Goal: Task Accomplishment & Management: Complete application form

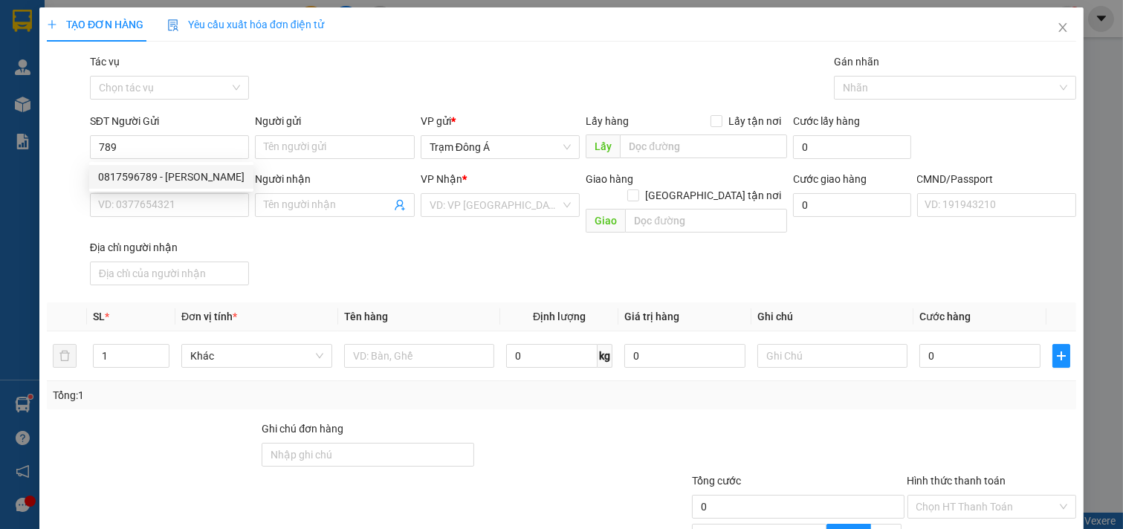
click at [147, 173] on div "0817596789 - [PERSON_NAME]" at bounding box center [171, 177] width 146 height 16
type input "0817596789"
type input "TUẤN ANH"
type input "0902845661"
type input "NGỌC"
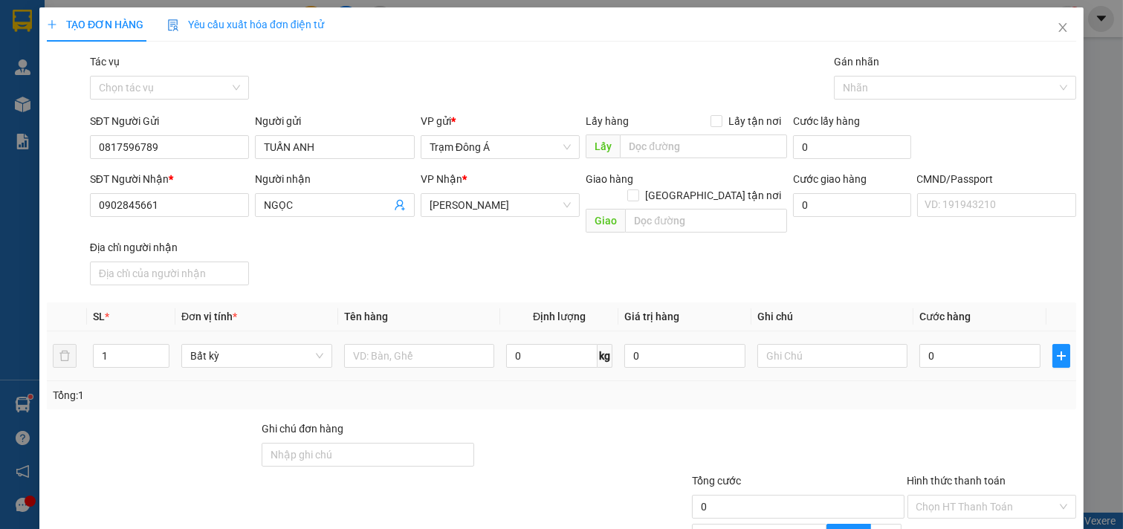
type input "0817596789"
drag, startPoint x: 86, startPoint y: 339, endPoint x: 9, endPoint y: 327, distance: 78.2
click at [9, 327] on div "TẠO ĐƠN HÀNG Yêu cầu xuất hóa đơn điện tử Transit Pickup Surcharge Ids Transit …" at bounding box center [561, 264] width 1123 height 529
type input "2"
click at [392, 344] on input "text" at bounding box center [419, 356] width 151 height 24
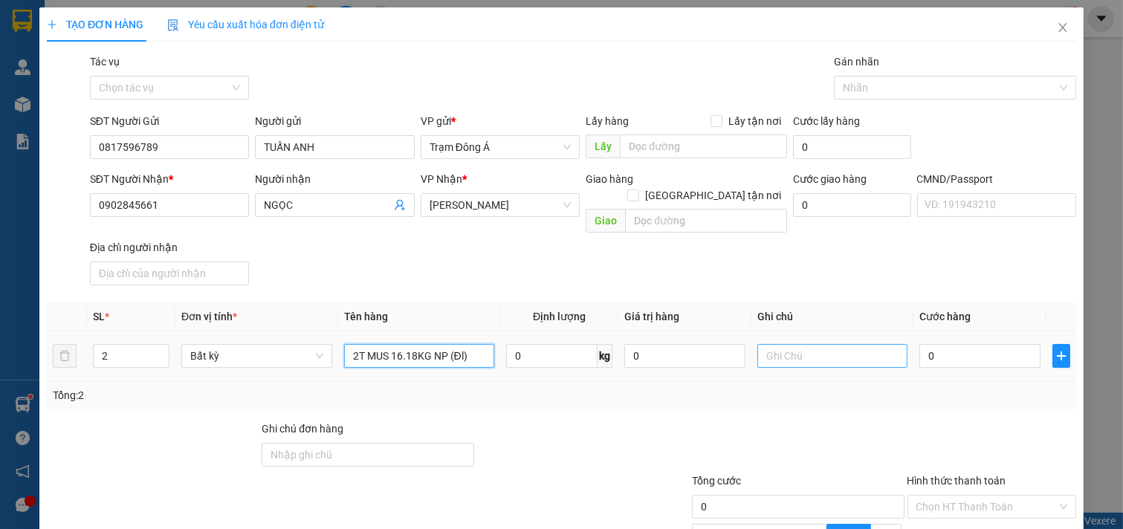
type input "2T MUS 16.18KG NP (Đl)"
click at [778, 344] on input "text" at bounding box center [833, 356] width 151 height 24
type input "HUONG"
type input "7"
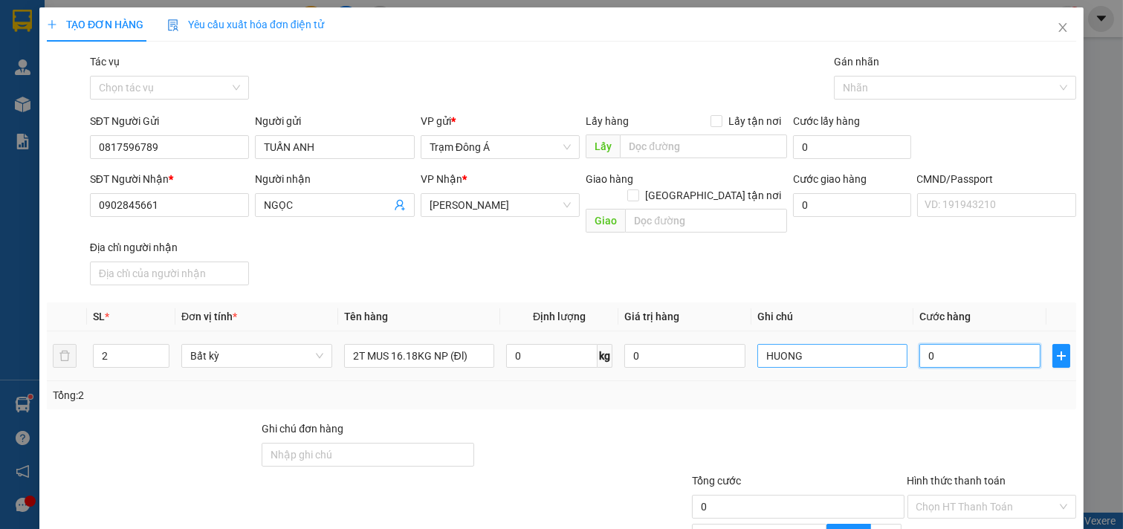
type input "7"
type input "70"
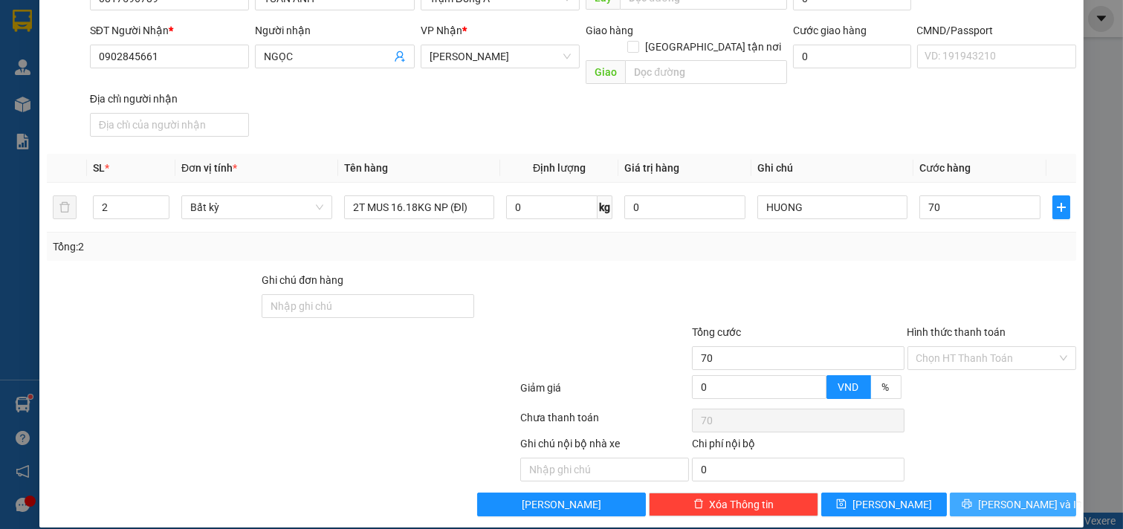
type input "70.000"
click at [1010, 497] on span "[PERSON_NAME] và In" at bounding box center [1030, 505] width 104 height 16
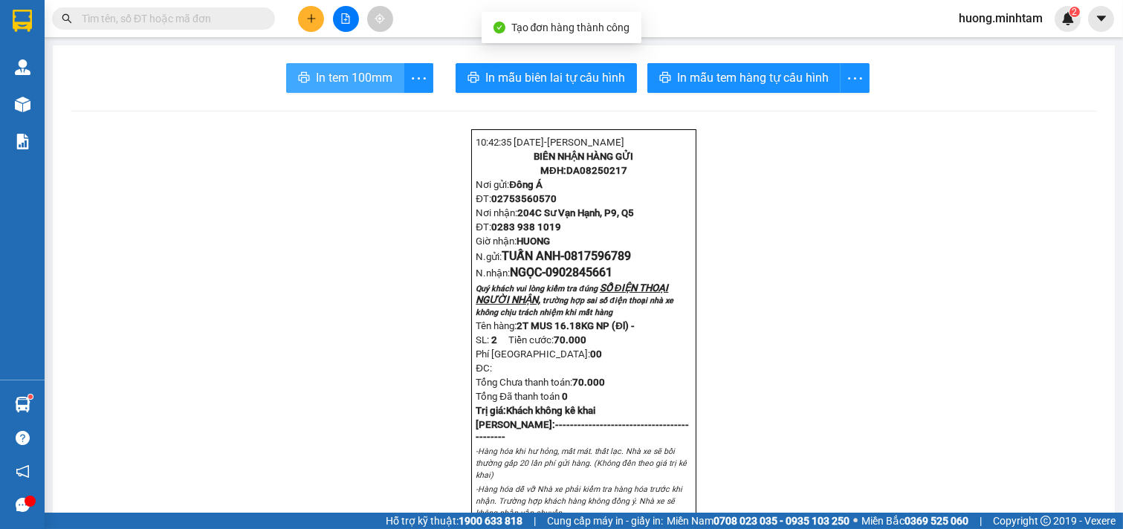
click at [357, 78] on span "In tem 100mm" at bounding box center [354, 77] width 77 height 19
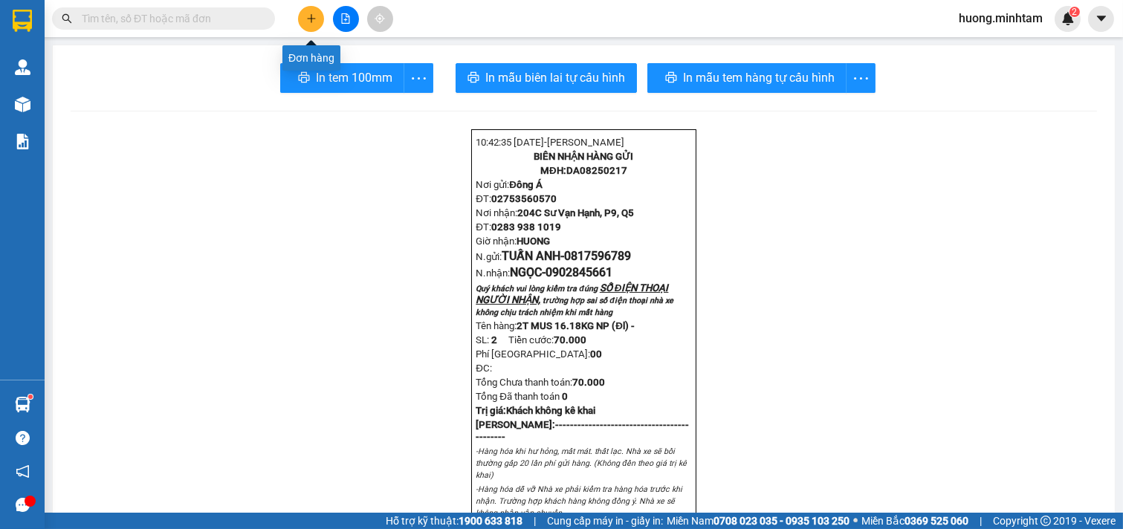
click at [312, 17] on icon "plus" at bounding box center [311, 18] width 10 height 10
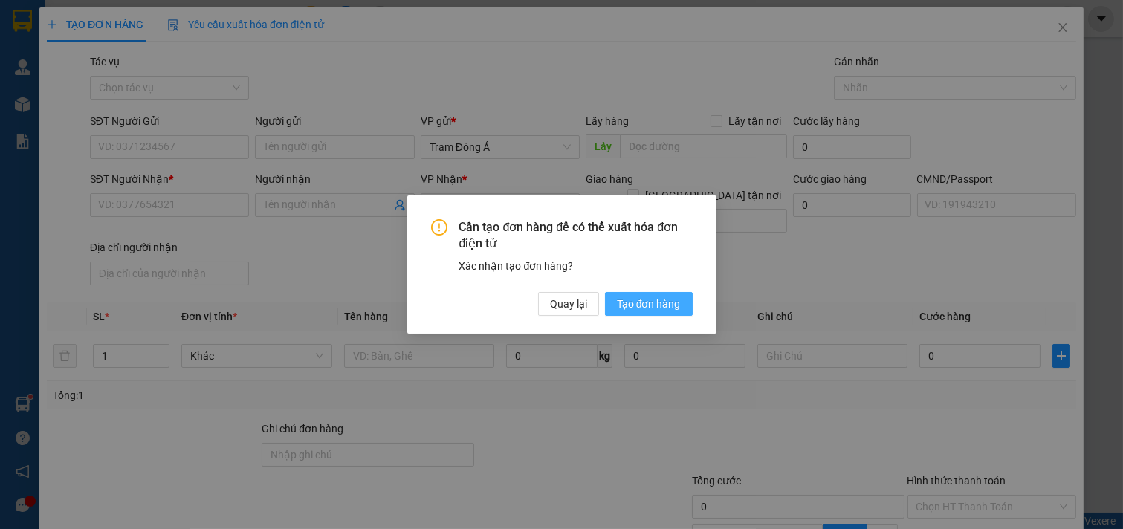
click at [632, 308] on span "Tạo đơn hàng" at bounding box center [649, 304] width 64 height 16
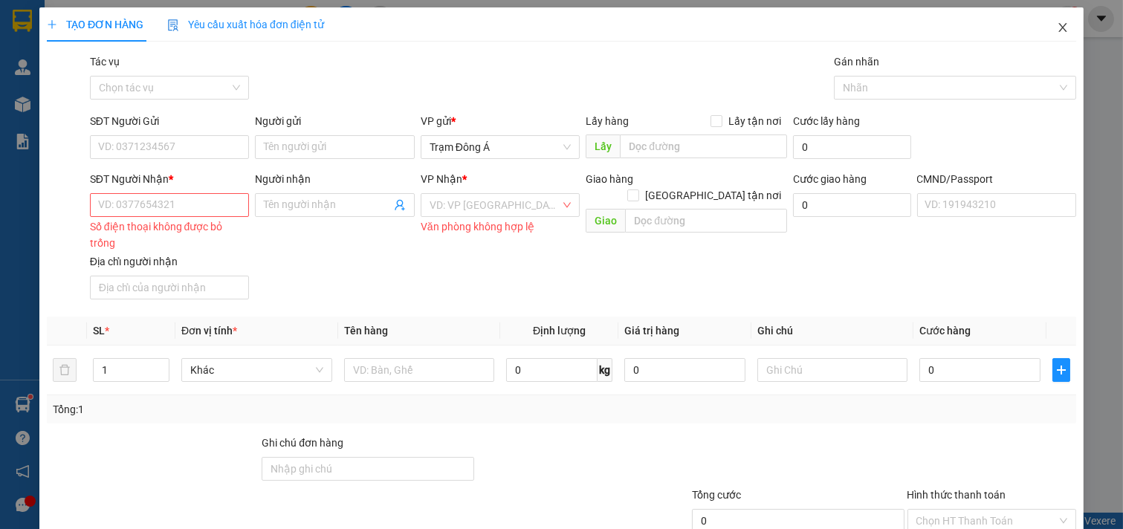
click at [1057, 26] on icon "close" at bounding box center [1063, 28] width 12 height 12
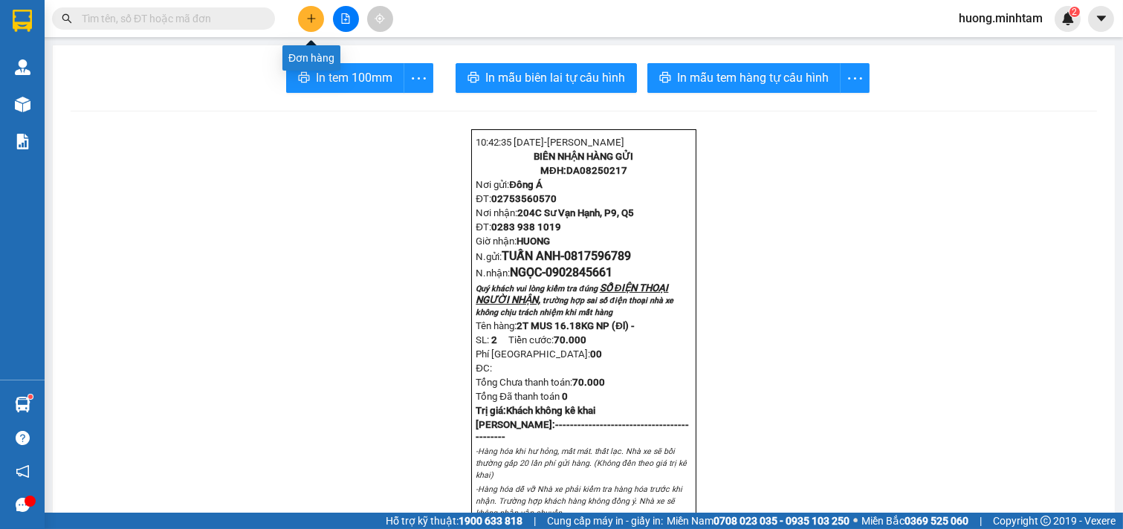
click at [305, 13] on button at bounding box center [311, 19] width 26 height 26
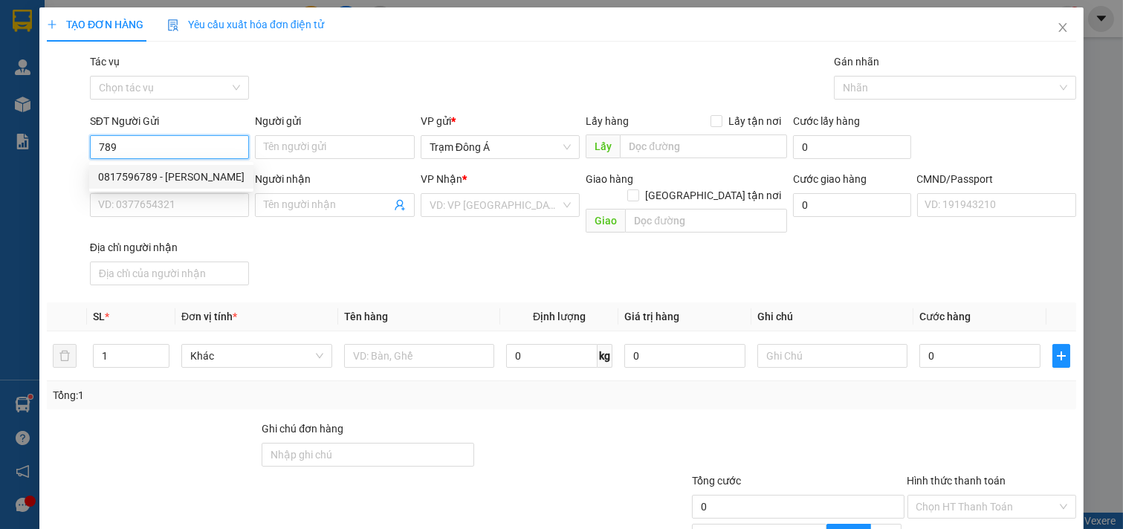
click at [152, 177] on div "0817596789 - [PERSON_NAME]" at bounding box center [171, 177] width 146 height 16
type input "0817596789"
type input "TUẤN ANH"
type input "0902845661"
type input "NGỌC"
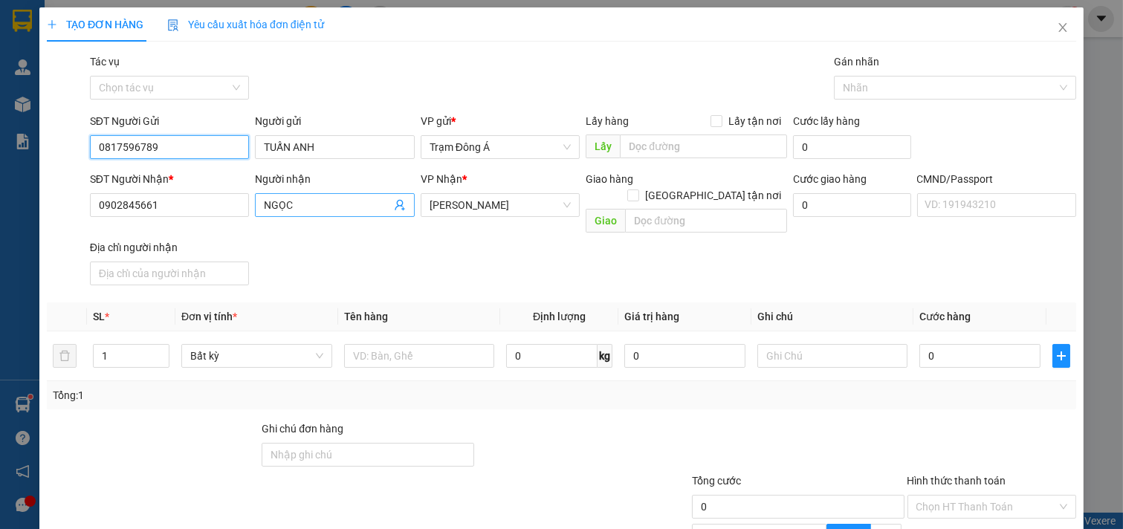
type input "0817596789"
click at [394, 202] on icon "user-add" at bounding box center [400, 205] width 12 height 12
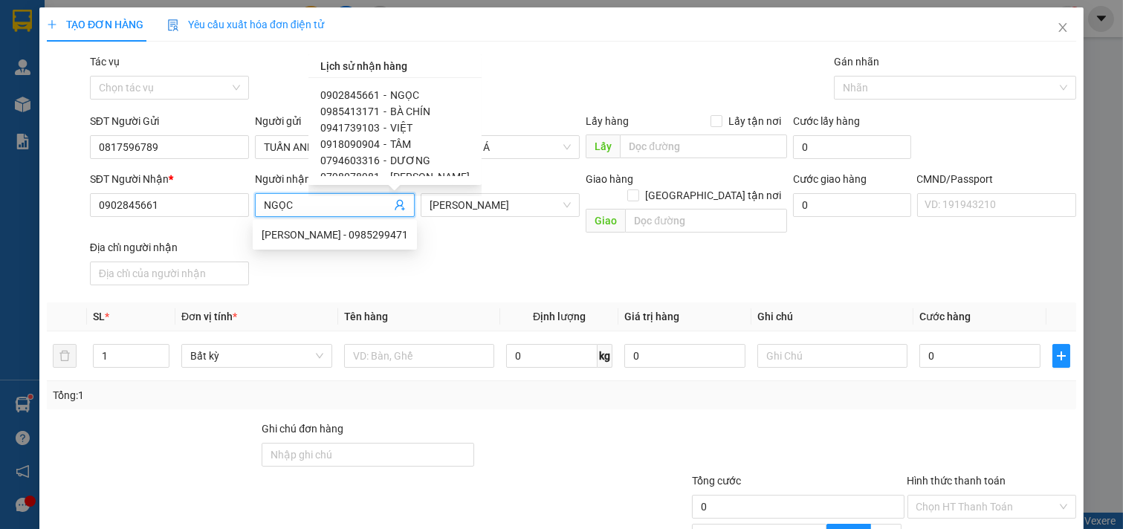
click at [360, 112] on span "0985413171" at bounding box center [349, 112] width 59 height 12
type input "0985413171"
type input "BÀ CHÍN"
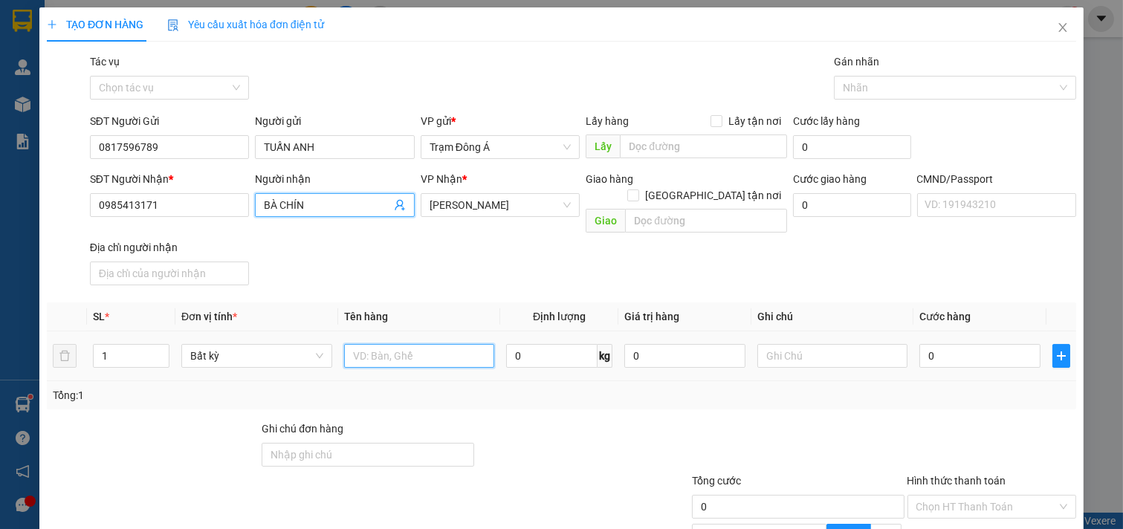
click at [416, 344] on input "text" at bounding box center [419, 356] width 151 height 24
type input "1KT MUS 26KG NP (Đl)"
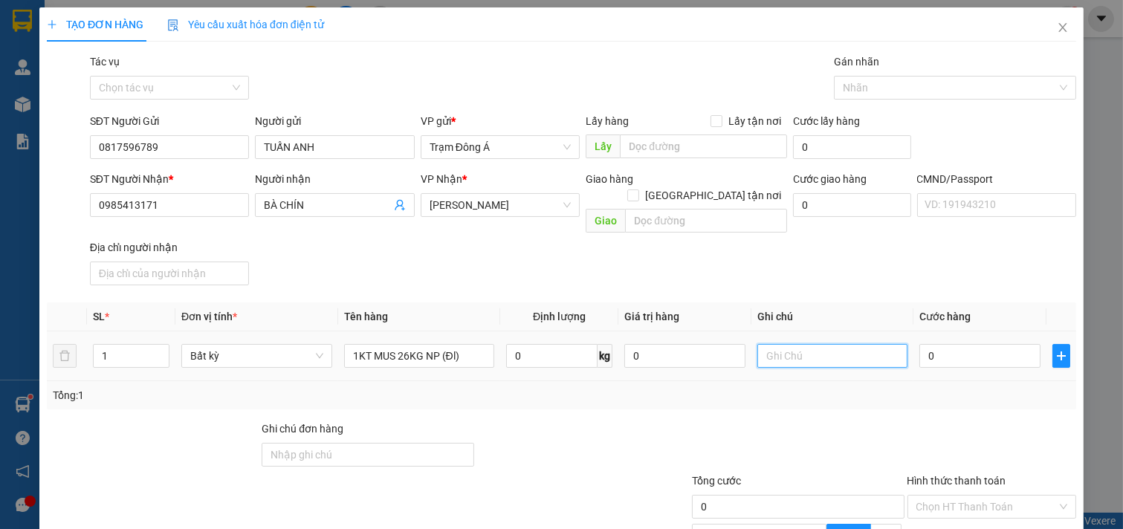
click at [782, 344] on input "text" at bounding box center [833, 356] width 151 height 24
type input "HUONG CK"
type input "5"
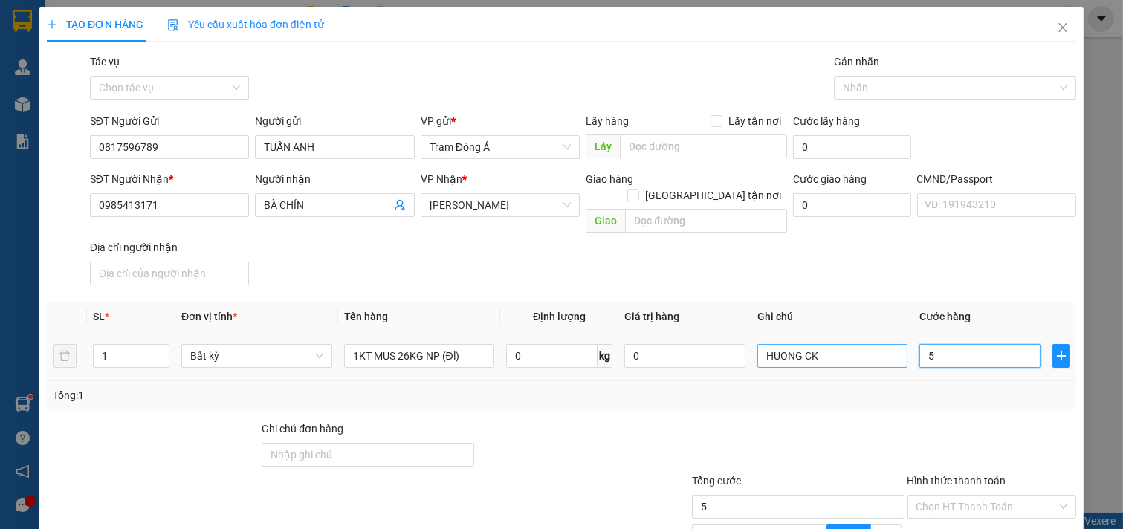
type input "50"
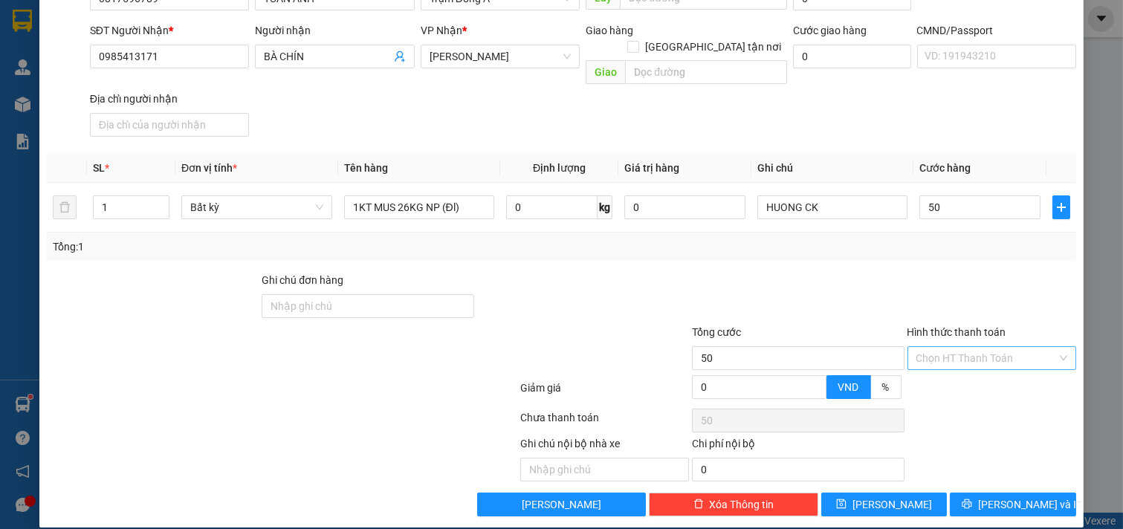
click at [958, 347] on input "Hình thức thanh toán" at bounding box center [987, 358] width 141 height 22
type input "50.000"
click at [949, 366] on div "Tại văn phòng" at bounding box center [981, 372] width 149 height 16
type input "0"
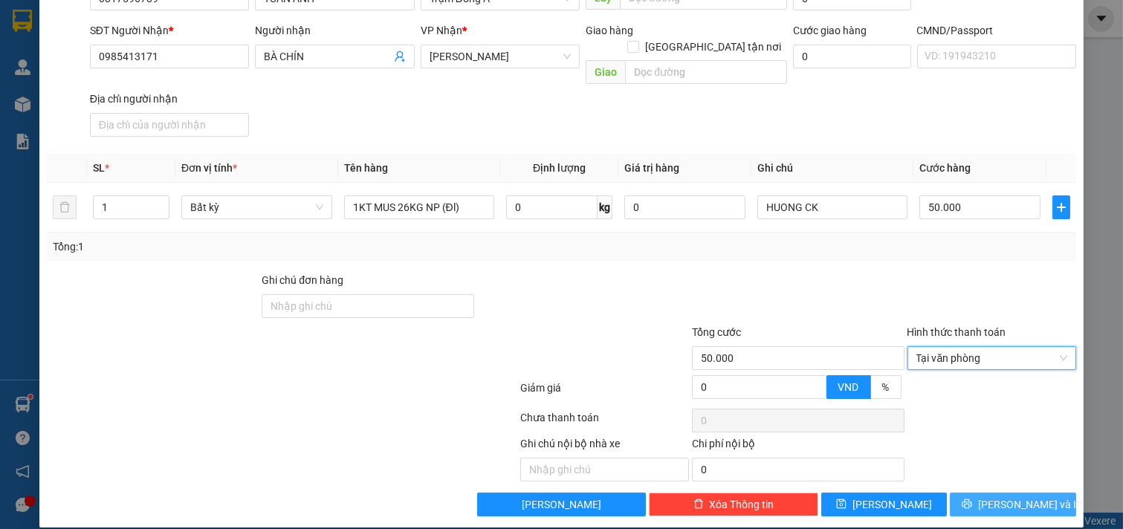
click at [1027, 497] on span "[PERSON_NAME] và In" at bounding box center [1030, 505] width 104 height 16
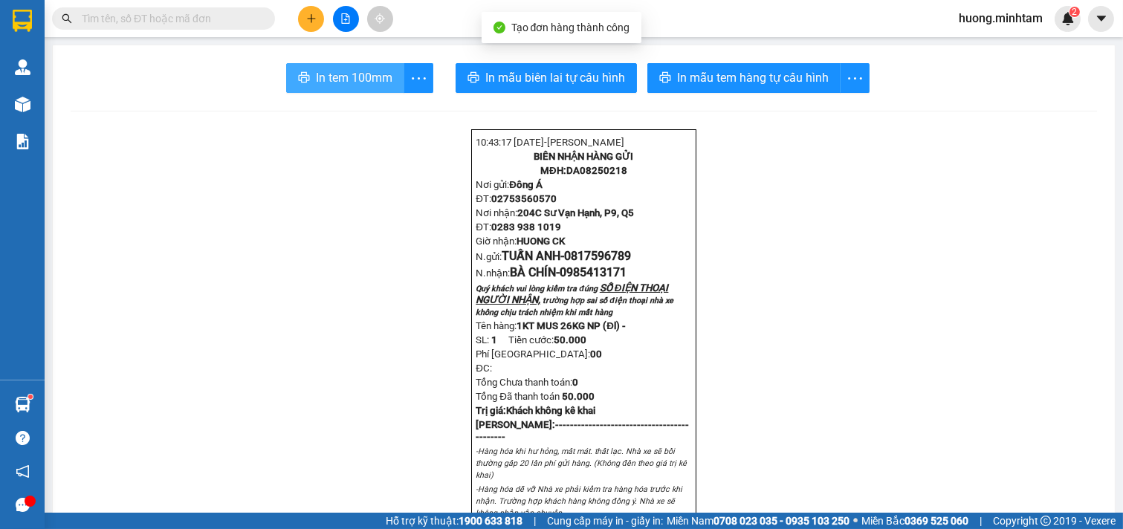
click at [344, 68] on button "In tem 100mm" at bounding box center [345, 78] width 118 height 30
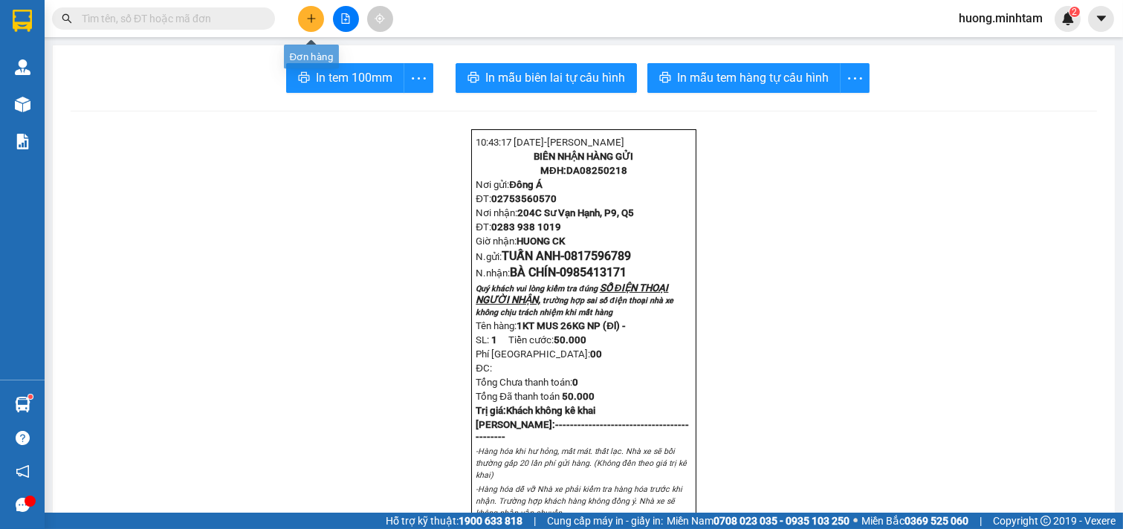
click at [303, 16] on button at bounding box center [311, 19] width 26 height 26
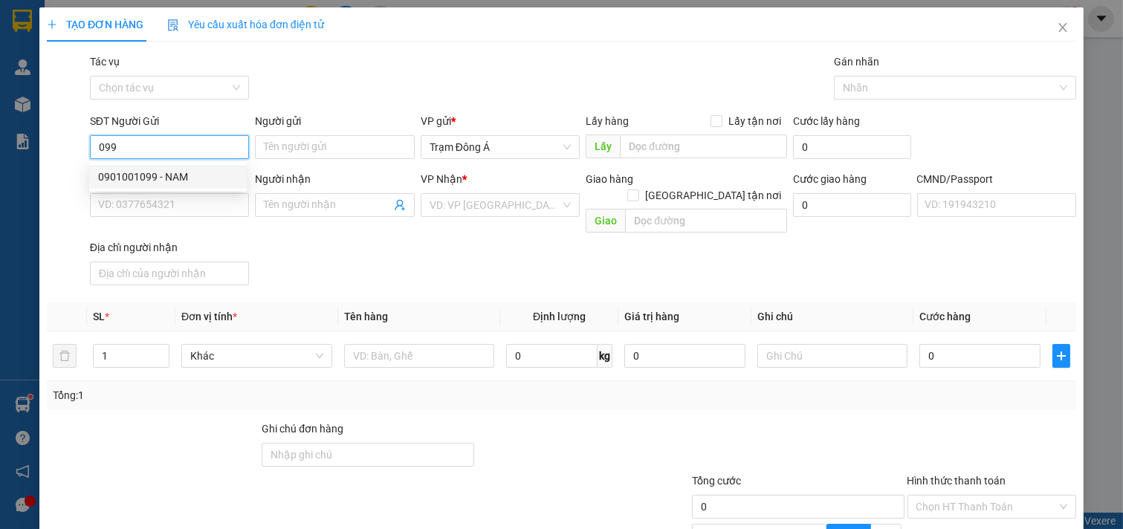
click at [123, 175] on div "0901001099 - NAM" at bounding box center [168, 177] width 140 height 16
type input "0901001099"
type input "NAM"
type input "0909864646"
type input "NHUNG"
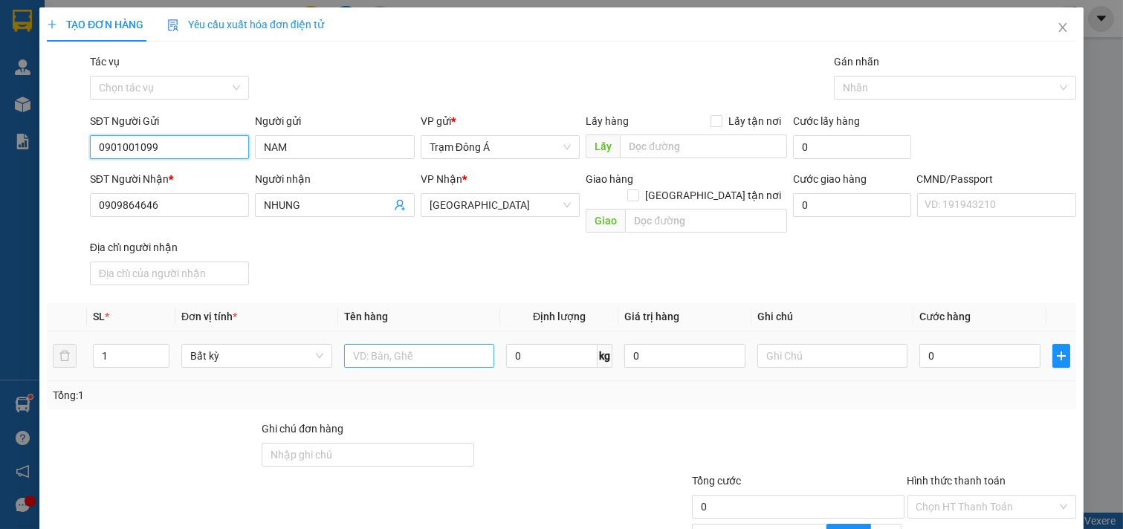
type input "0901001099"
click at [375, 346] on input "text" at bounding box center [419, 356] width 151 height 24
type input "1X TRẮNG 7KG"
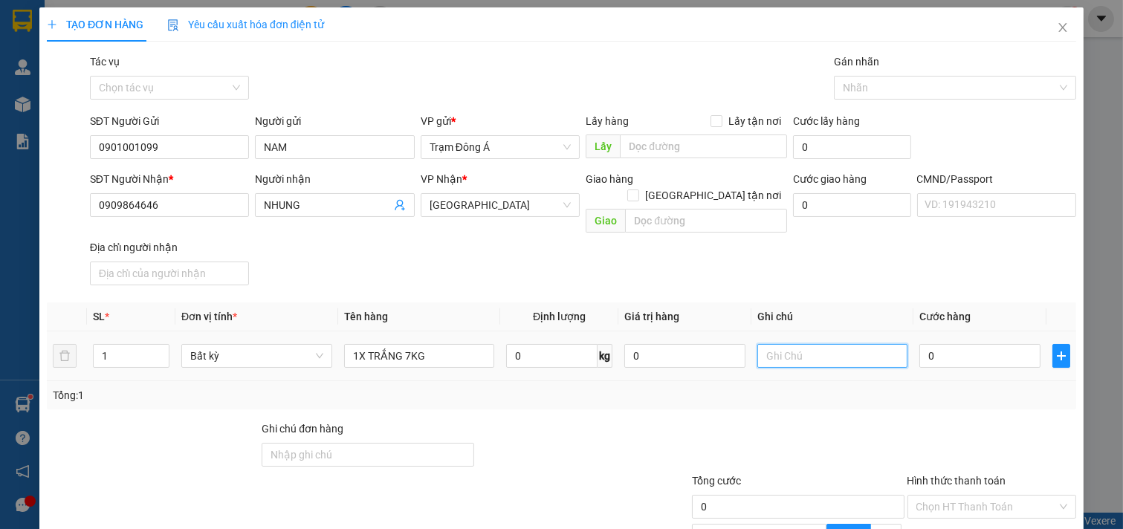
click at [807, 344] on input "text" at bounding box center [833, 356] width 151 height 24
type input "HUONG"
type input "2"
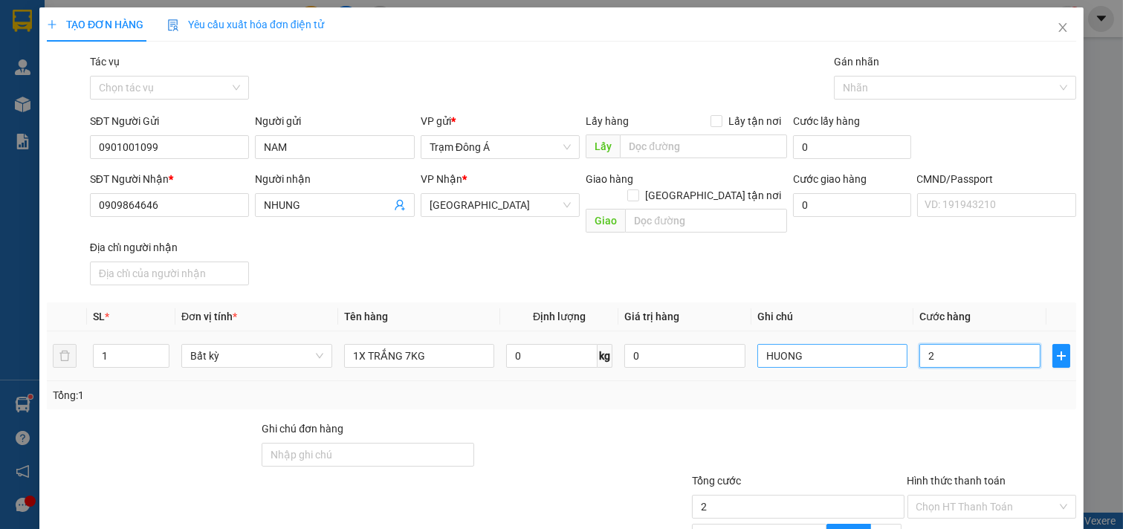
type input "25"
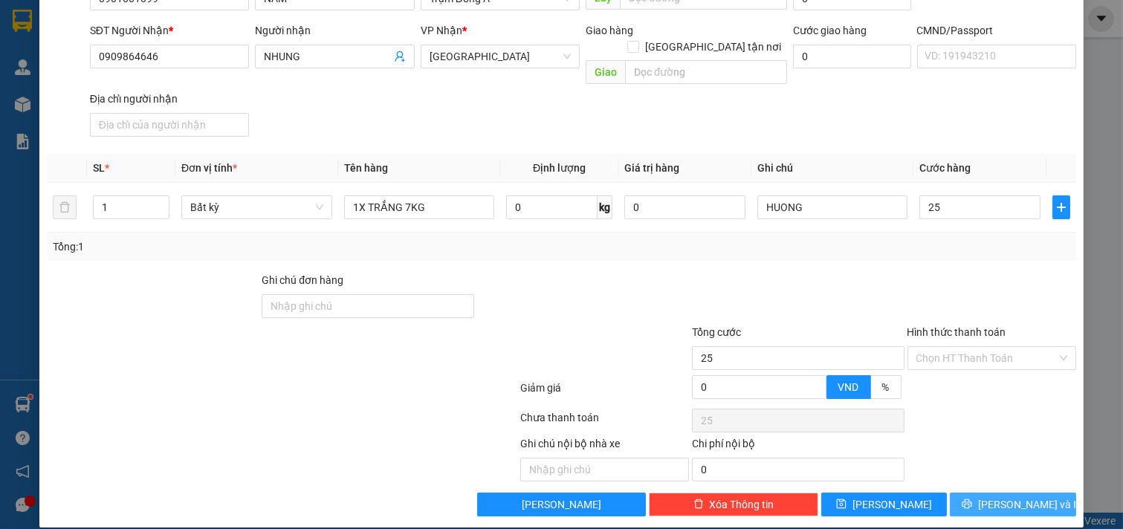
type input "25.000"
click at [1036, 493] on button "[PERSON_NAME] và In" at bounding box center [1013, 505] width 126 height 24
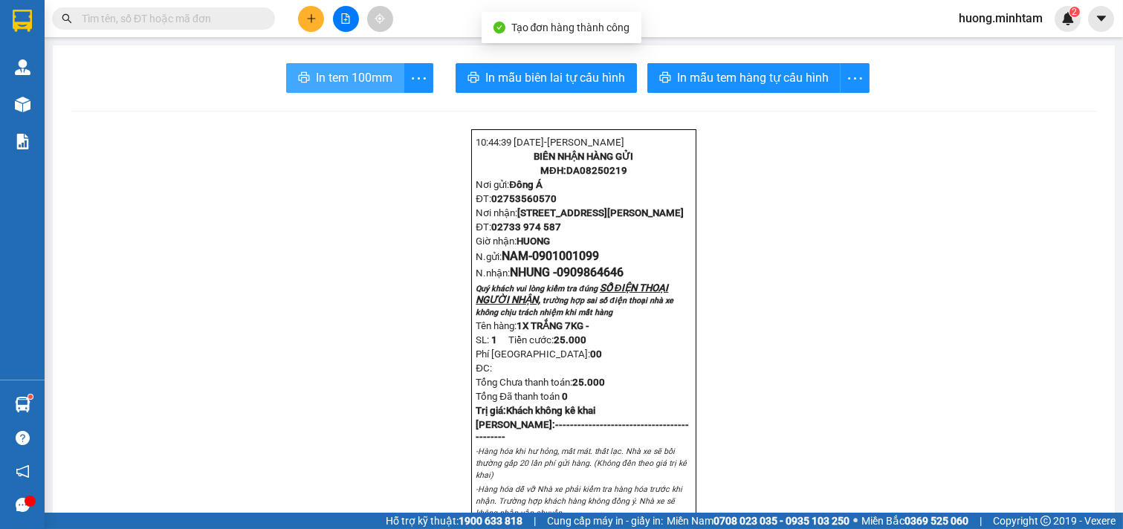
click at [346, 80] on span "In tem 100mm" at bounding box center [354, 77] width 77 height 19
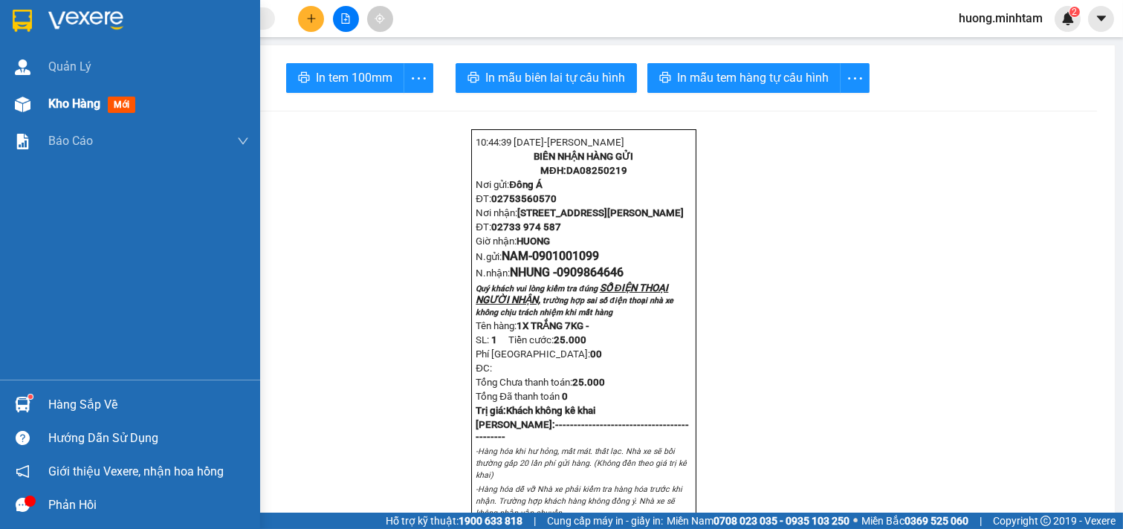
click at [75, 104] on span "Kho hàng" at bounding box center [74, 104] width 52 height 14
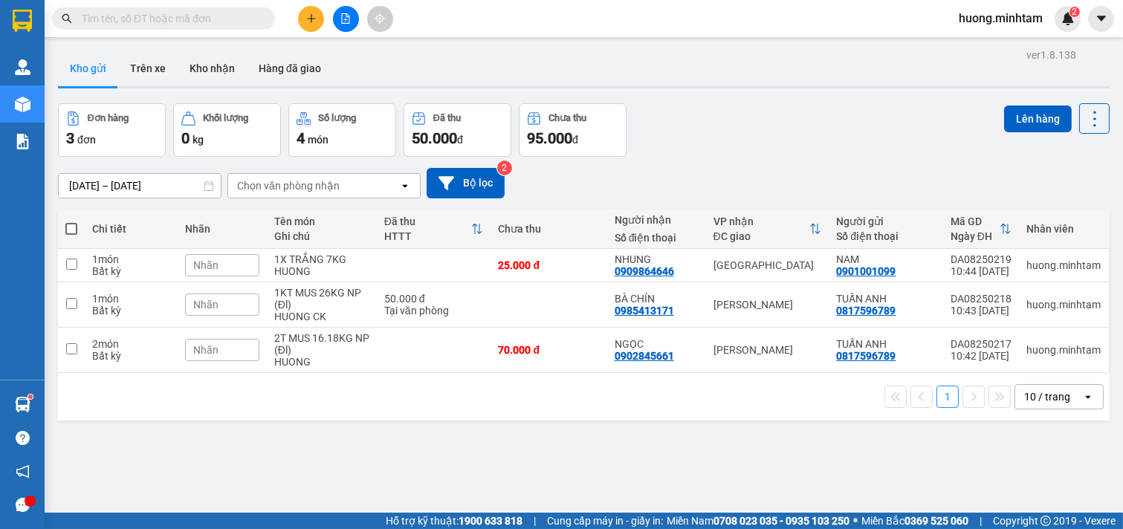
click at [76, 227] on span at bounding box center [71, 229] width 12 height 12
click at [71, 222] on input "checkbox" at bounding box center [71, 222] width 0 height 0
checkbox input "true"
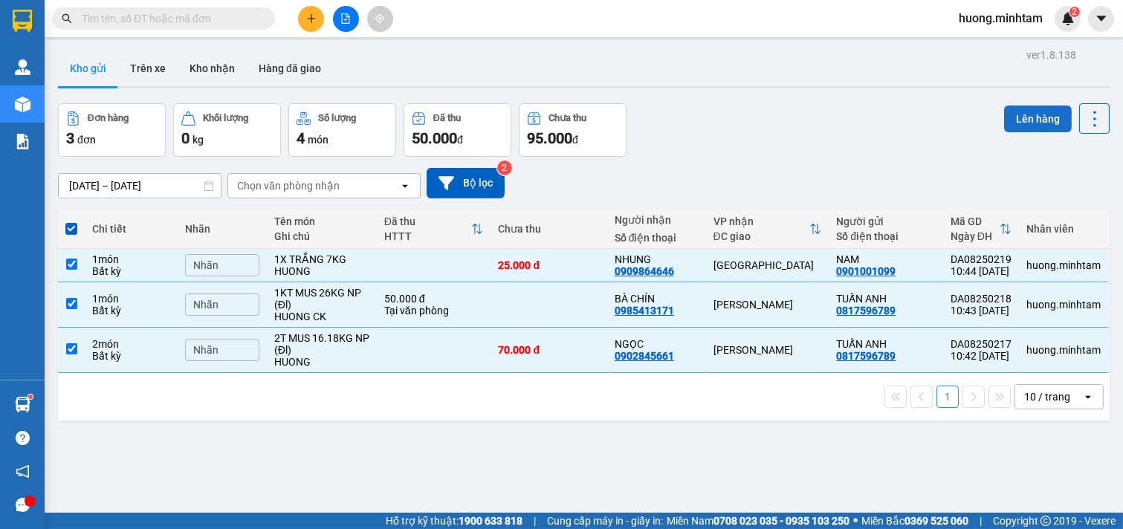
click at [1034, 121] on button "Lên hàng" at bounding box center [1038, 119] width 68 height 27
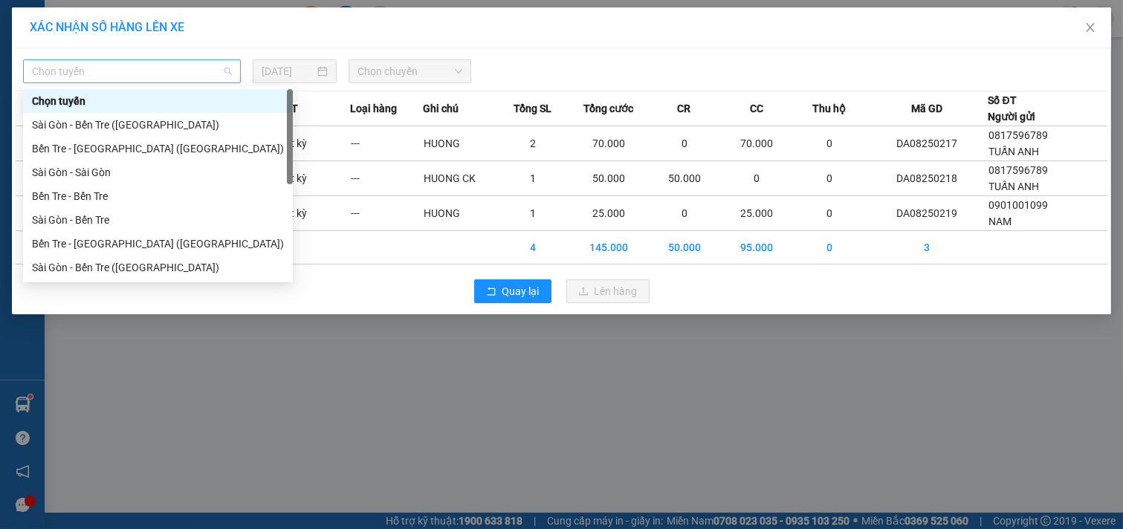
click at [230, 71] on span "Chọn tuyến" at bounding box center [132, 71] width 200 height 22
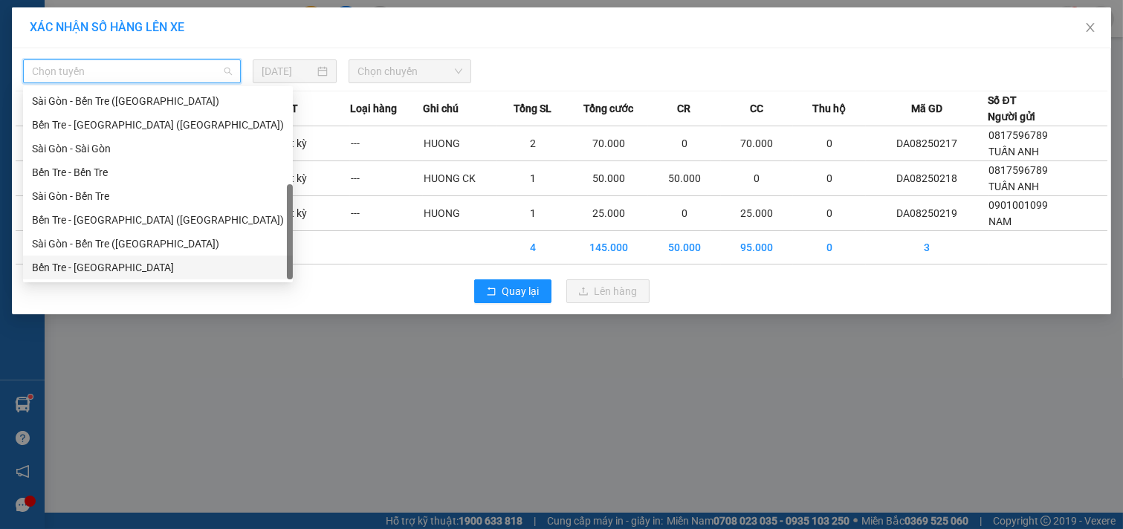
click at [116, 268] on div "Bến Tre - [GEOGRAPHIC_DATA]" at bounding box center [158, 267] width 252 height 16
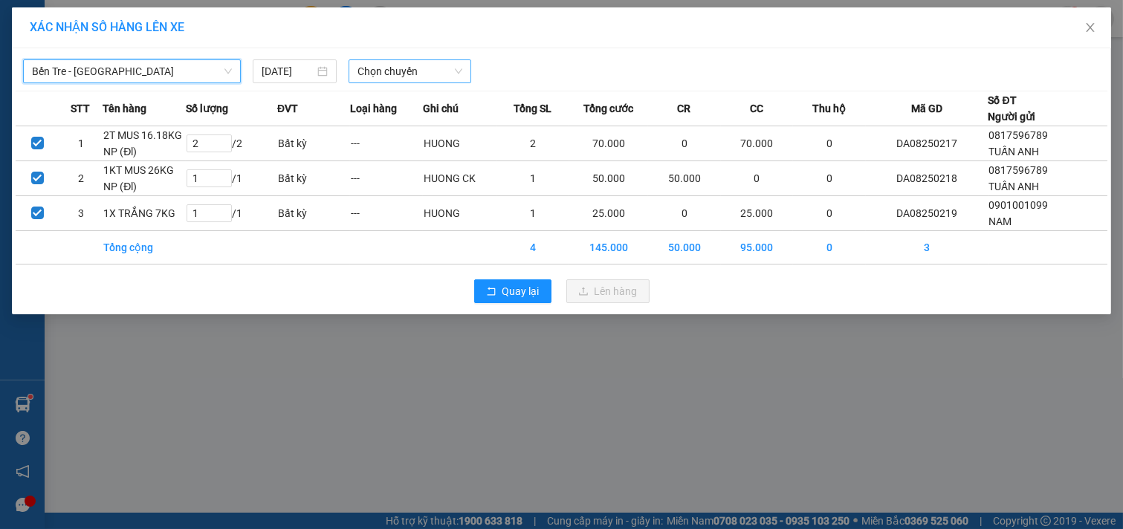
click at [403, 76] on span "Chọn chuyến" at bounding box center [410, 71] width 105 height 22
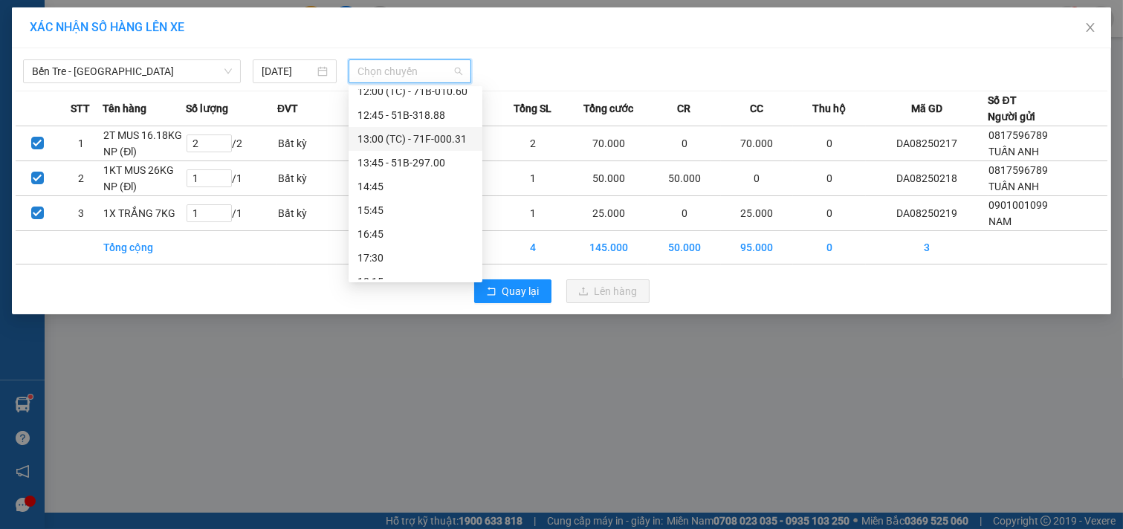
scroll to position [83, 0]
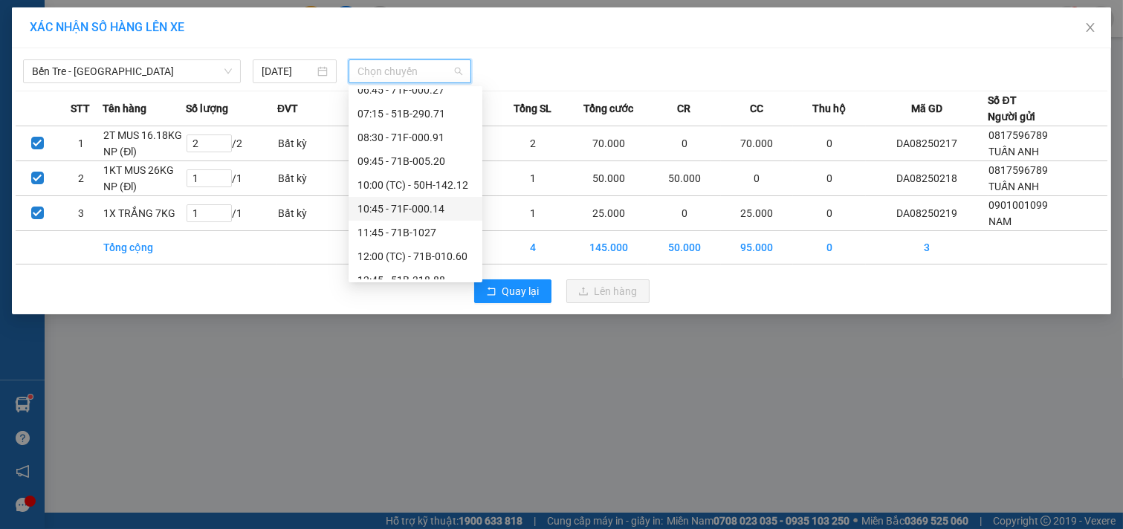
click at [410, 209] on div "10:45 - 71F-000.14" at bounding box center [416, 209] width 116 height 16
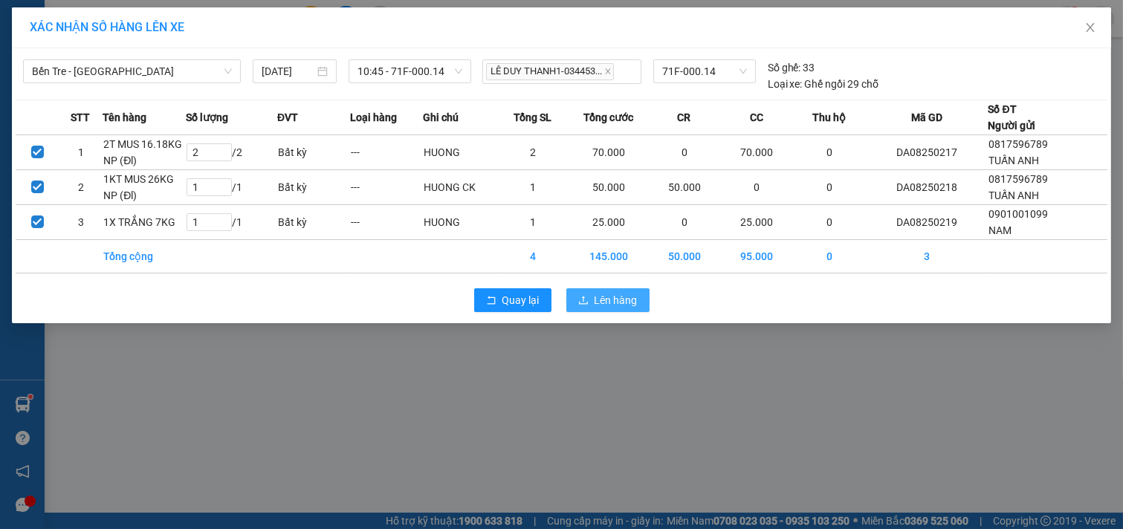
click at [610, 298] on span "Lên hàng" at bounding box center [616, 300] width 43 height 16
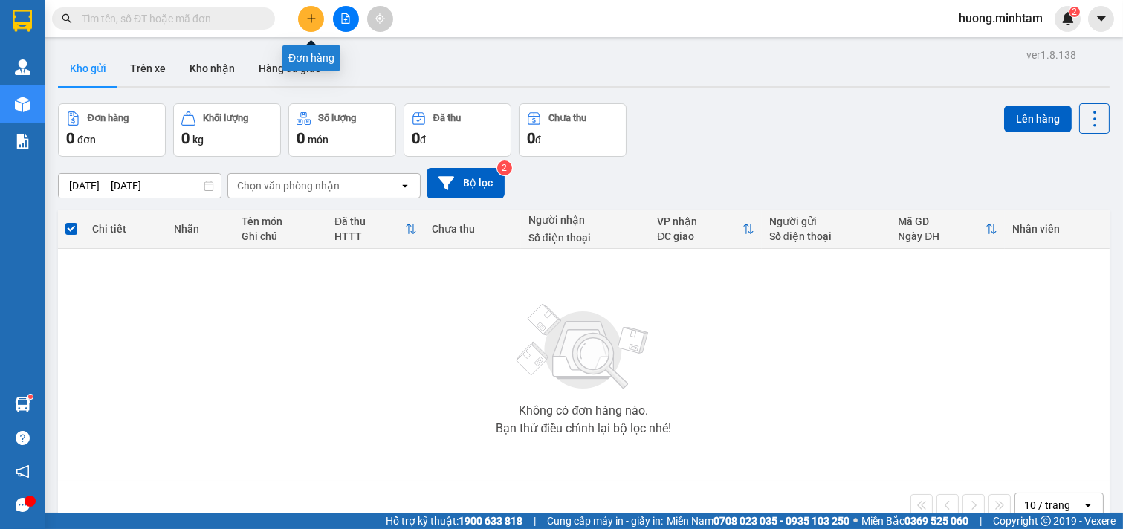
click at [315, 17] on icon "plus" at bounding box center [311, 18] width 10 height 10
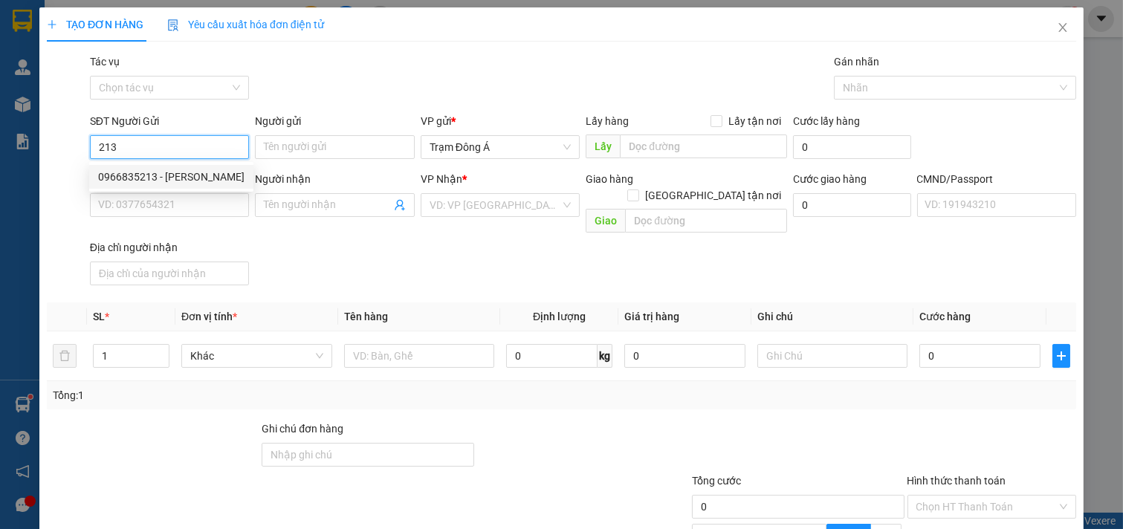
click at [120, 174] on div "0966835213 - [PERSON_NAME]" at bounding box center [171, 177] width 146 height 16
type input "0966835213"
type input "TRINH"
type input "0935658614"
type input "NGÂN"
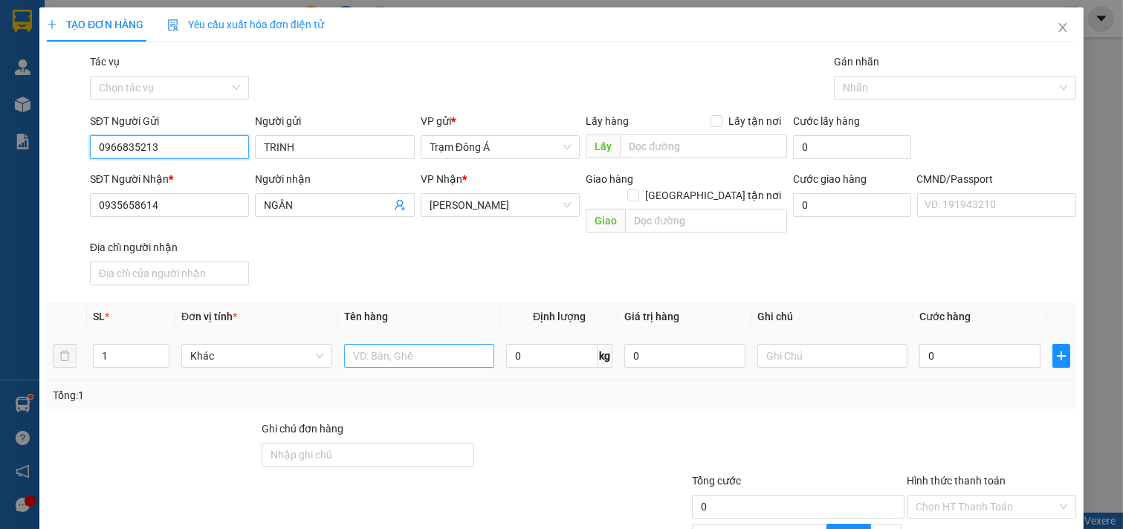
type input "0966835213"
click at [405, 349] on input "text" at bounding box center [419, 356] width 151 height 24
type input "1HOP"
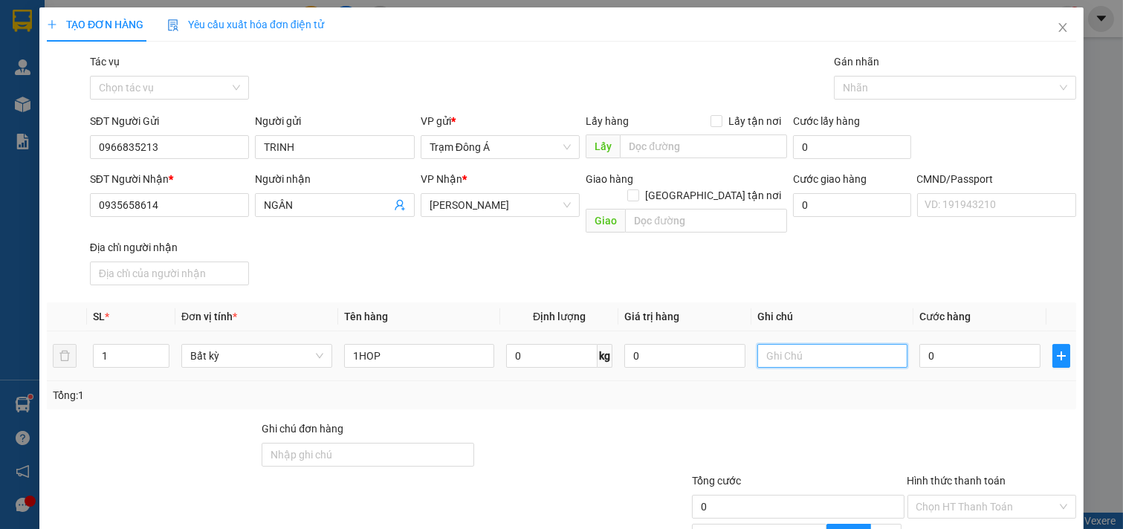
click at [779, 344] on input "text" at bounding box center [833, 356] width 151 height 24
type input "HUONG"
type input "2"
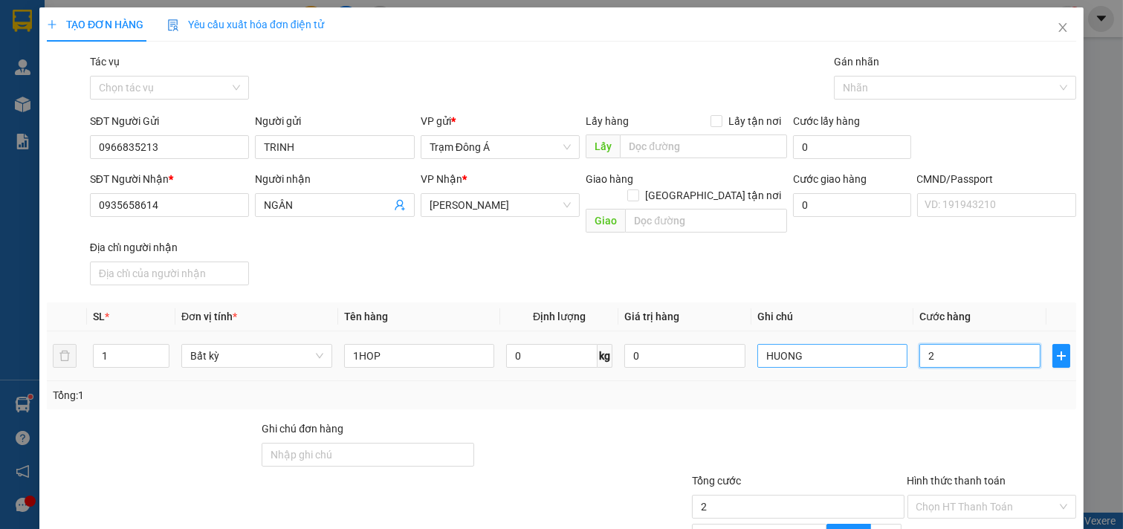
type input "20"
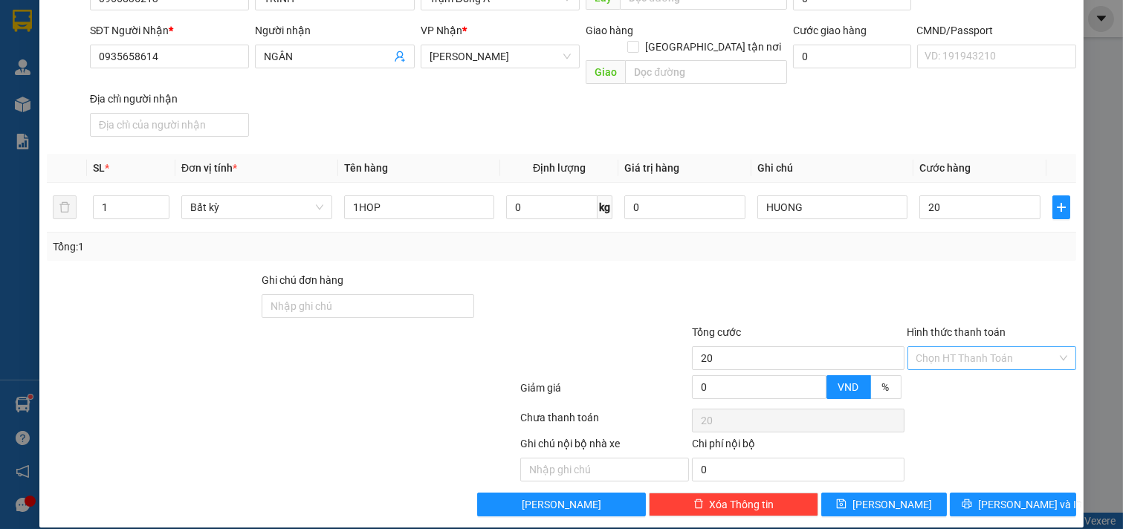
type input "20.000"
click at [996, 348] on input "Hình thức thanh toán" at bounding box center [987, 358] width 141 height 22
drag, startPoint x: 963, startPoint y: 369, endPoint x: 980, endPoint y: 378, distance: 19.3
click at [963, 369] on div "Tại văn phòng" at bounding box center [981, 372] width 149 height 16
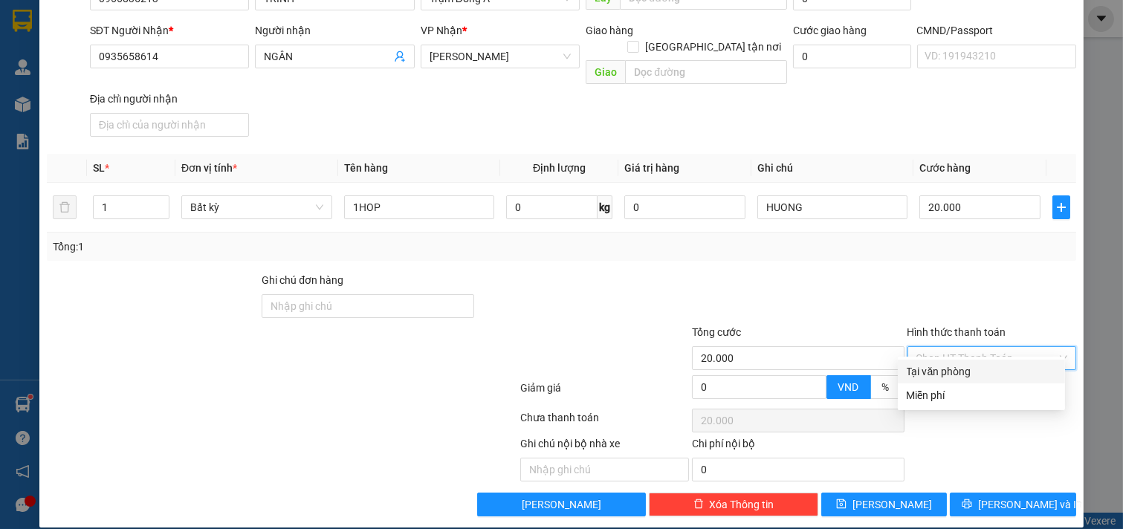
type input "0"
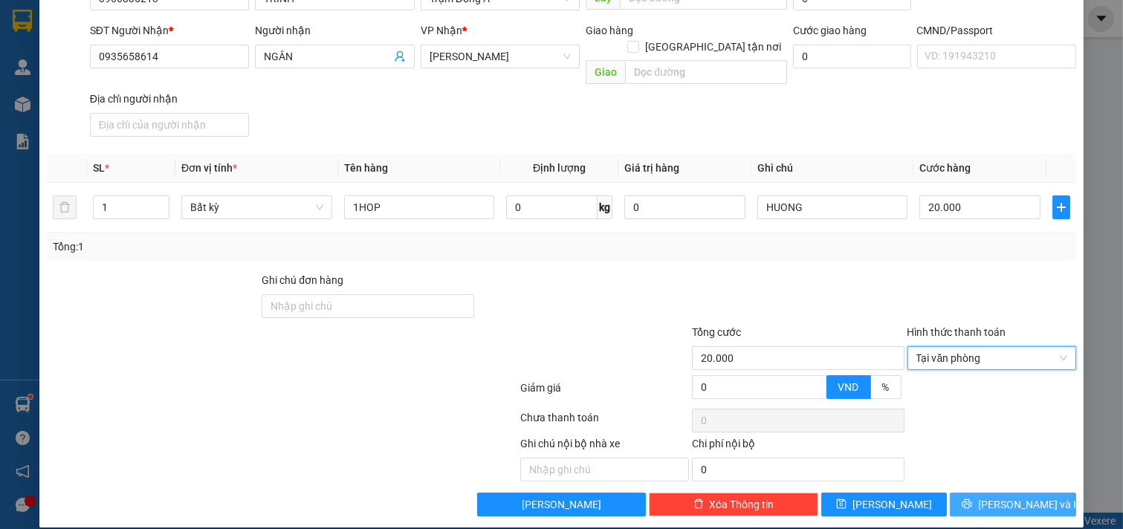
click at [1012, 497] on span "[PERSON_NAME] và In" at bounding box center [1030, 505] width 104 height 16
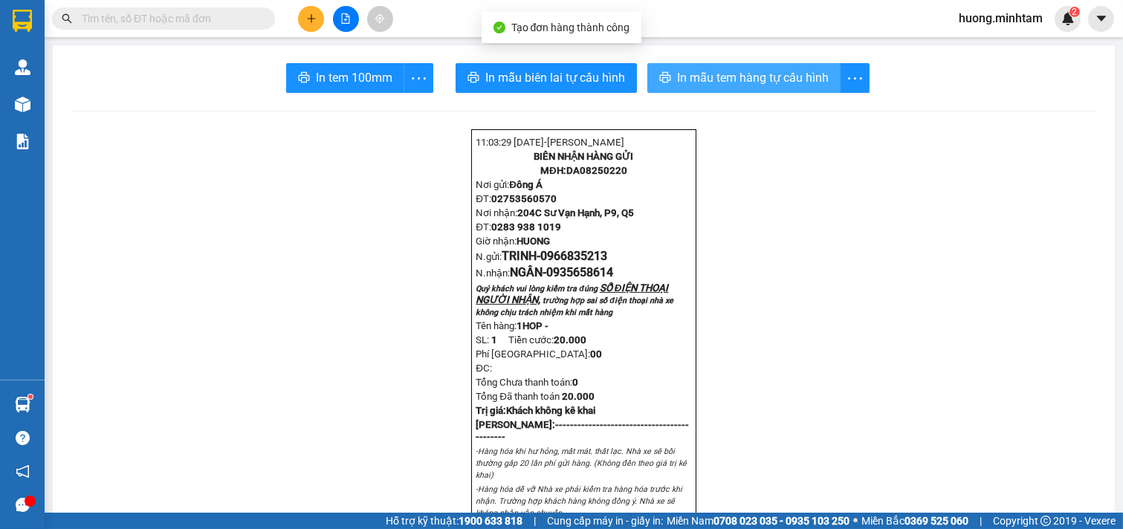
click at [723, 73] on span "In mẫu tem hàng tự cấu hình" at bounding box center [753, 77] width 152 height 19
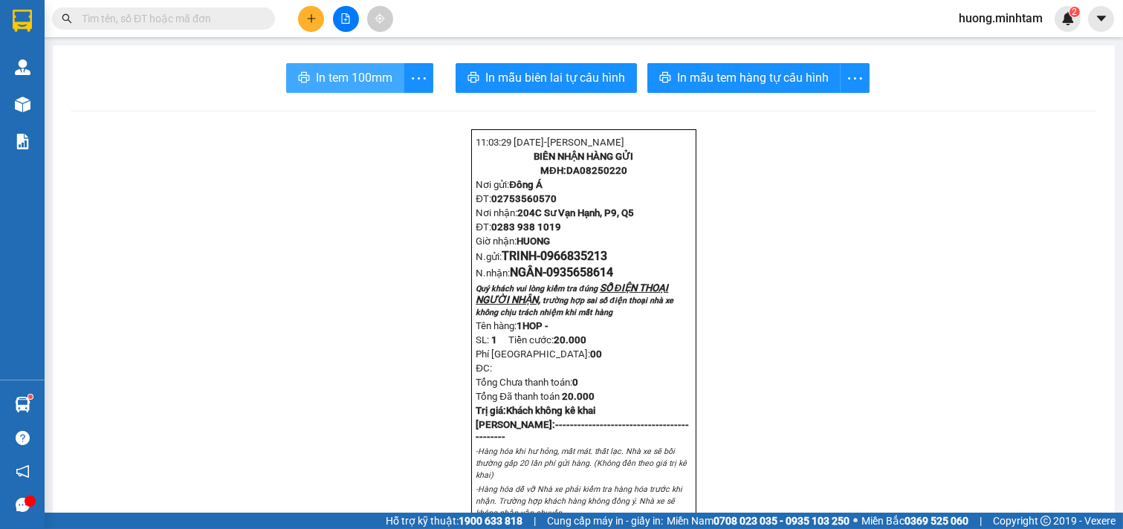
click at [332, 77] on span "In tem 100mm" at bounding box center [354, 77] width 77 height 19
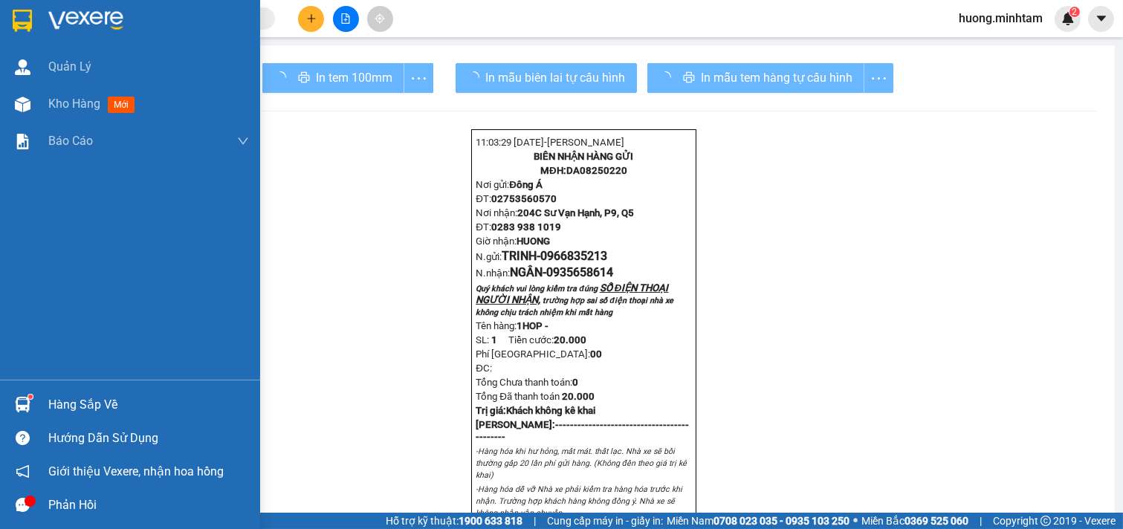
click at [76, 101] on span "Kho hàng" at bounding box center [74, 104] width 52 height 14
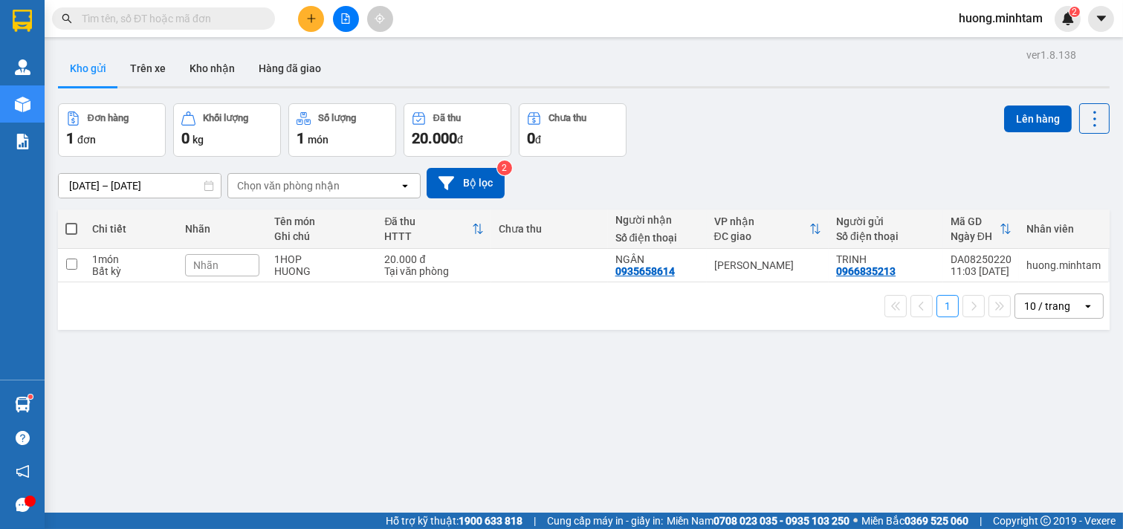
click at [74, 228] on span at bounding box center [71, 229] width 12 height 12
click at [71, 222] on input "checkbox" at bounding box center [71, 222] width 0 height 0
checkbox input "true"
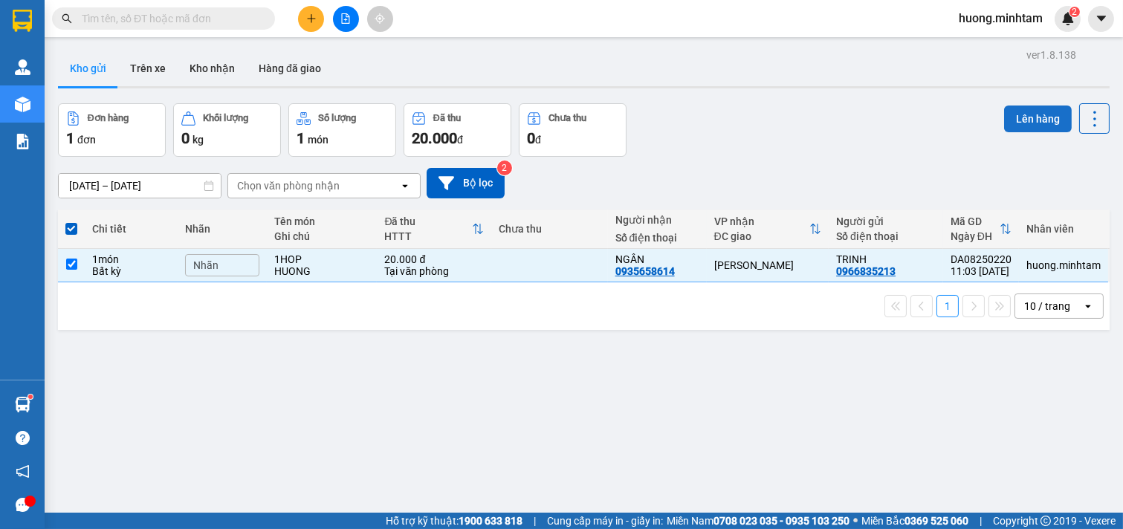
click at [1034, 119] on button "Lên hàng" at bounding box center [1038, 119] width 68 height 27
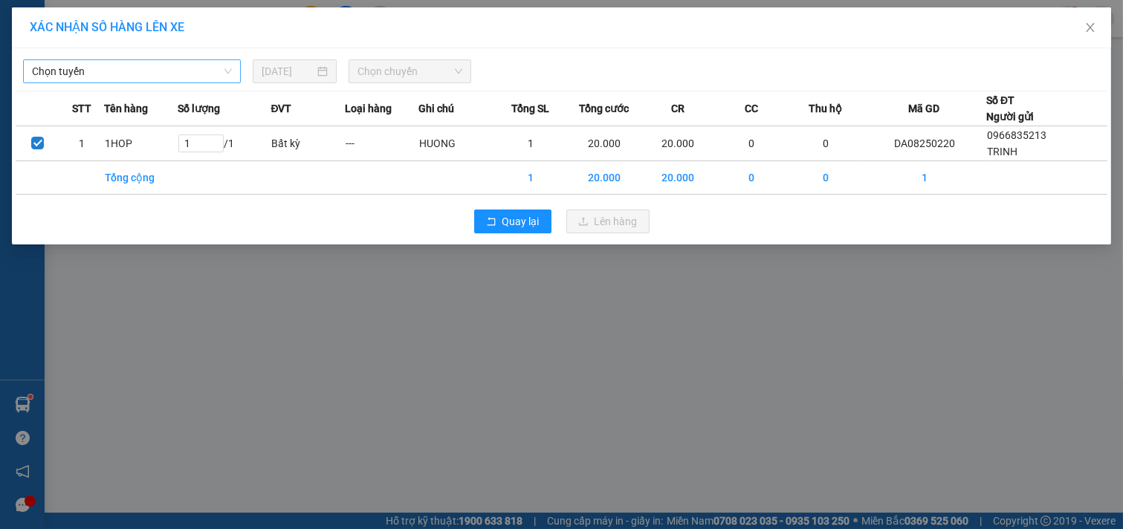
click at [214, 68] on span "Chọn tuyến" at bounding box center [132, 71] width 200 height 22
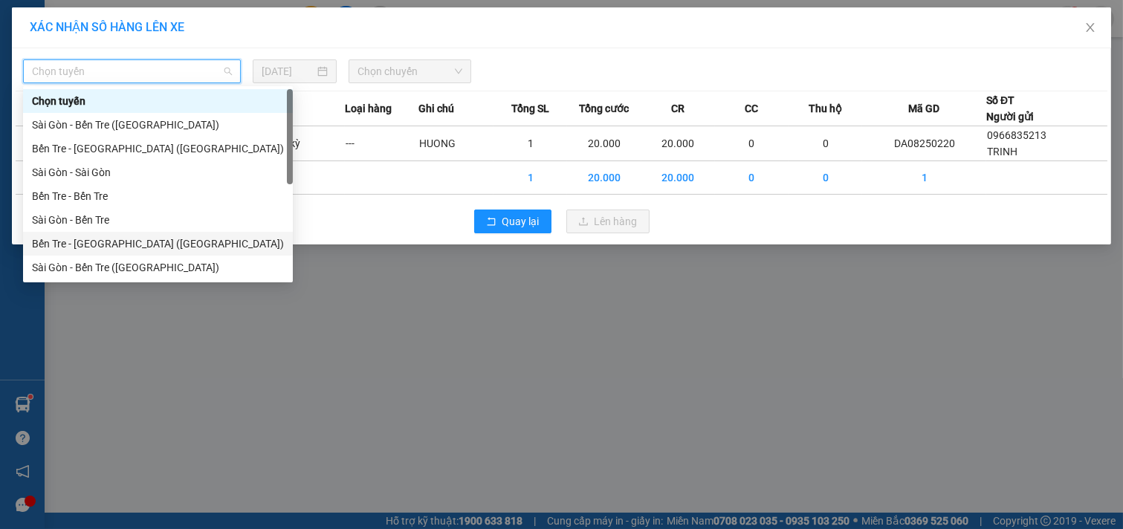
click at [89, 245] on div "Bến Tre - [GEOGRAPHIC_DATA] ([GEOGRAPHIC_DATA])" at bounding box center [158, 244] width 252 height 16
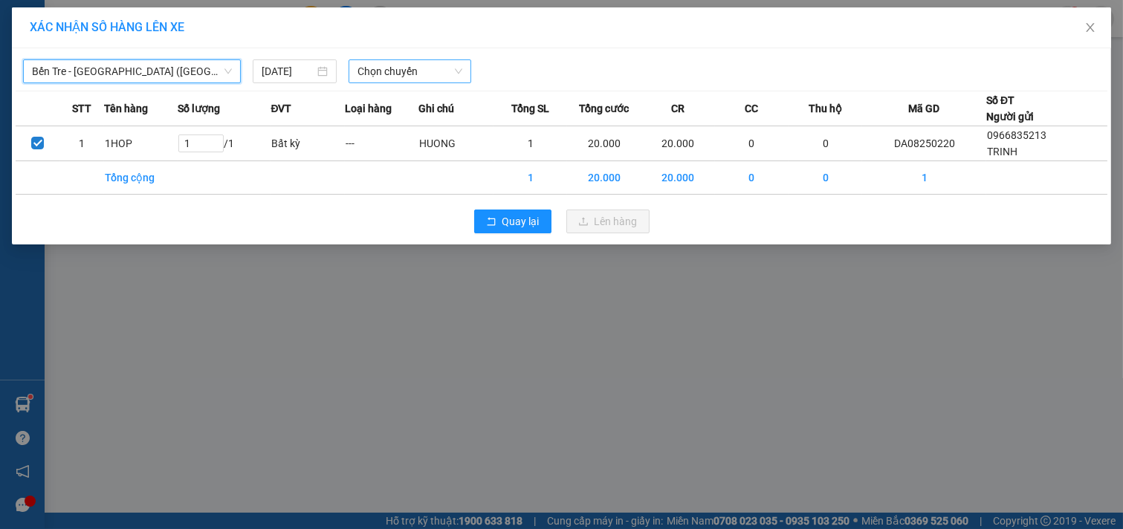
click at [427, 76] on span "Chọn chuyến" at bounding box center [410, 71] width 105 height 22
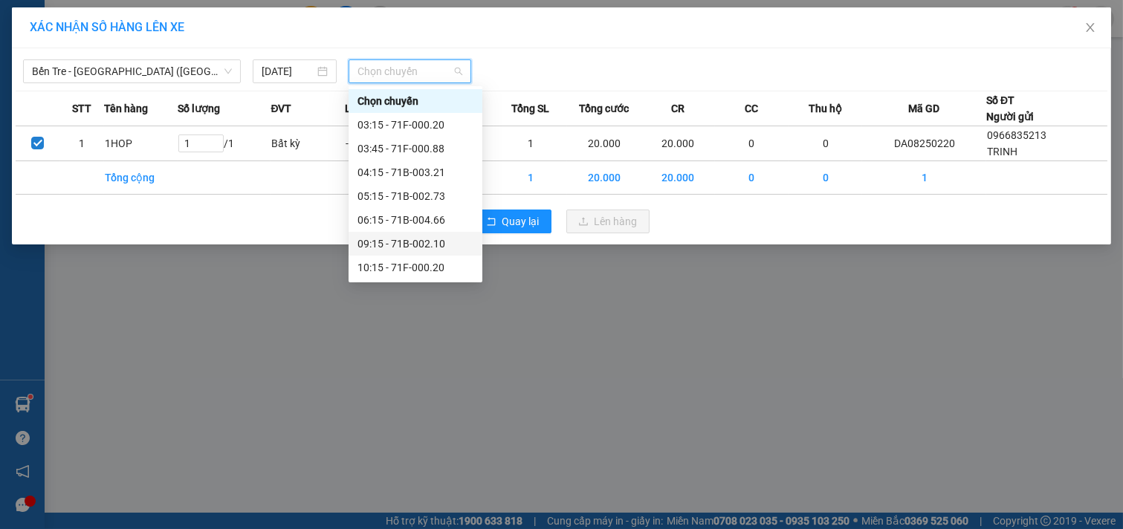
scroll to position [119, 0]
click at [422, 175] on div "11:15 - 71F-000.88" at bounding box center [416, 172] width 116 height 16
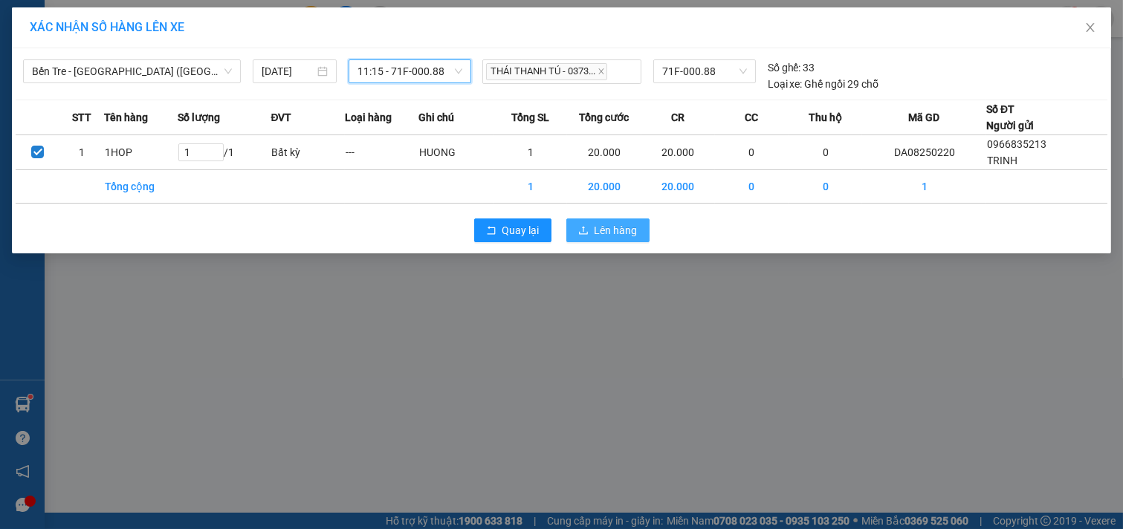
click at [614, 225] on span "Lên hàng" at bounding box center [616, 230] width 43 height 16
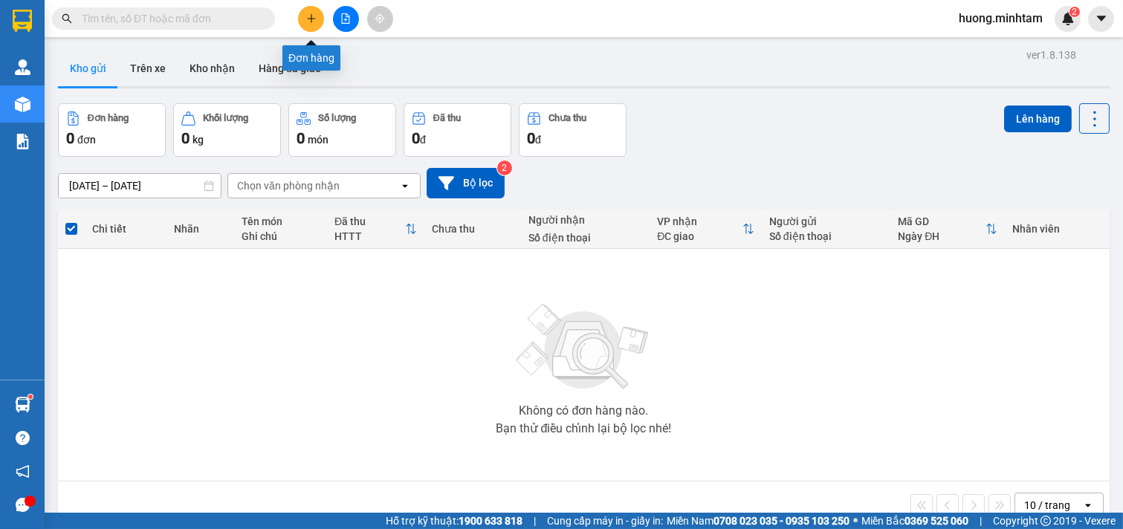
click at [316, 19] on icon "plus" at bounding box center [311, 18] width 10 height 10
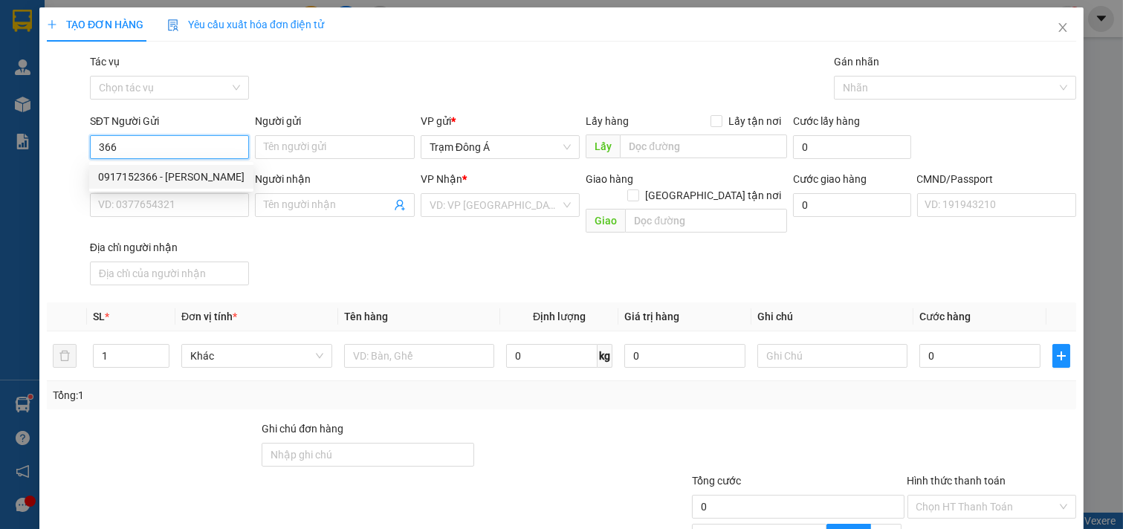
click at [132, 172] on div "0917152366 - [PERSON_NAME]" at bounding box center [171, 177] width 146 height 16
type input "0917152366"
type input "[PERSON_NAME]"
type input "0858080292"
type input "NGÂN PHỤNG"
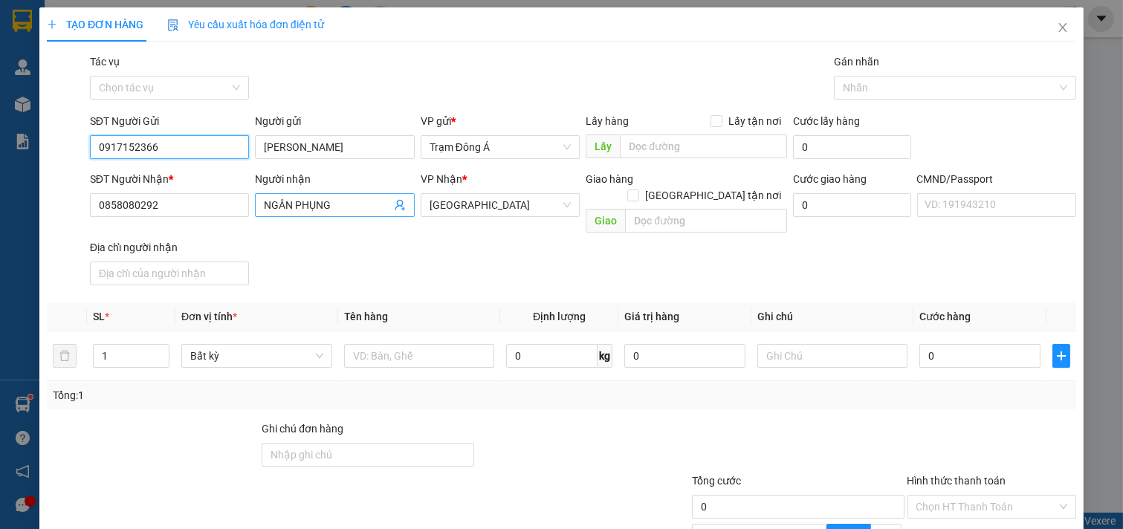
type input "0917152366"
click at [395, 206] on icon "user-add" at bounding box center [400, 205] width 10 height 11
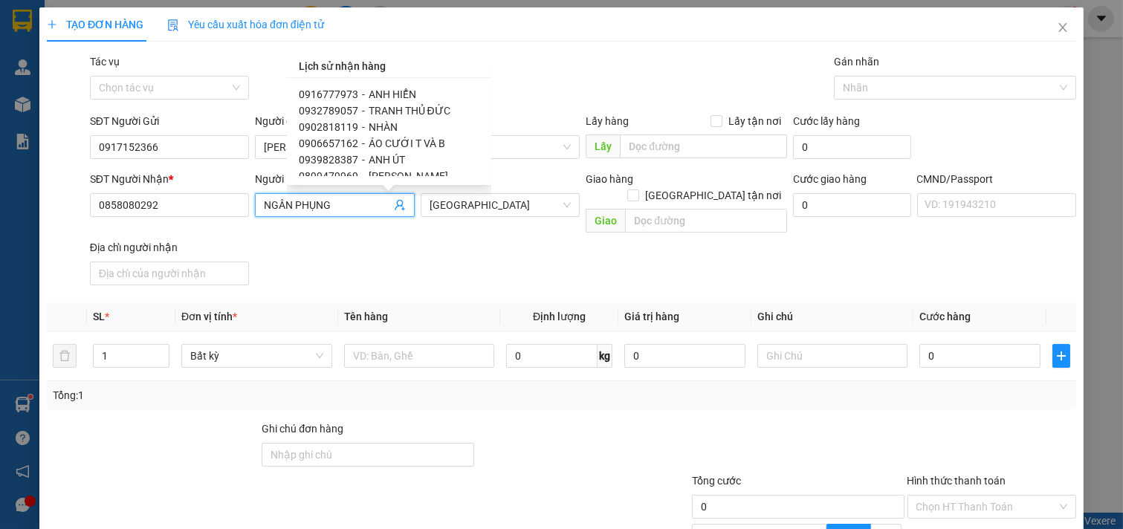
scroll to position [67, 0]
click at [388, 156] on span "[PERSON_NAME]" at bounding box center [409, 159] width 80 height 12
type input "0899479969"
type input "[PERSON_NAME]"
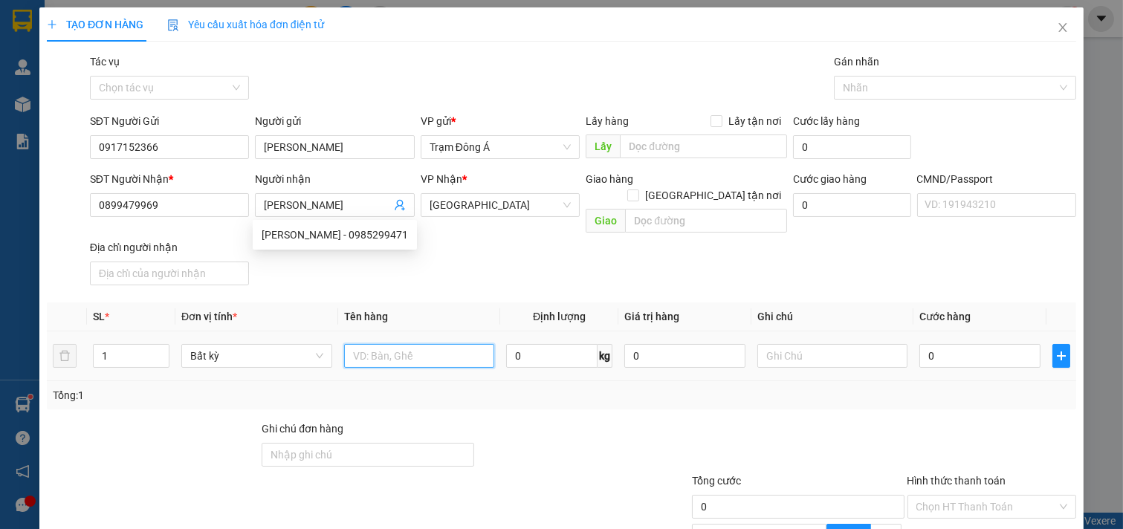
click at [402, 344] on input "text" at bounding box center [419, 356] width 151 height 24
type input "1K GIẤY 2KG NP"
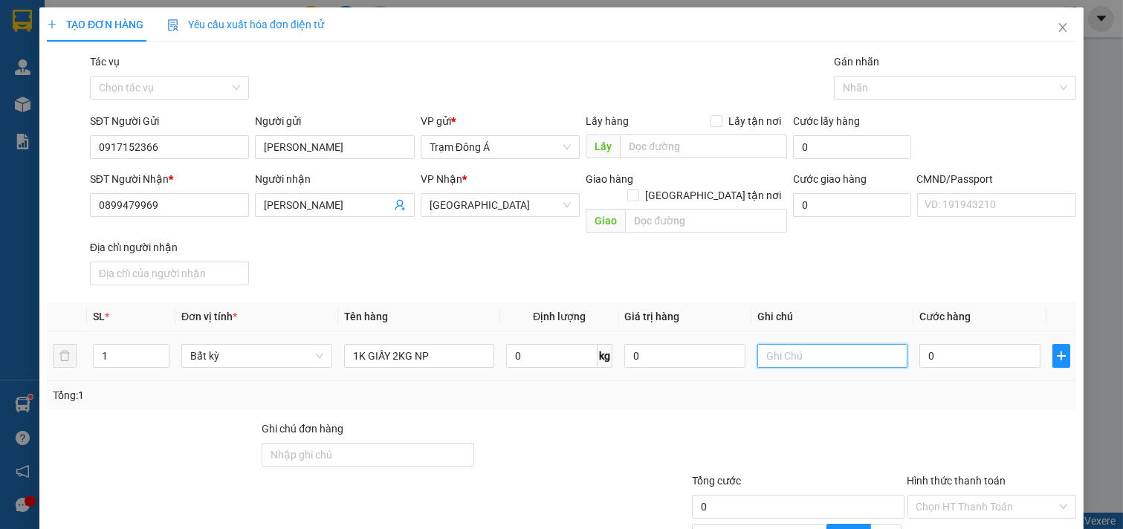
click at [786, 344] on input "text" at bounding box center [833, 356] width 151 height 24
type input "HUONG"
type input "2"
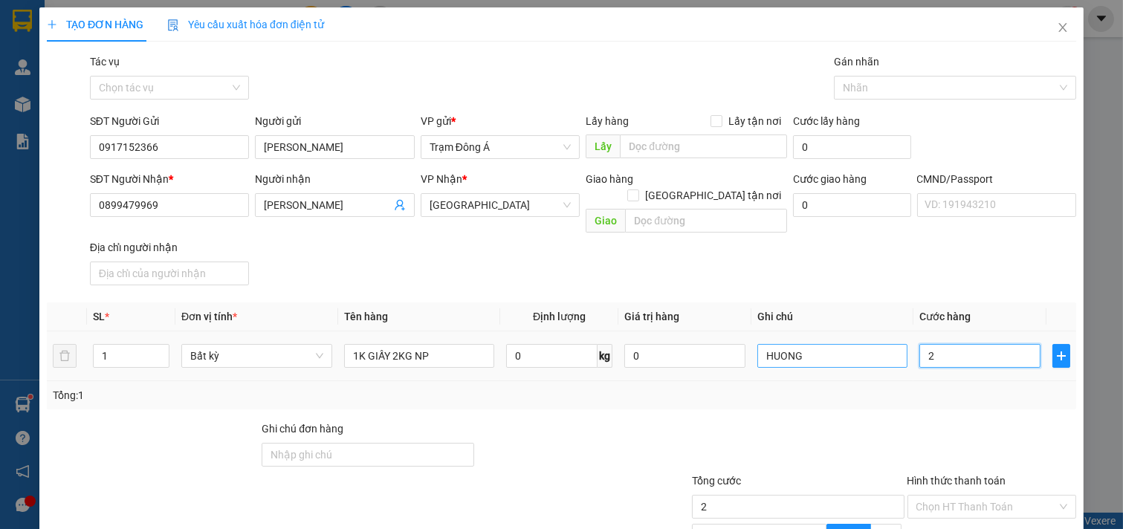
type input "20"
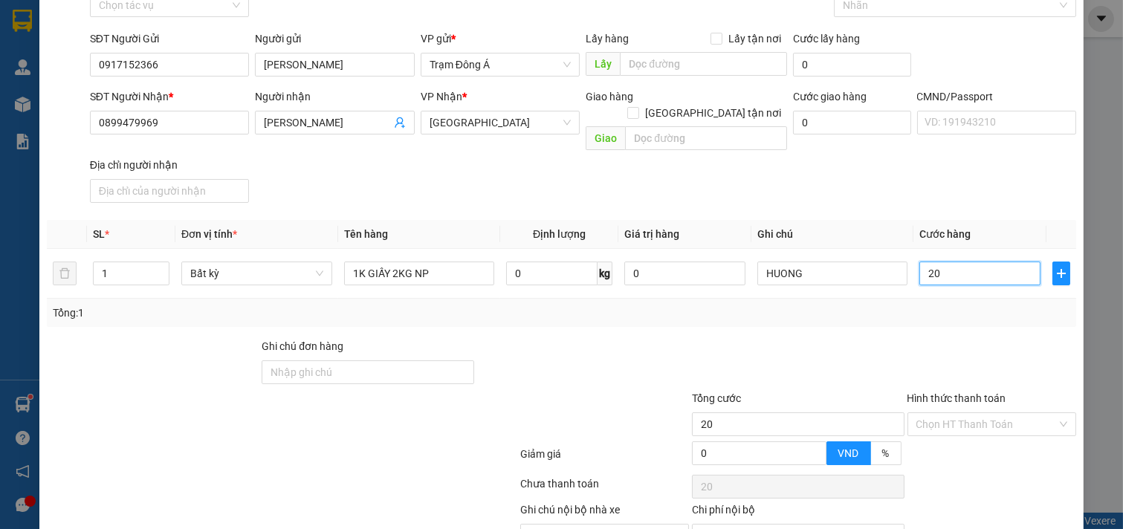
scroll to position [149, 0]
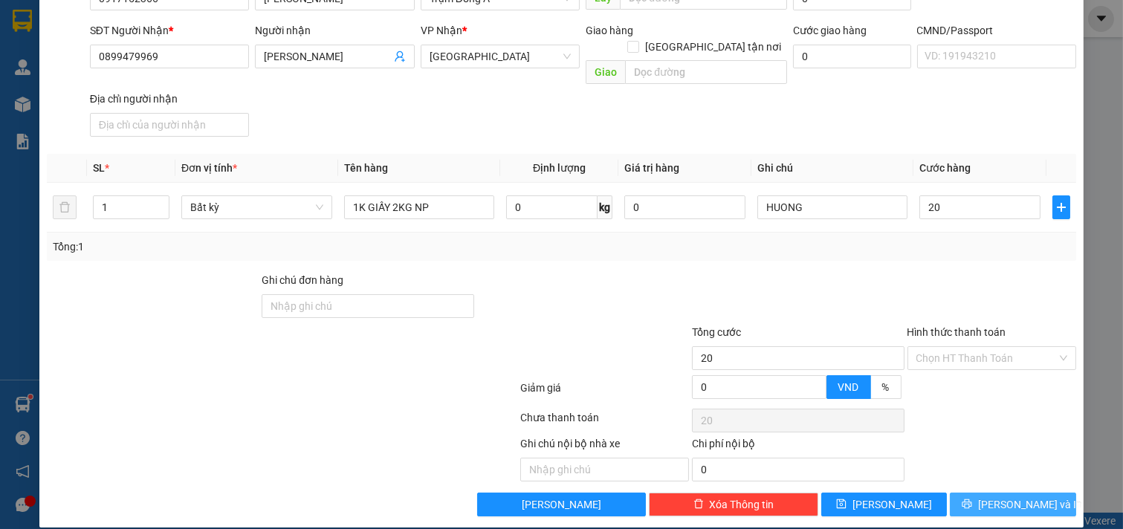
type input "20.000"
click at [992, 497] on span "[PERSON_NAME] và In" at bounding box center [1030, 505] width 104 height 16
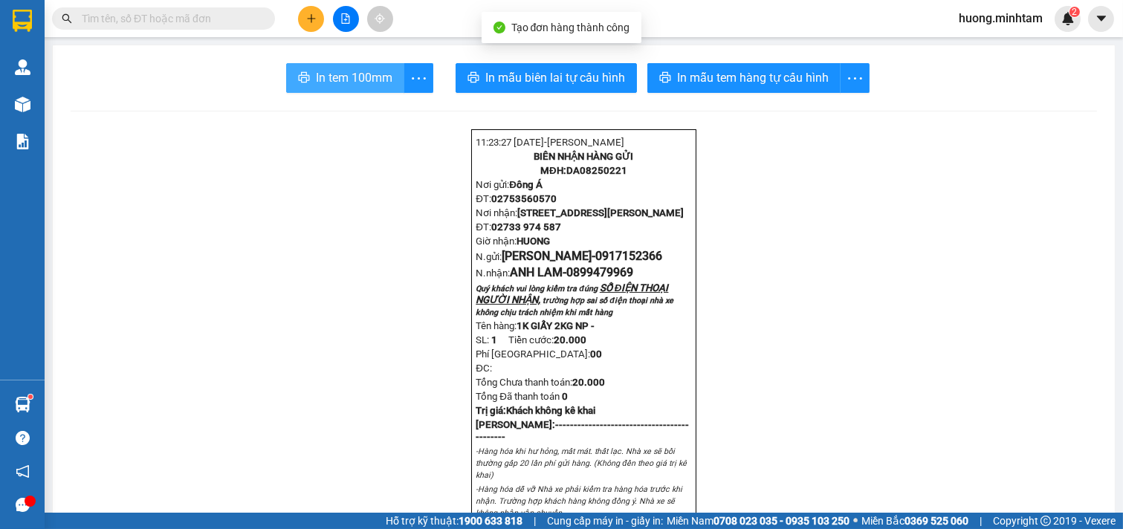
click at [299, 73] on icon "printer" at bounding box center [304, 77] width 11 height 10
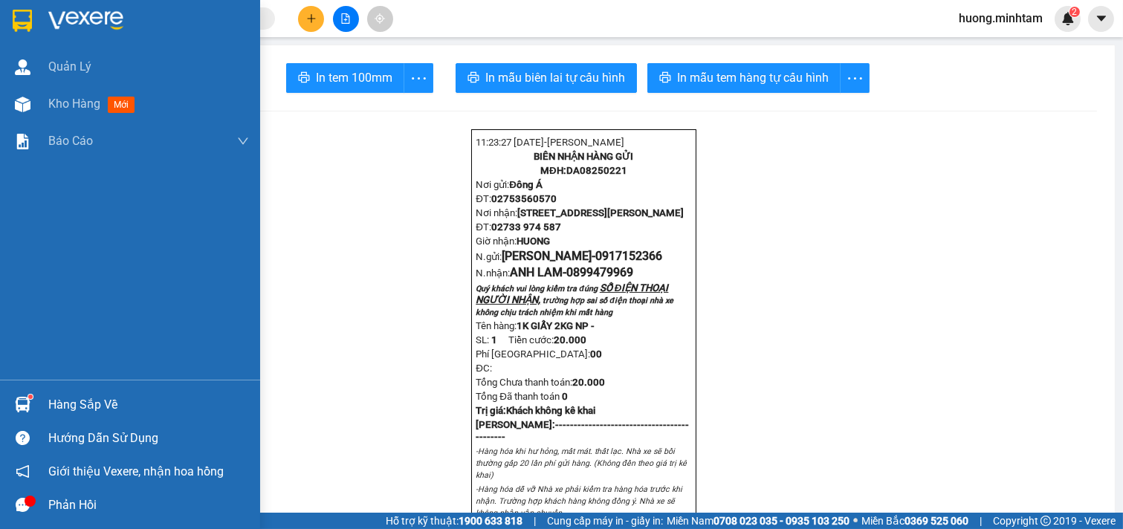
drag, startPoint x: 74, startPoint y: 103, endPoint x: 409, endPoint y: 17, distance: 345.3
click at [97, 104] on span "Kho hàng" at bounding box center [74, 104] width 52 height 14
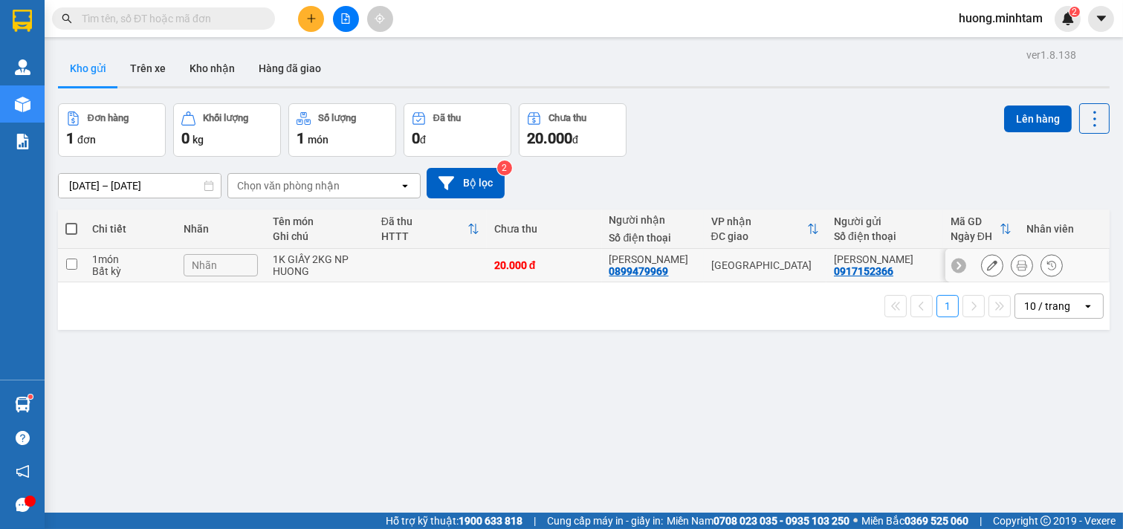
click at [77, 268] on td at bounding box center [71, 265] width 27 height 33
checkbox input "true"
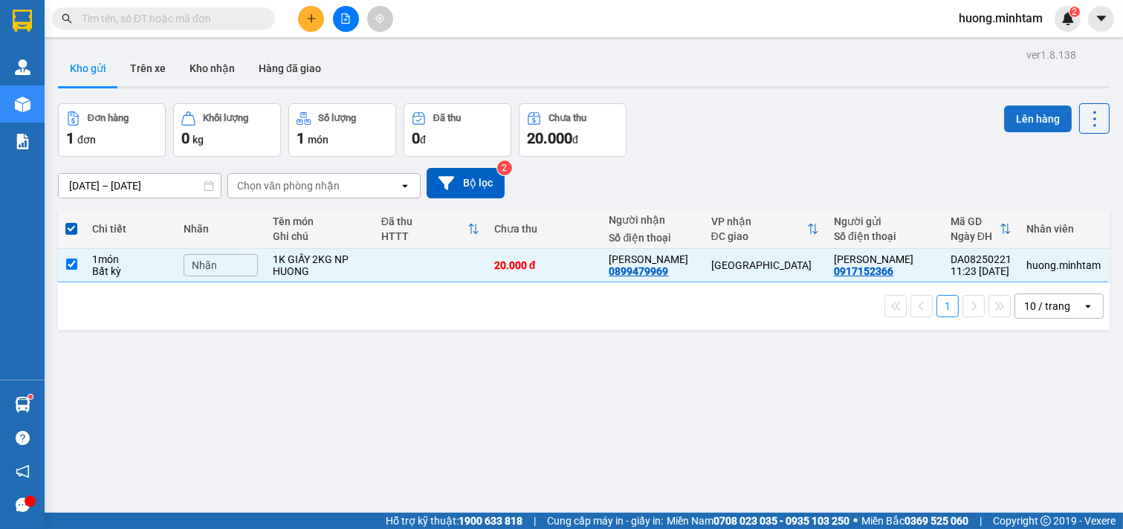
click at [1024, 119] on button "Lên hàng" at bounding box center [1038, 119] width 68 height 27
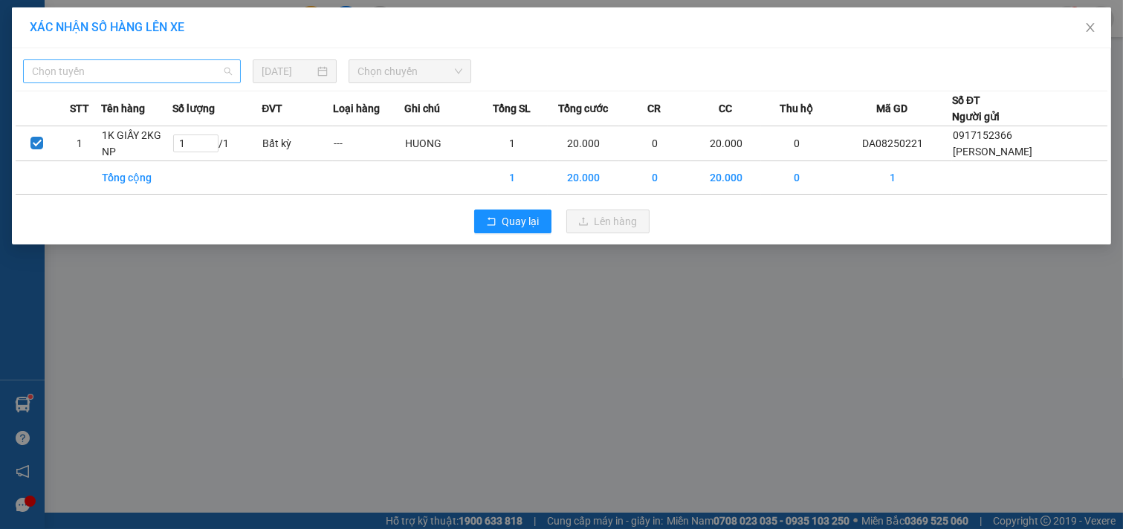
click at [216, 71] on span "Chọn tuyến" at bounding box center [132, 71] width 200 height 22
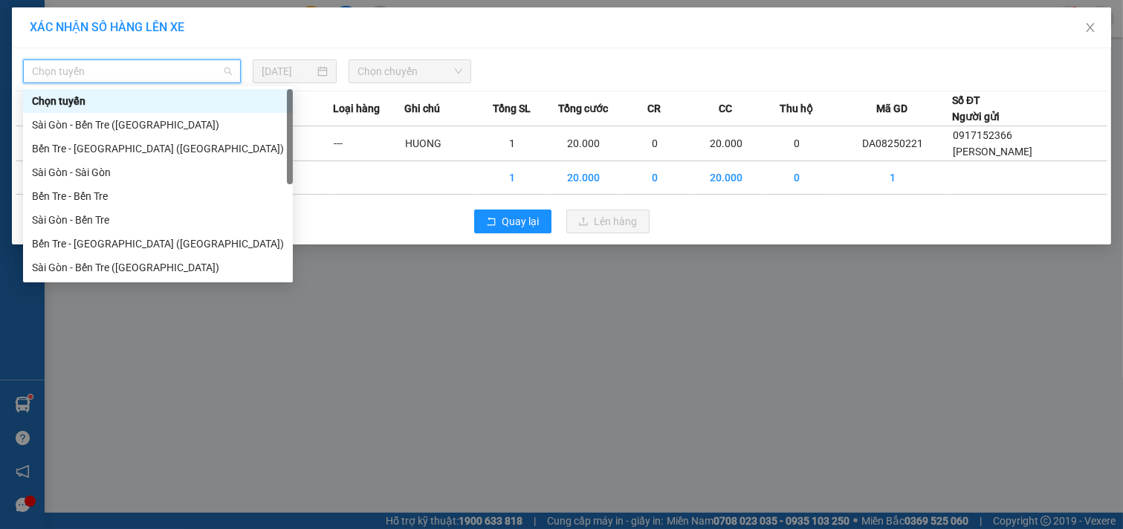
scroll to position [24, 0]
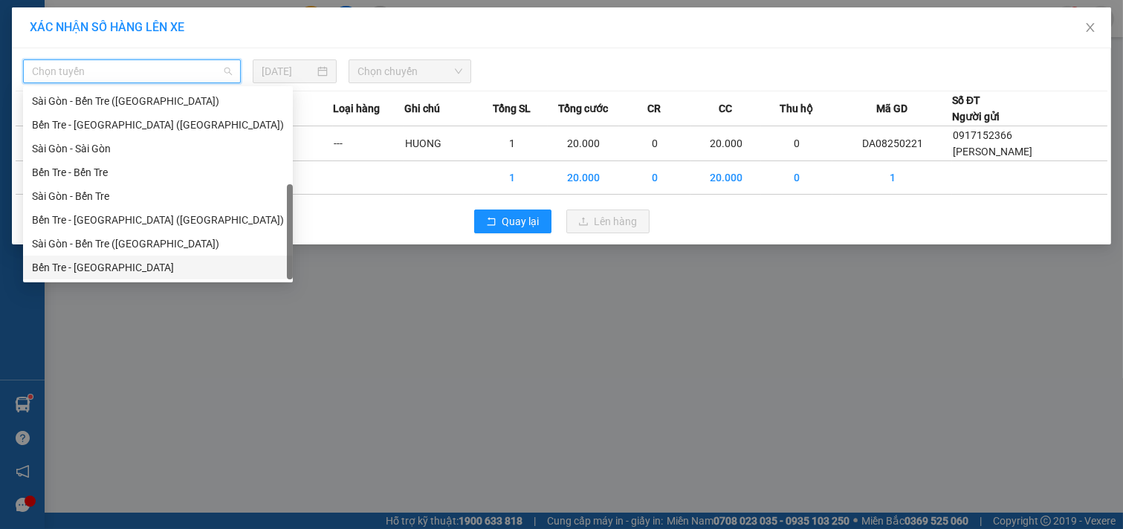
click at [110, 272] on div "Bến Tre - [GEOGRAPHIC_DATA]" at bounding box center [158, 267] width 252 height 16
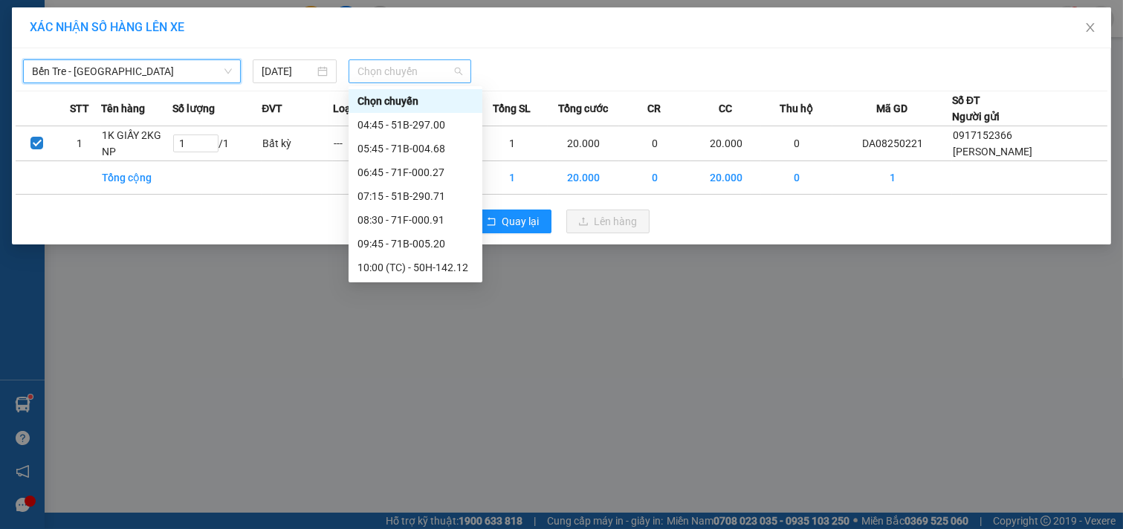
click at [441, 77] on span "Chọn chuyến" at bounding box center [410, 71] width 105 height 22
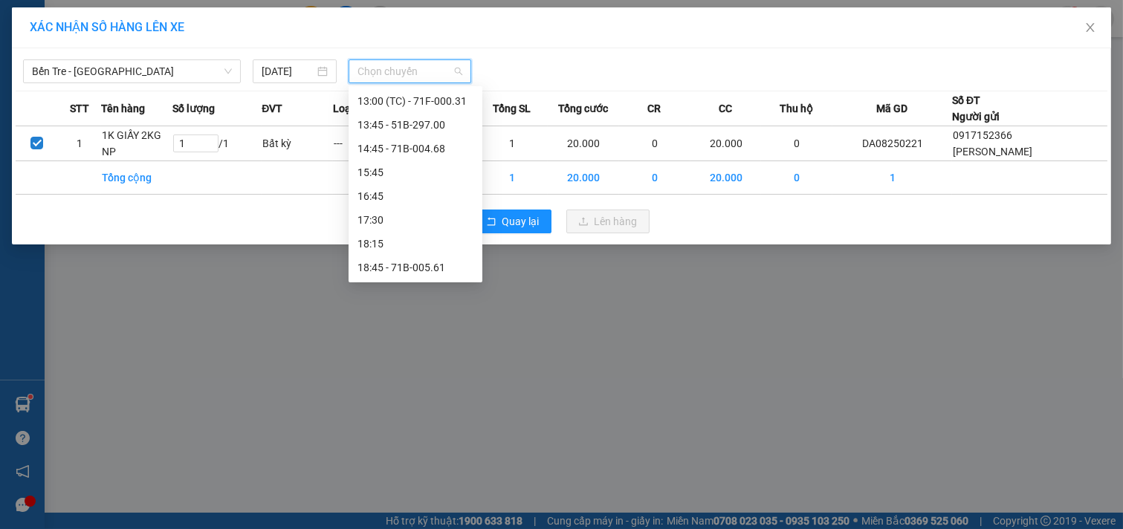
scroll to position [120, 0]
click at [415, 198] on div "11:45 - 71B-1027" at bounding box center [416, 195] width 116 height 16
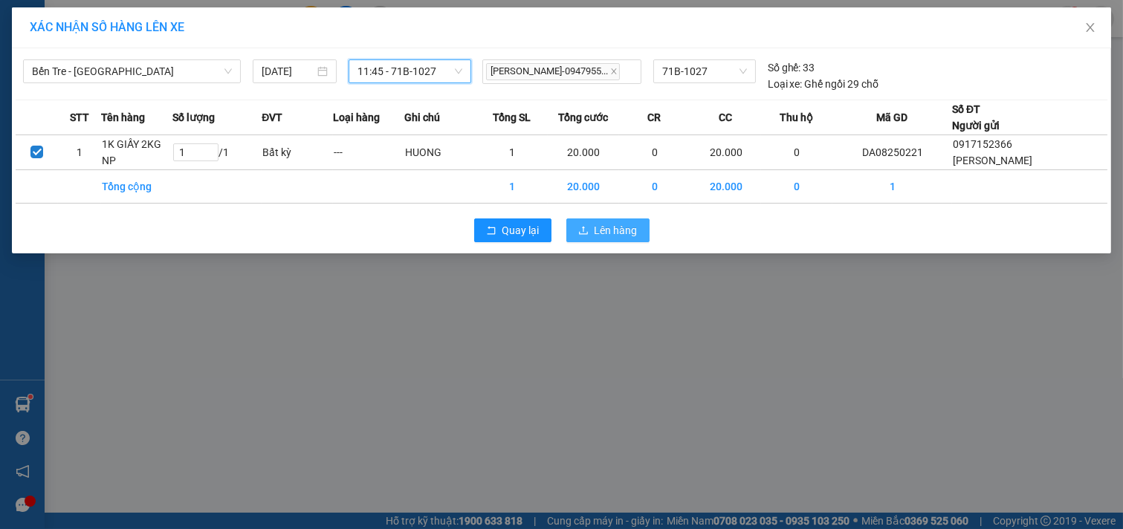
click at [601, 230] on span "Lên hàng" at bounding box center [616, 230] width 43 height 16
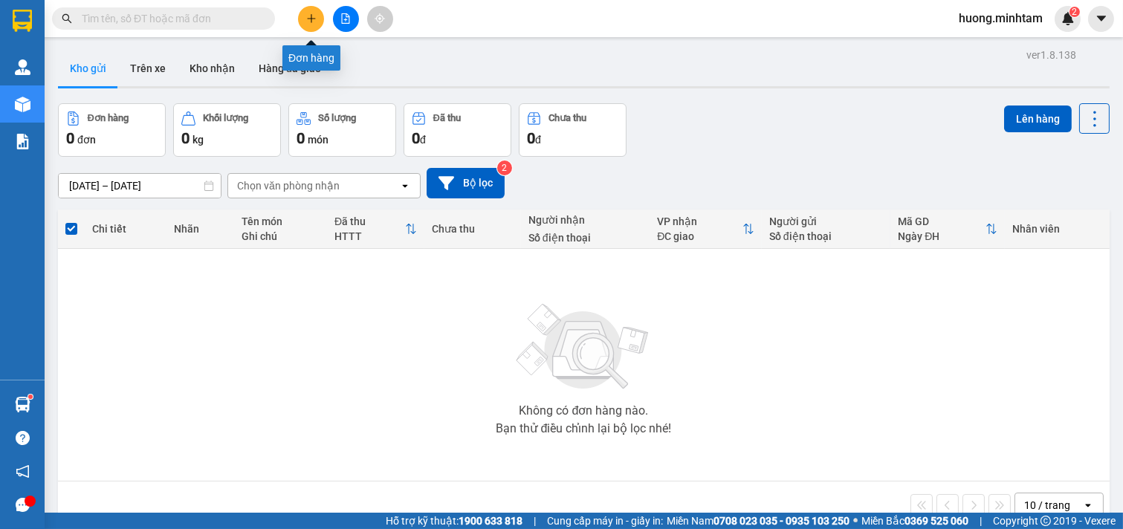
click at [313, 13] on icon "plus" at bounding box center [311, 18] width 10 height 10
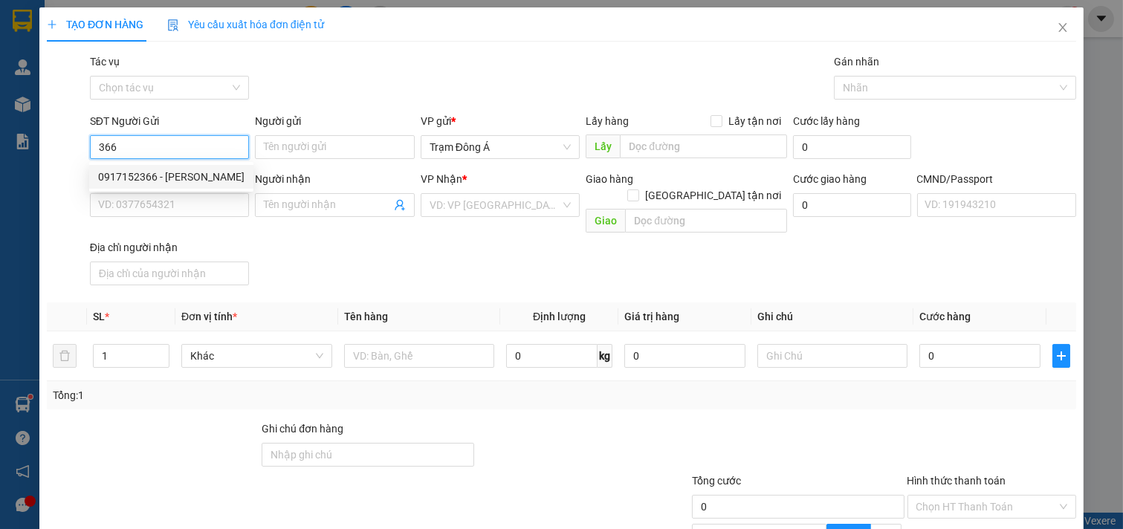
click at [132, 177] on div "0917152366 - [PERSON_NAME]" at bounding box center [171, 177] width 146 height 16
type input "0917152366"
type input "[PERSON_NAME]"
type input "0899479969"
type input "[PERSON_NAME]"
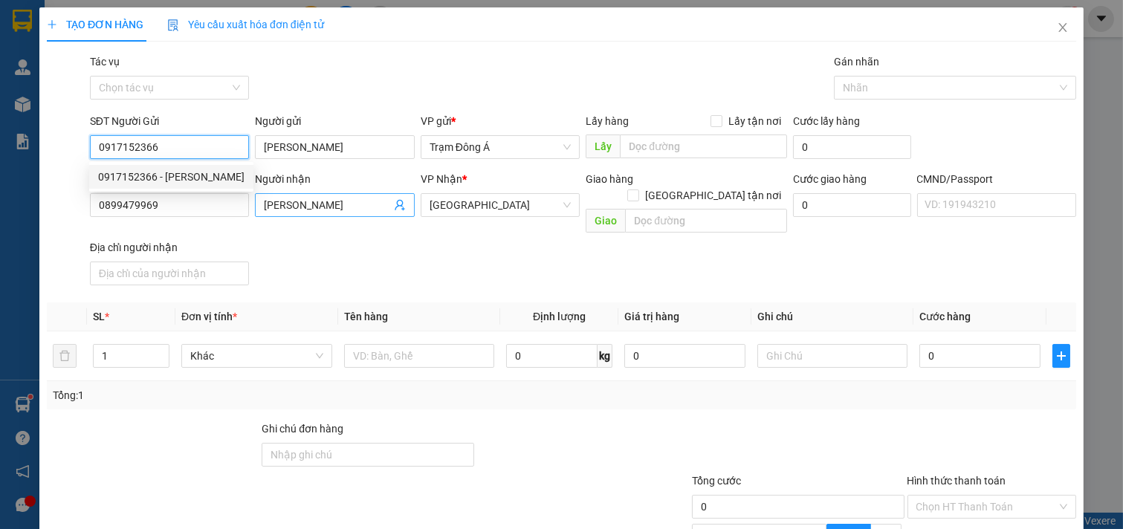
type input "0917152366"
click at [395, 204] on icon "user-add" at bounding box center [400, 205] width 12 height 12
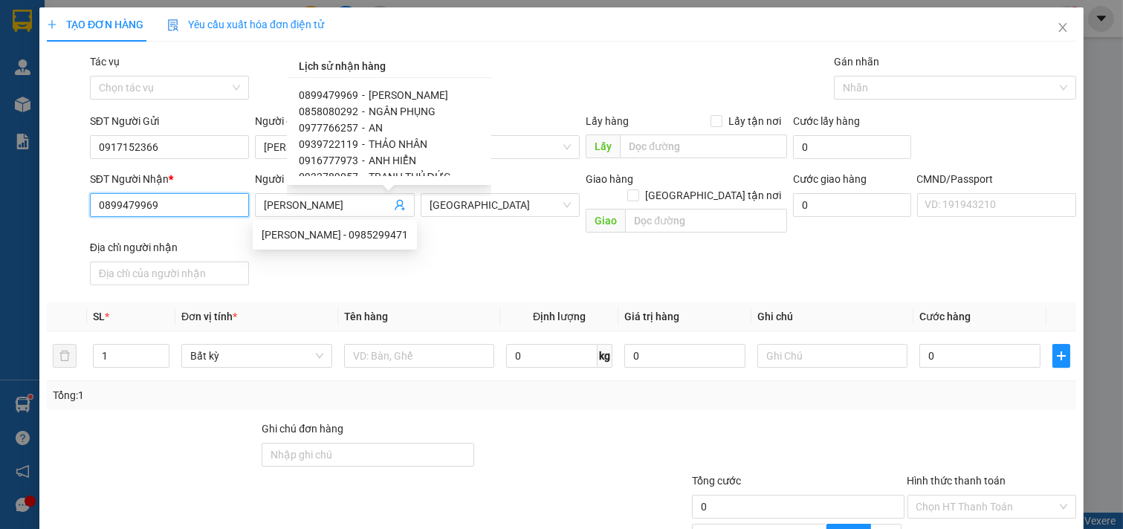
drag, startPoint x: 202, startPoint y: 216, endPoint x: 10, endPoint y: 184, distance: 194.3
click at [0, 193] on div "TẠO ĐƠN HÀNG Yêu cầu xuất hóa đơn điện tử Transit Pickup Surcharge Ids Transit …" at bounding box center [561, 264] width 1123 height 529
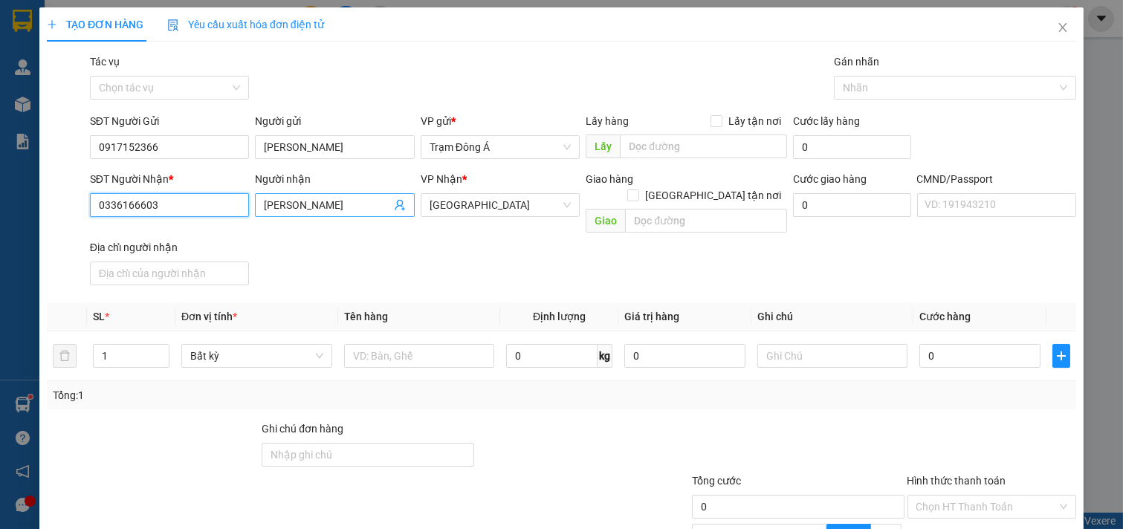
type input "0336166603"
drag, startPoint x: 337, startPoint y: 207, endPoint x: 207, endPoint y: 210, distance: 130.2
click at [207, 210] on div "SĐT Người Nhận * 0336166603 Người nhận ANH LAM ANH LAM VP Nhận * Tiền Giang Gia…" at bounding box center [583, 231] width 992 height 120
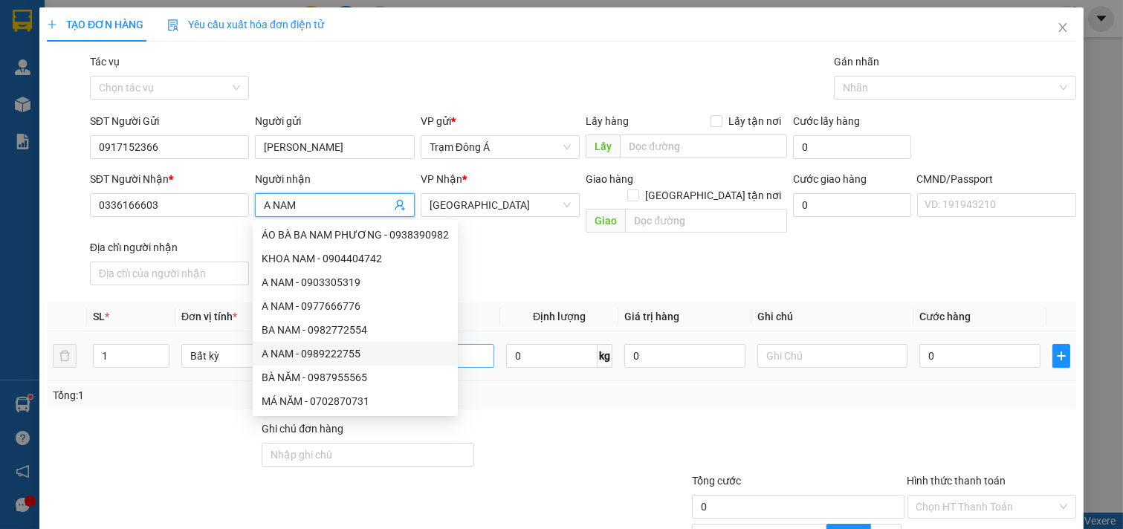
type input "A NAM"
click at [479, 346] on input "text" at bounding box center [419, 356] width 151 height 24
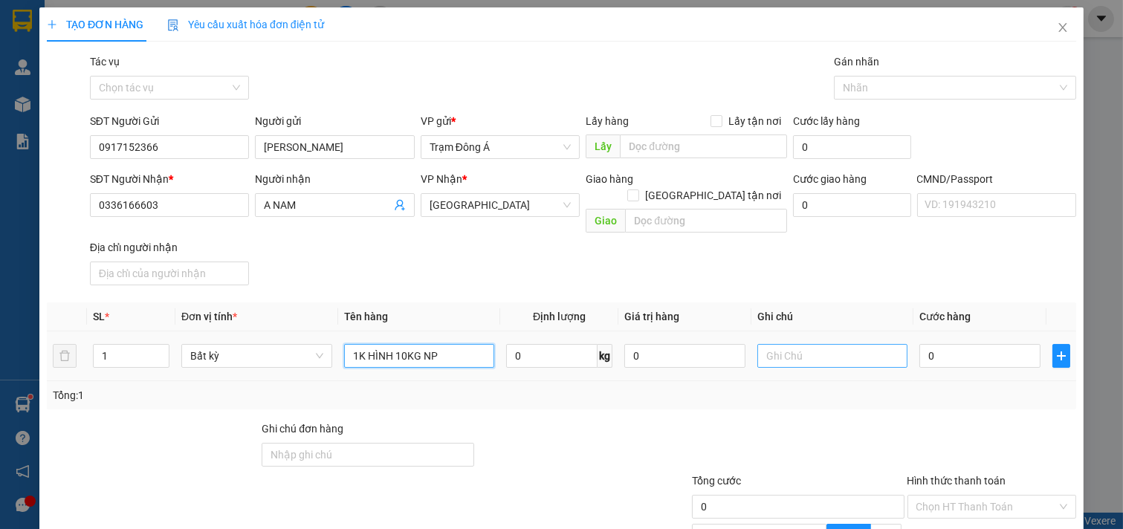
type input "1K HÌNH 10KG NP"
click at [819, 344] on input "text" at bounding box center [833, 356] width 151 height 24
type input "HUONG"
type input "3"
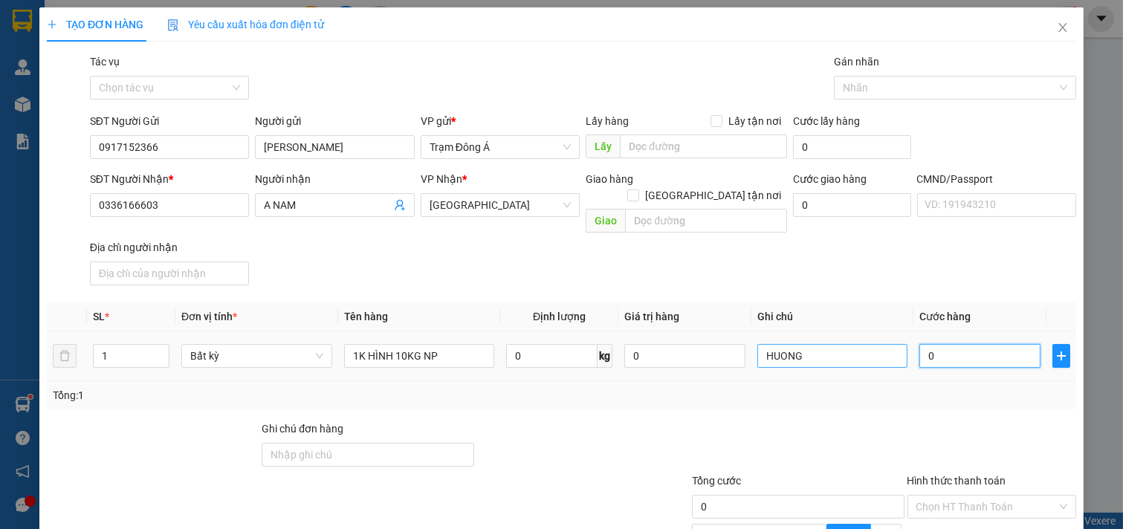
type input "3"
type input "30"
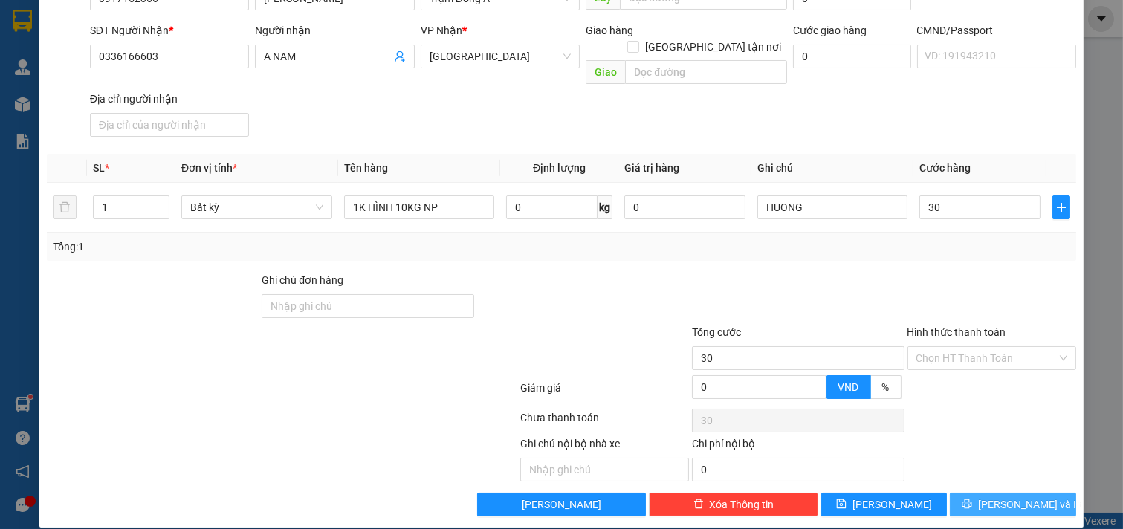
type input "30.000"
click at [991, 493] on button "[PERSON_NAME] và In" at bounding box center [1013, 505] width 126 height 24
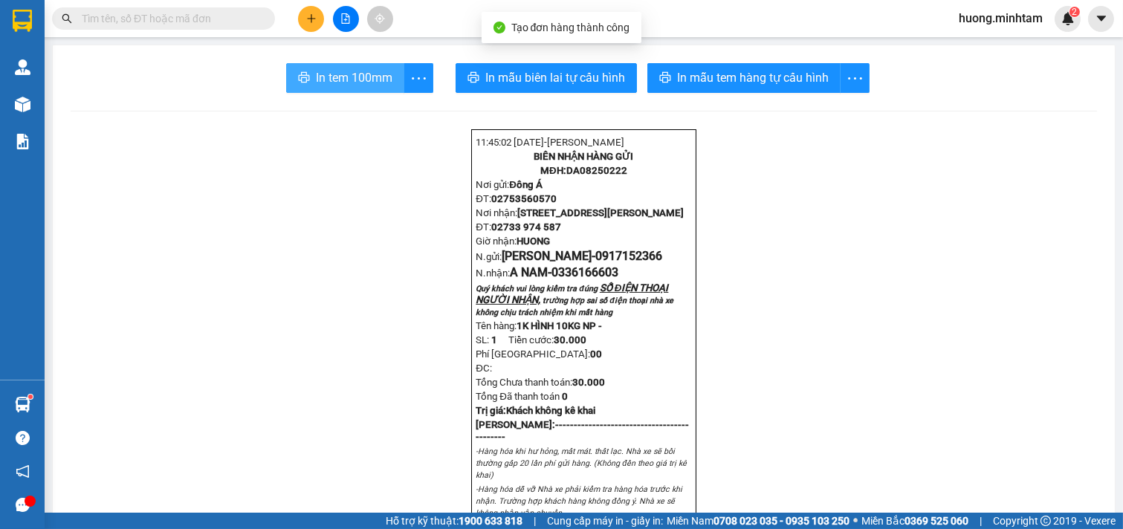
click at [316, 76] on span "In tem 100mm" at bounding box center [354, 77] width 77 height 19
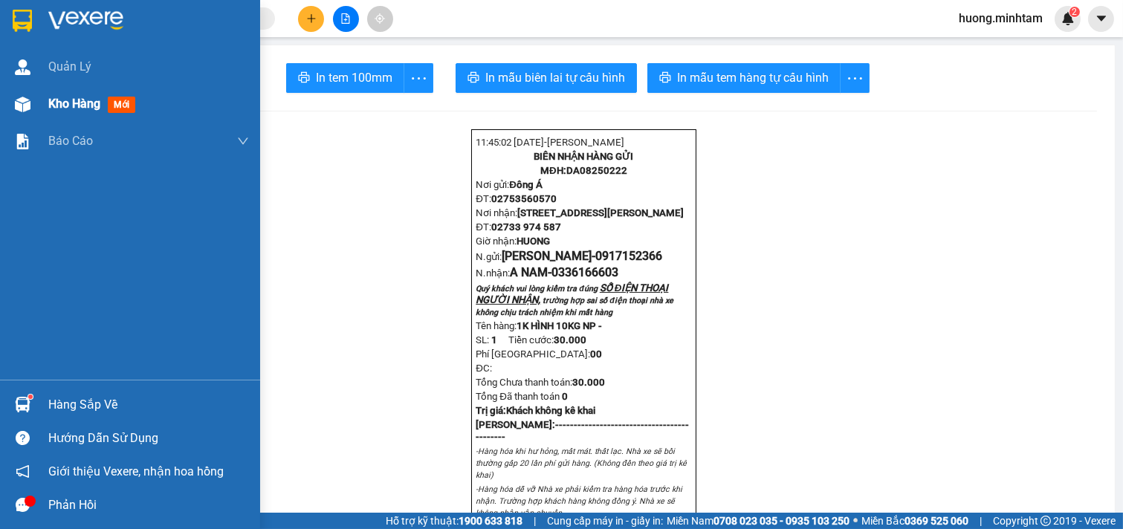
click at [71, 111] on span "Kho hàng" at bounding box center [74, 104] width 52 height 14
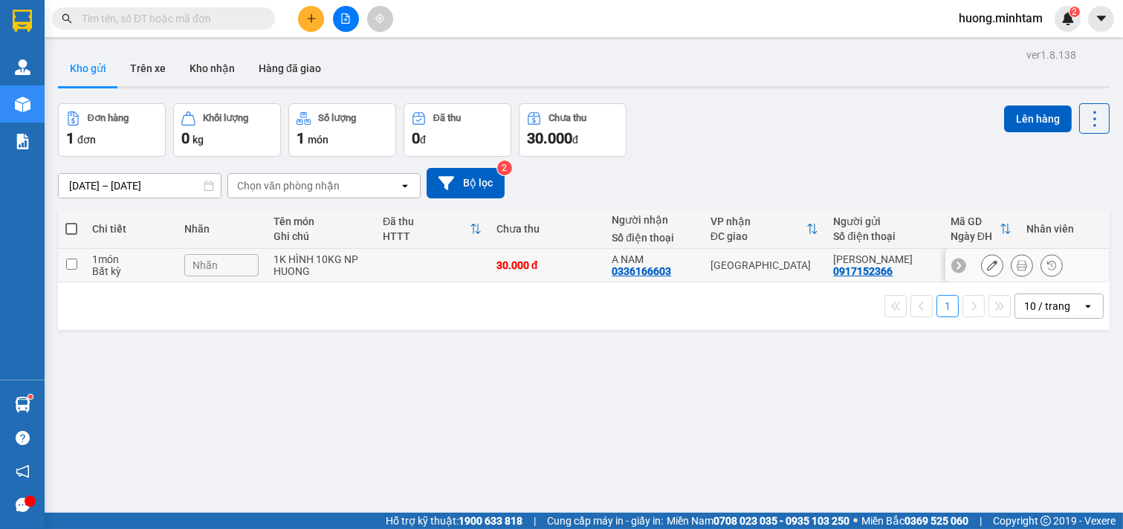
click at [74, 265] on input "checkbox" at bounding box center [71, 264] width 11 height 11
checkbox input "true"
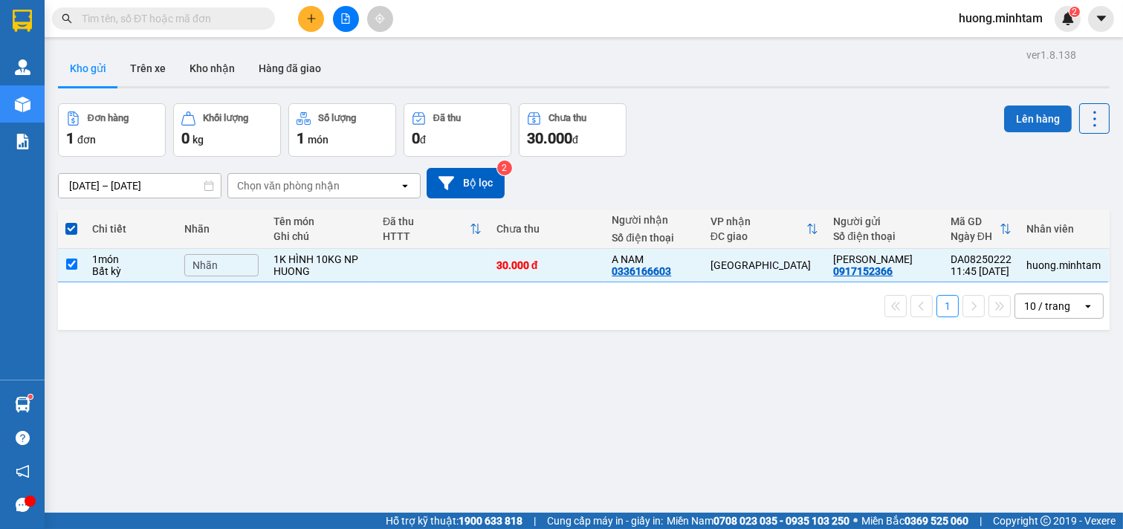
click at [1027, 117] on button "Lên hàng" at bounding box center [1038, 119] width 68 height 27
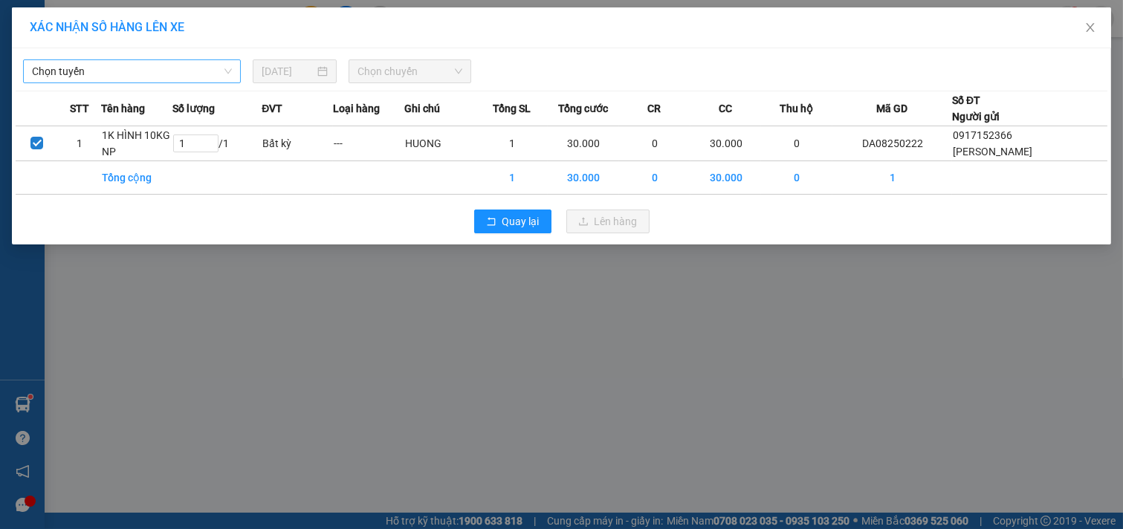
click at [232, 71] on span "Chọn tuyến" at bounding box center [132, 71] width 200 height 22
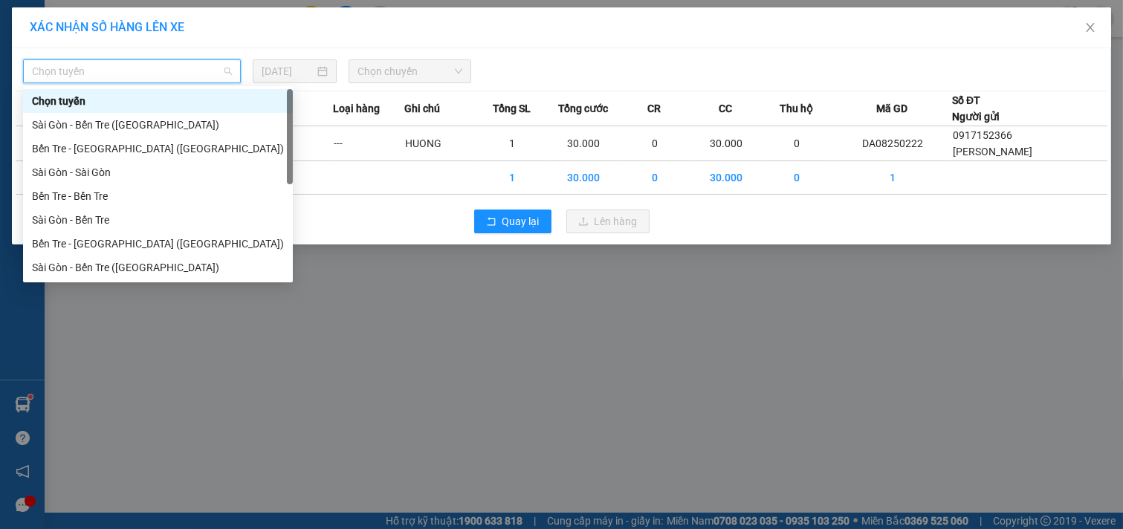
scroll to position [24, 0]
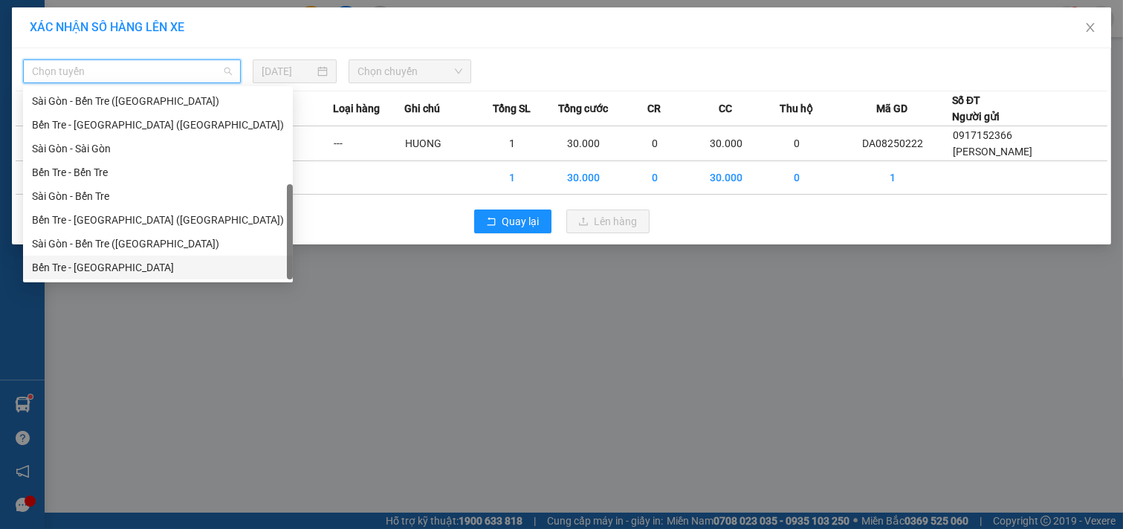
click at [87, 268] on div "Bến Tre - [GEOGRAPHIC_DATA]" at bounding box center [158, 267] width 252 height 16
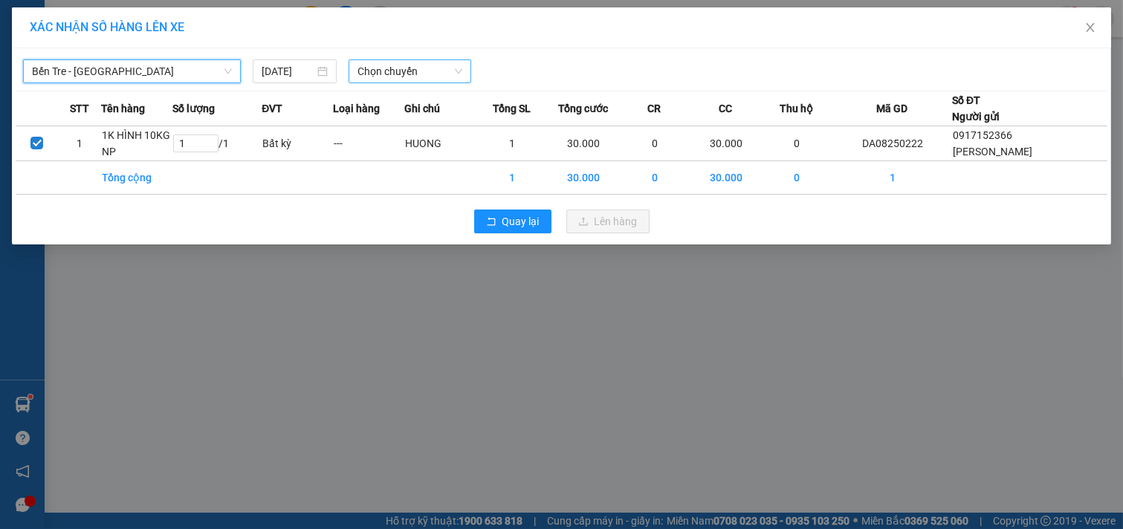
click at [434, 73] on span "Chọn chuyến" at bounding box center [410, 71] width 105 height 22
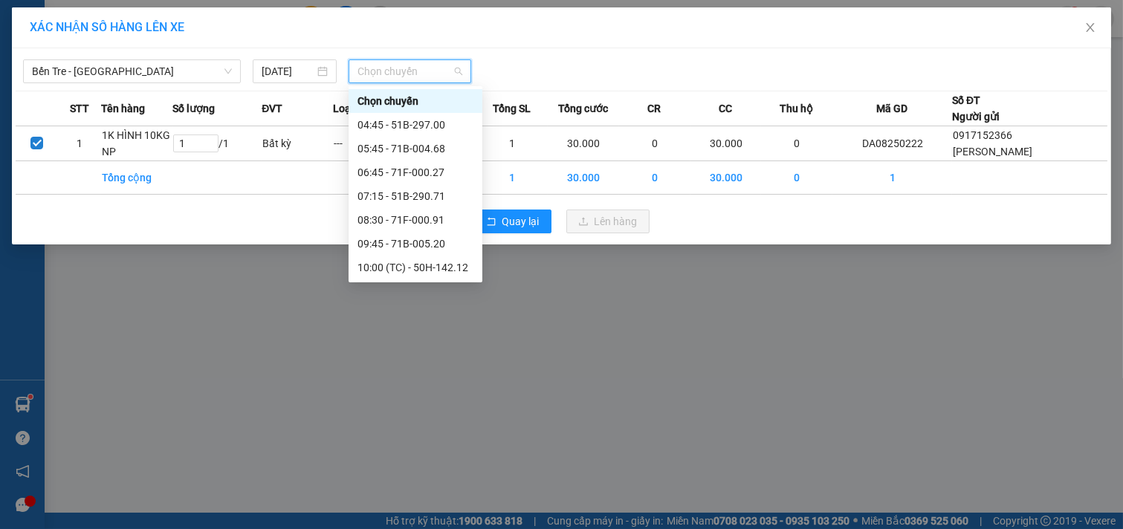
scroll to position [83, 0]
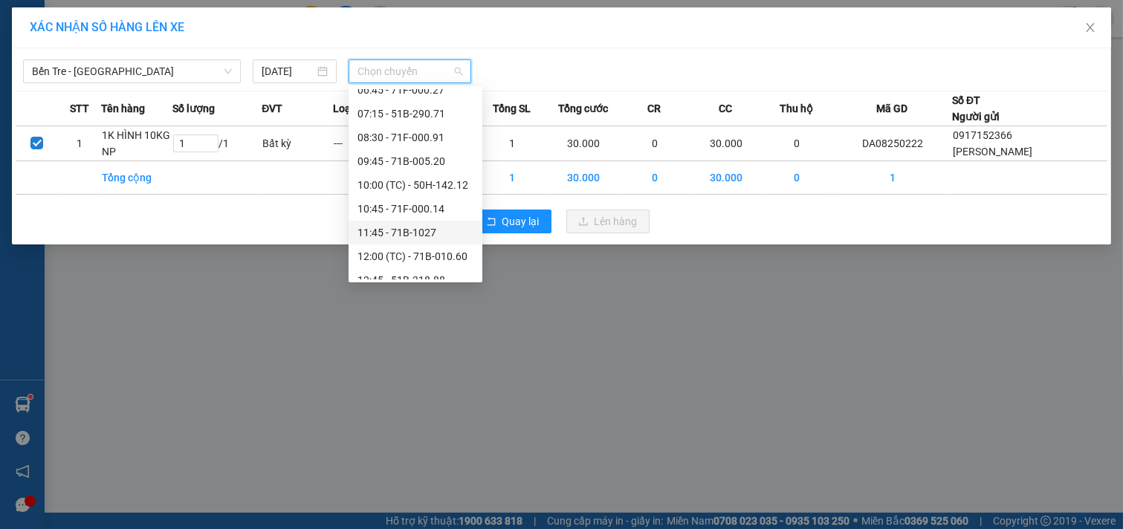
click at [407, 232] on div "11:45 - 71B-1027" at bounding box center [416, 233] width 116 height 16
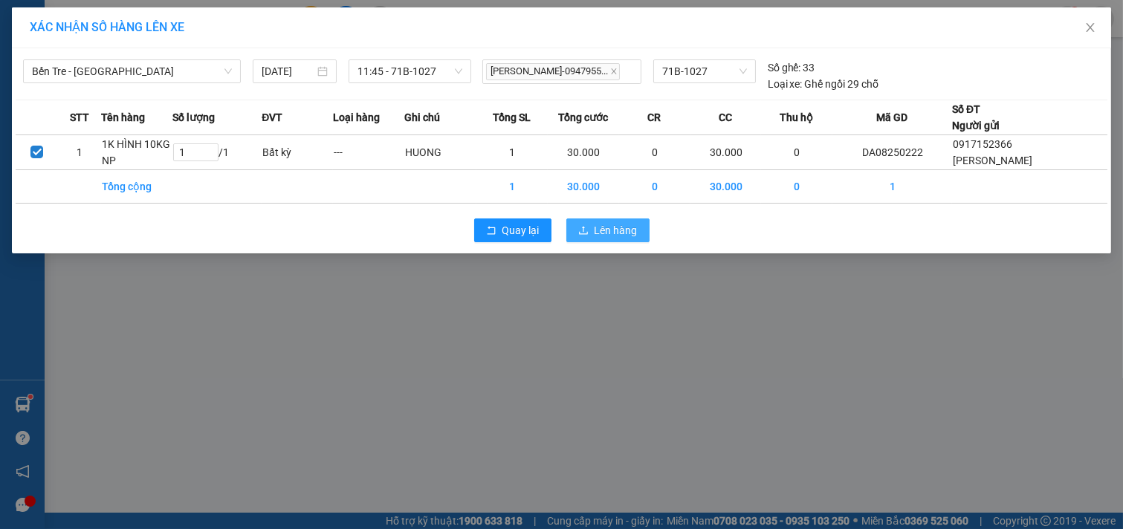
click at [627, 228] on span "Lên hàng" at bounding box center [616, 230] width 43 height 16
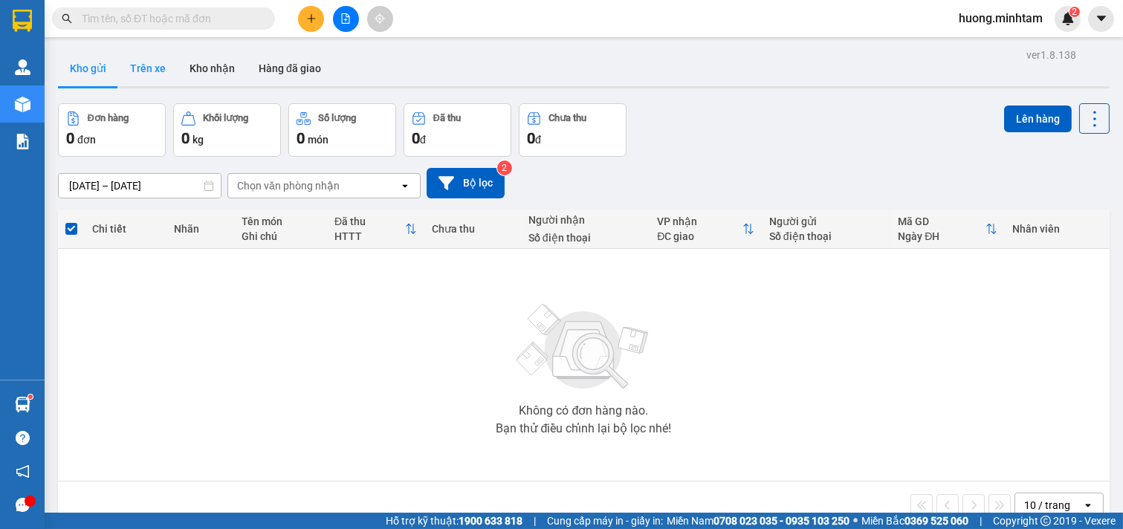
click at [158, 73] on button "Trên xe" at bounding box center [147, 69] width 59 height 36
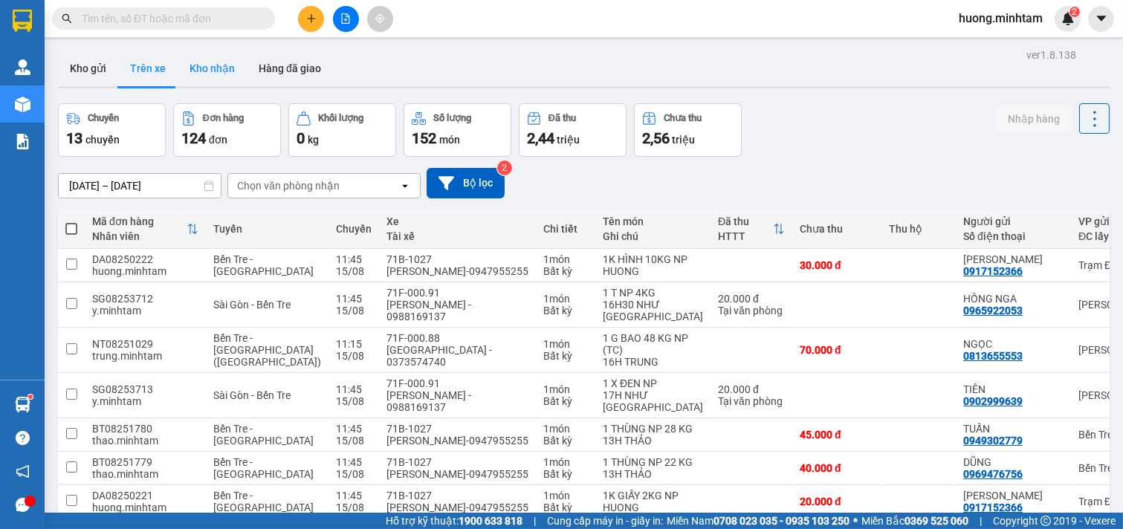
click at [207, 65] on button "Kho nhận" at bounding box center [212, 69] width 69 height 36
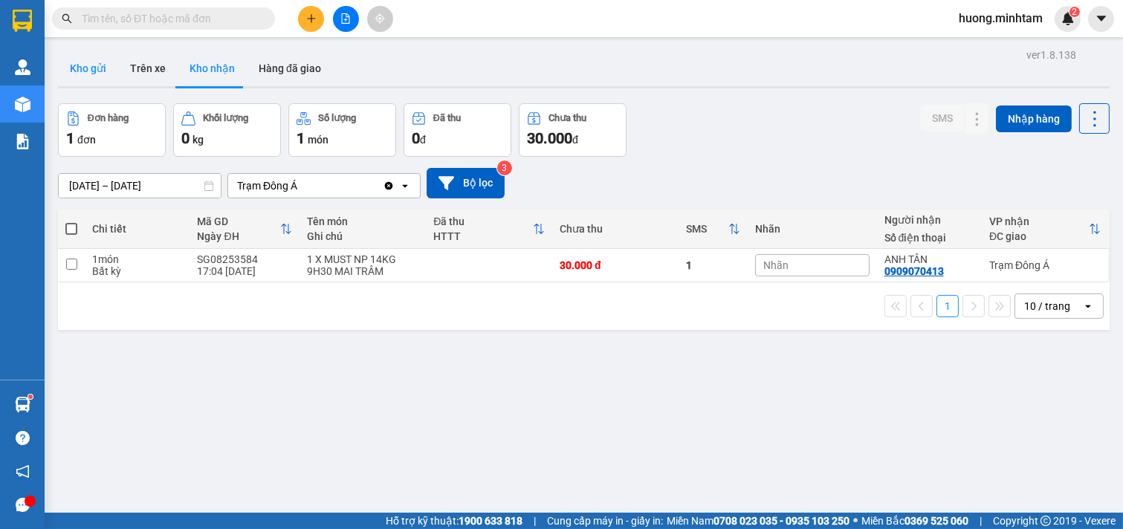
click at [89, 67] on button "Kho gửi" at bounding box center [88, 69] width 60 height 36
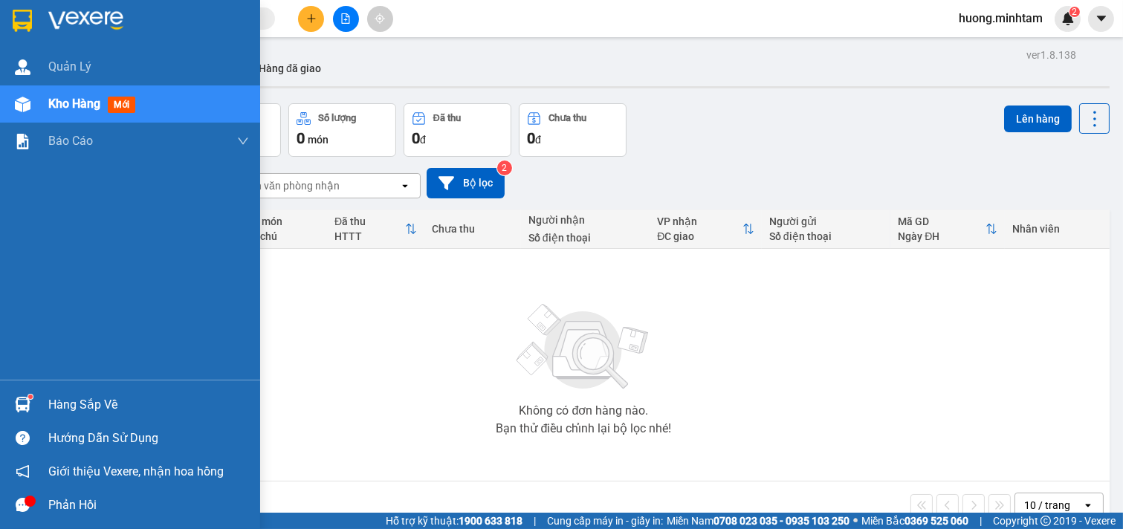
click at [38, 504] on div "Phản hồi" at bounding box center [130, 504] width 260 height 33
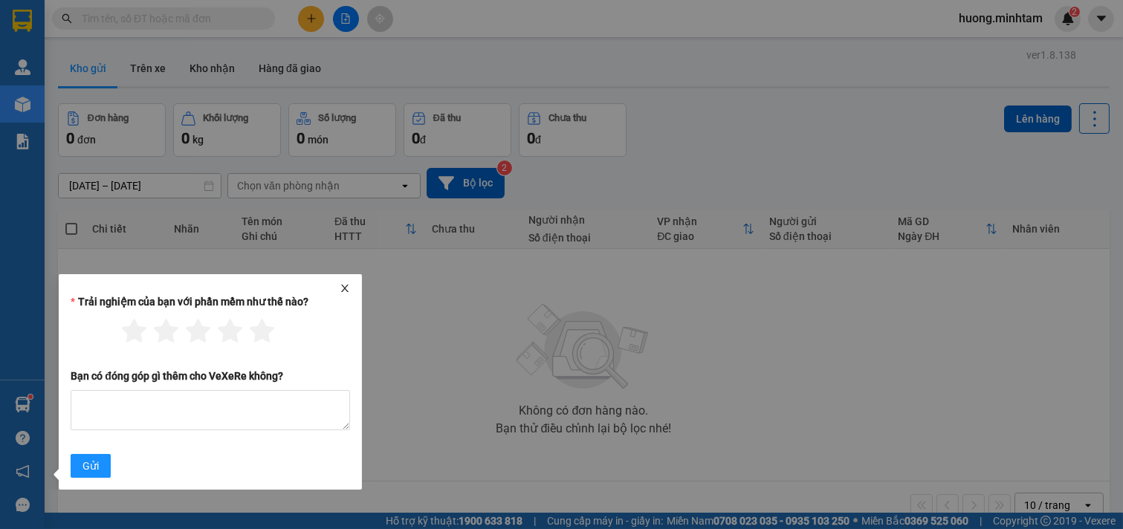
click at [340, 288] on icon "close" at bounding box center [345, 288] width 10 height 10
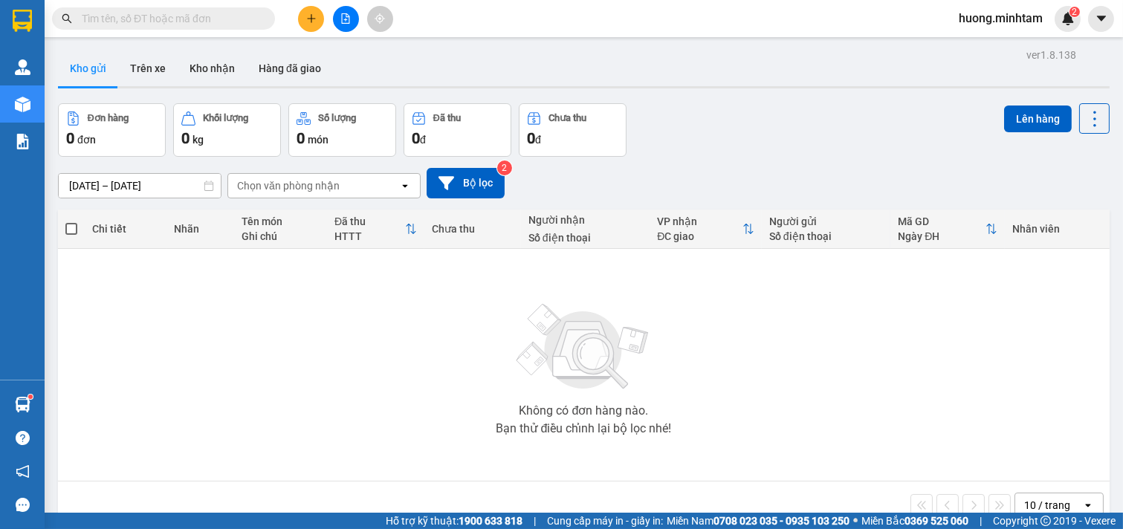
click at [766, 354] on div "Không có đơn hàng nào. Bạn thử điều chỉnh lại bộ lọc nhé!" at bounding box center [583, 365] width 1037 height 223
click at [314, 19] on icon "plus" at bounding box center [311, 18] width 8 height 1
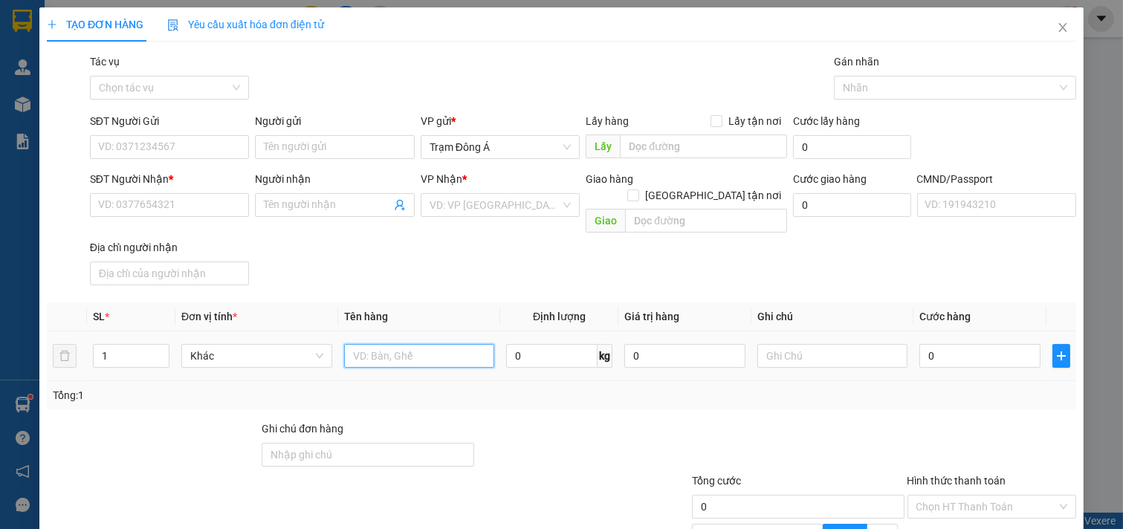
click at [429, 344] on input "text" at bounding box center [419, 356] width 151 height 24
type input "1T"
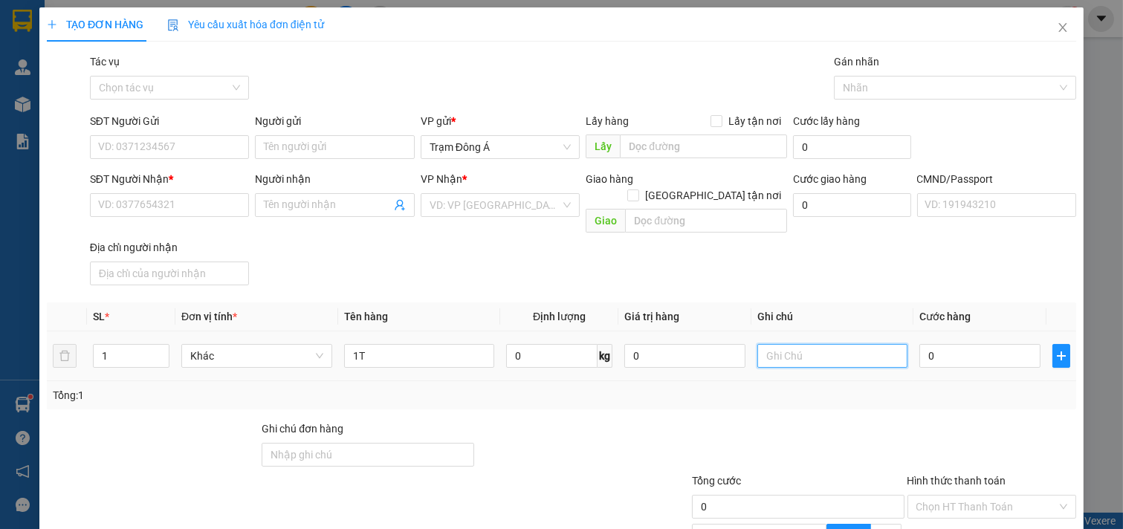
click at [855, 351] on input "text" at bounding box center [833, 356] width 151 height 24
type input "HUONG"
drag, startPoint x: 406, startPoint y: 357, endPoint x: 411, endPoint y: 346, distance: 12.3
click at [406, 355] on td "1T" at bounding box center [419, 357] width 163 height 50
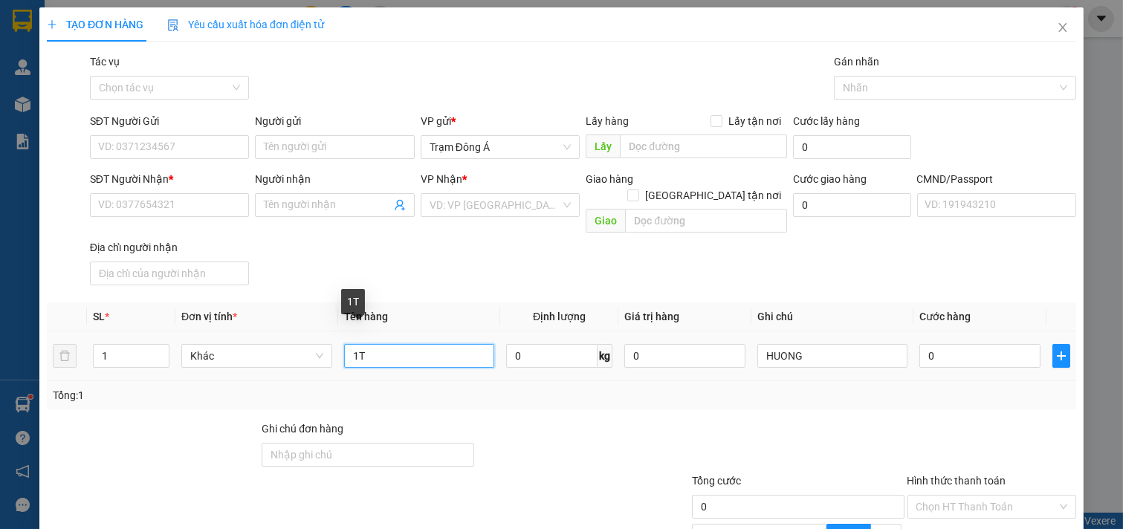
click at [411, 346] on input "1T" at bounding box center [419, 356] width 151 height 24
type input "1T 14KG NP (ĐA)"
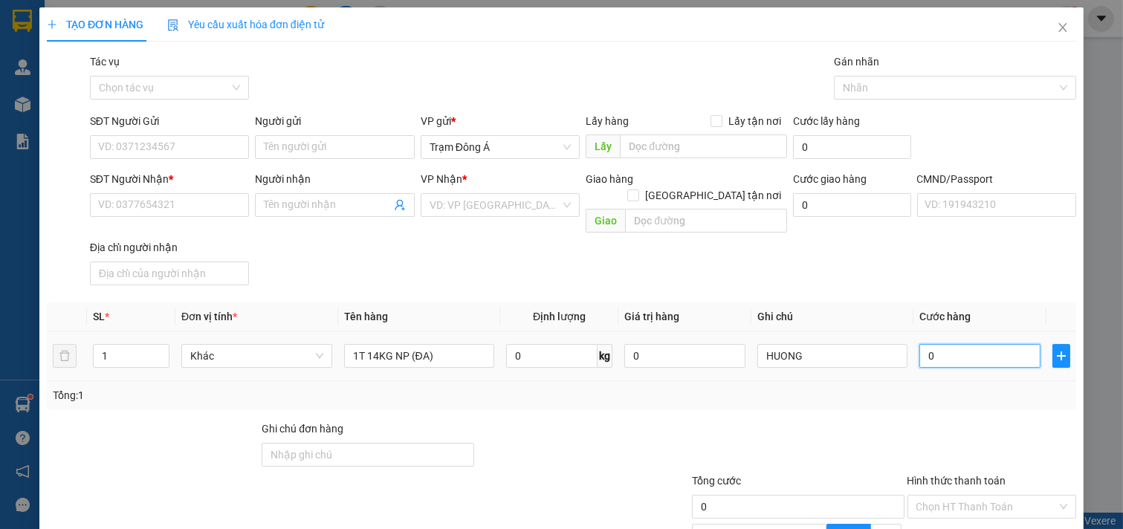
click at [934, 346] on input "0" at bounding box center [980, 356] width 121 height 24
type input "3"
type input "30"
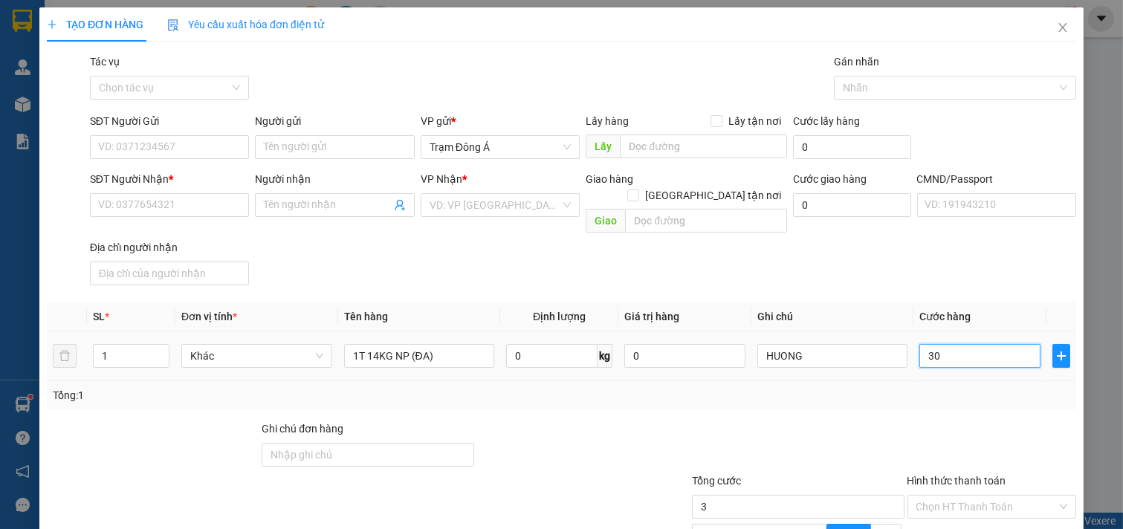
type input "30"
click at [182, 140] on input "SĐT Người Gửi" at bounding box center [170, 147] width 160 height 24
type input "30.000"
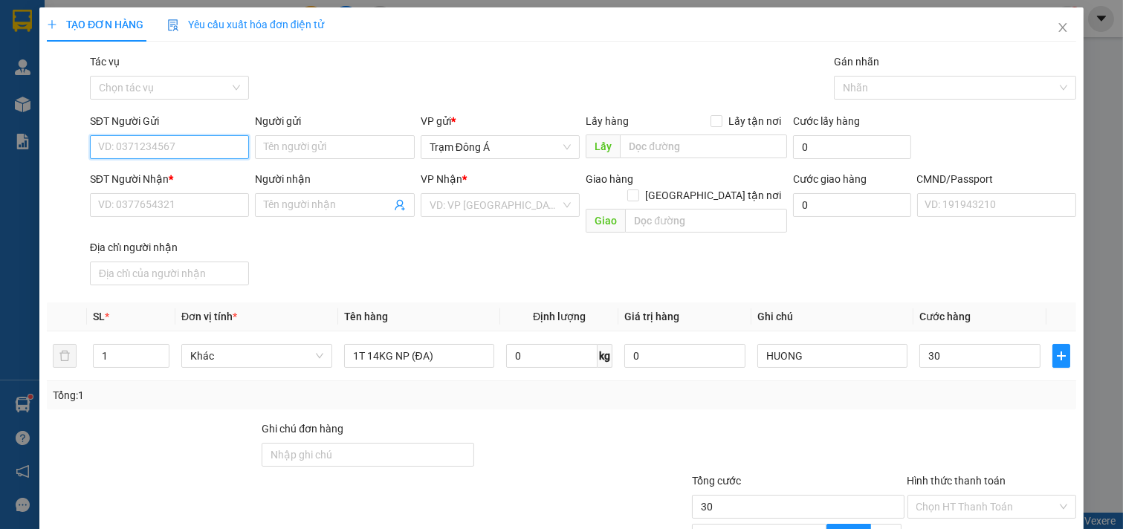
type input "30.000"
type input "0795453366"
click at [177, 180] on div "0795453366 - HIỆP" at bounding box center [168, 177] width 140 height 16
type input "HIỆP"
type input "0898500517"
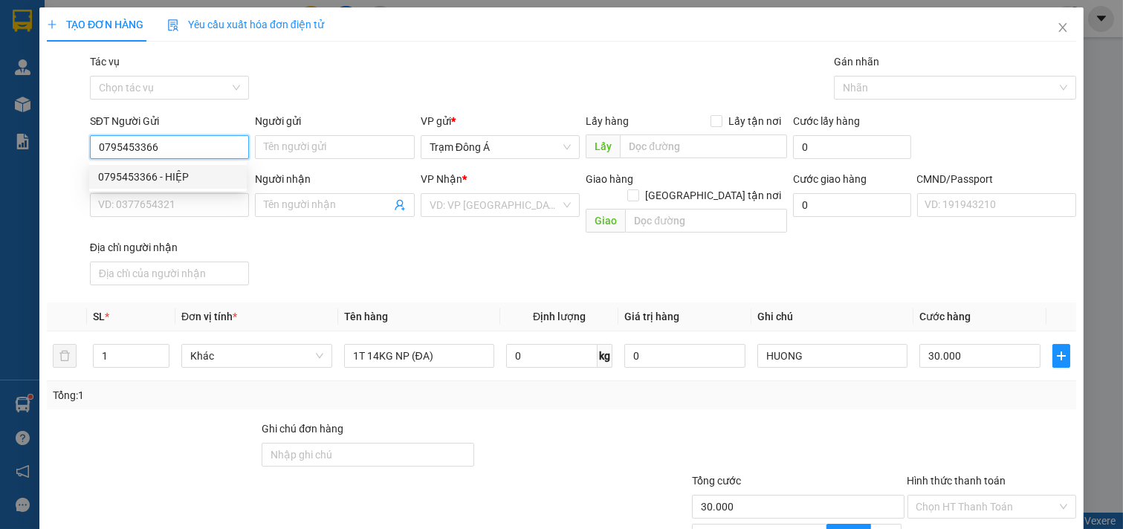
type input "[PERSON_NAME]"
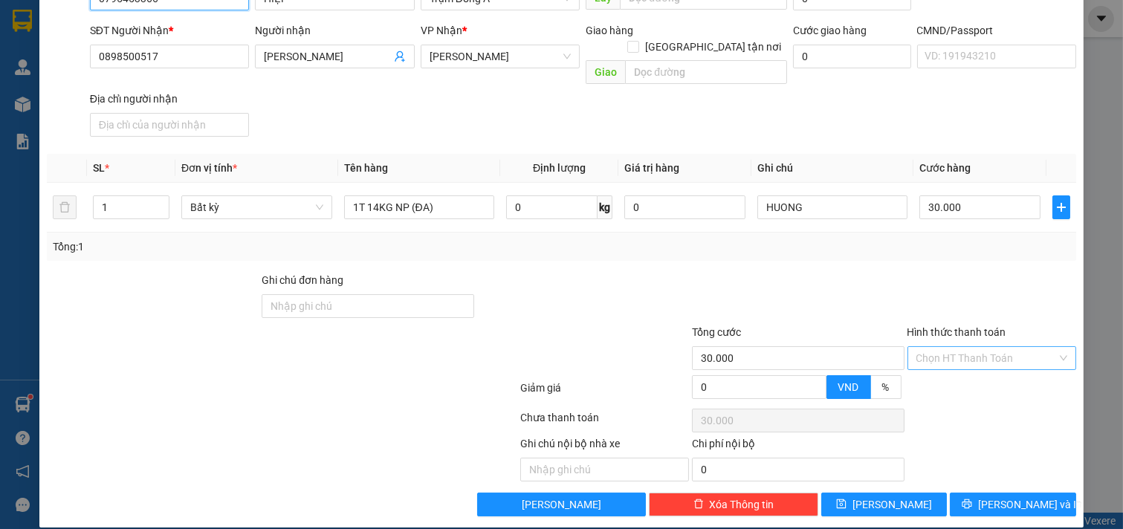
type input "0795453366"
click at [1001, 347] on input "Hình thức thanh toán" at bounding box center [987, 358] width 141 height 22
drag, startPoint x: 967, startPoint y: 375, endPoint x: 1006, endPoint y: 396, distance: 43.9
click at [969, 375] on div "Tại văn phòng" at bounding box center [981, 372] width 149 height 16
type input "0"
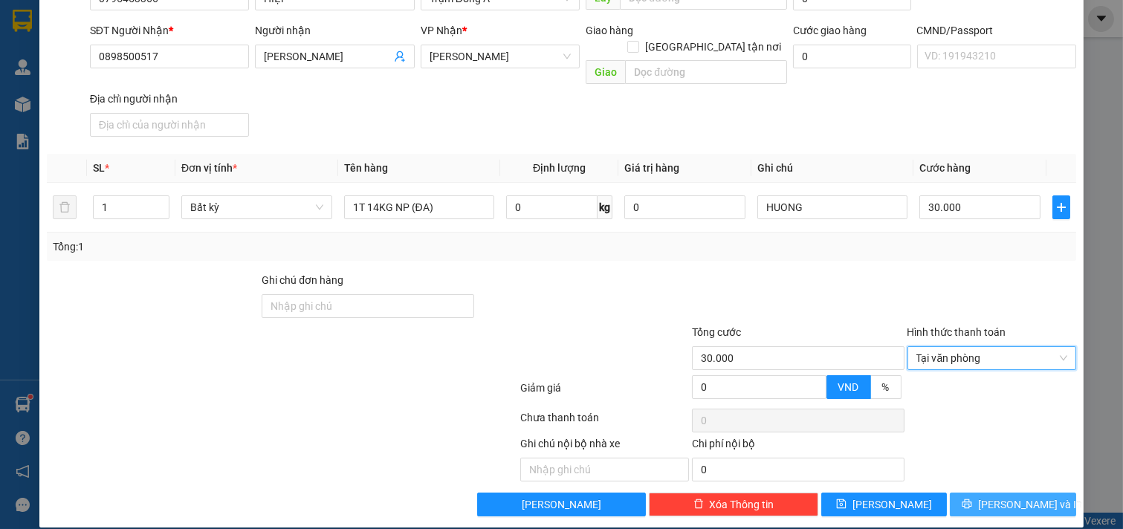
click at [1007, 497] on span "[PERSON_NAME] và In" at bounding box center [1030, 505] width 104 height 16
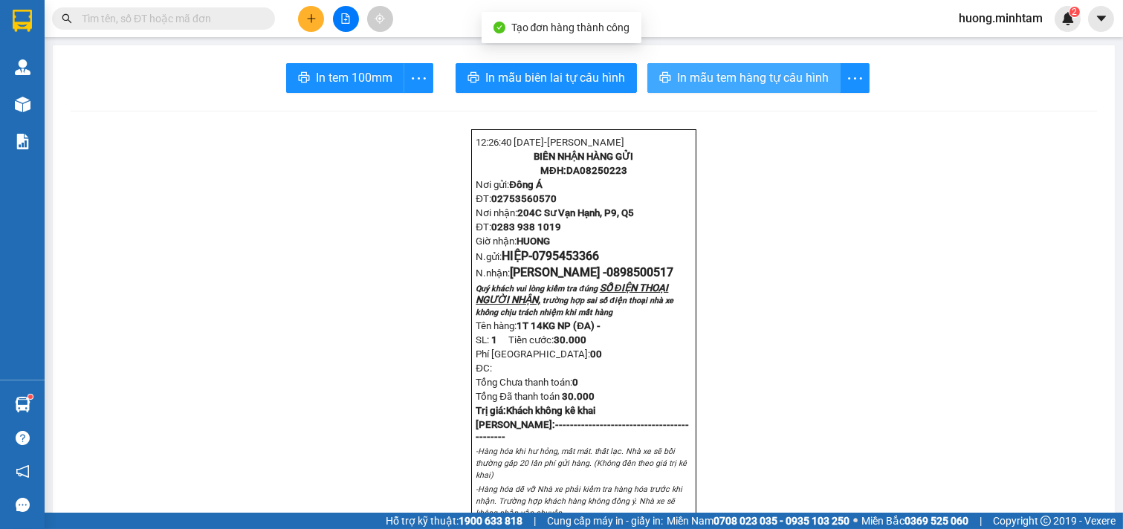
click at [710, 74] on span "In mẫu tem hàng tự cấu hình" at bounding box center [753, 77] width 152 height 19
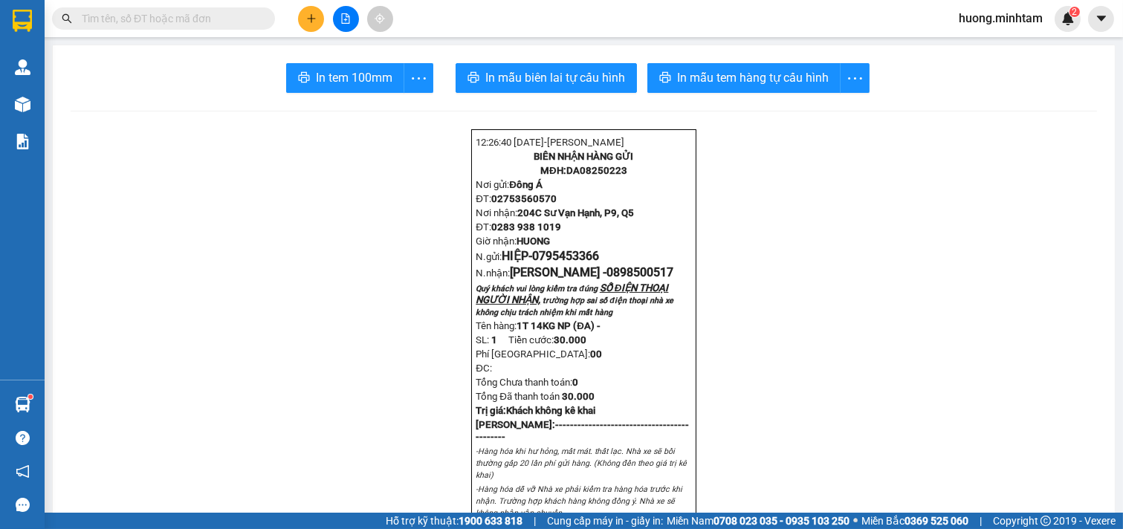
click at [320, 72] on span "In tem 100mm" at bounding box center [354, 77] width 77 height 19
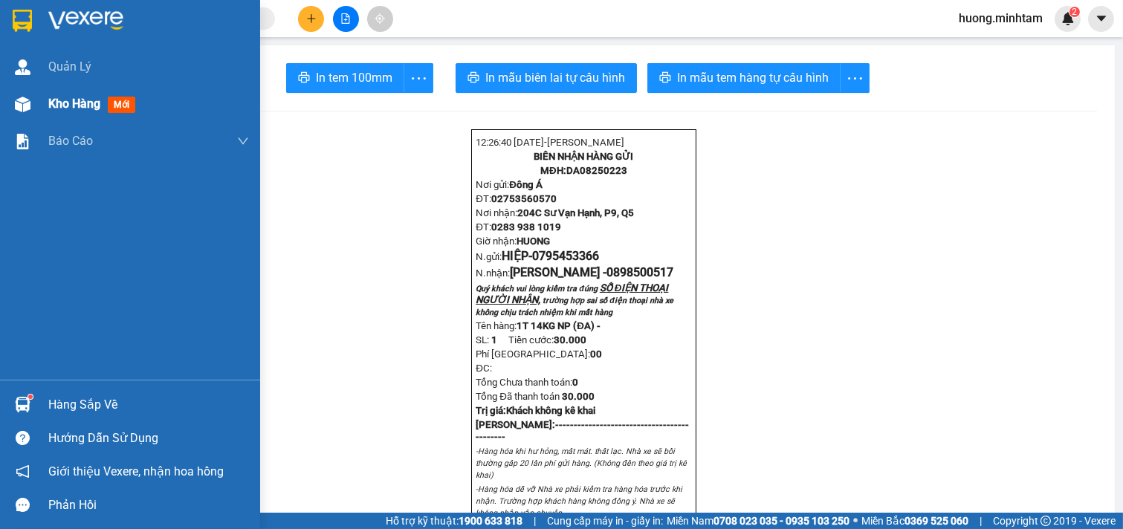
click at [65, 104] on span "Kho hàng" at bounding box center [74, 104] width 52 height 14
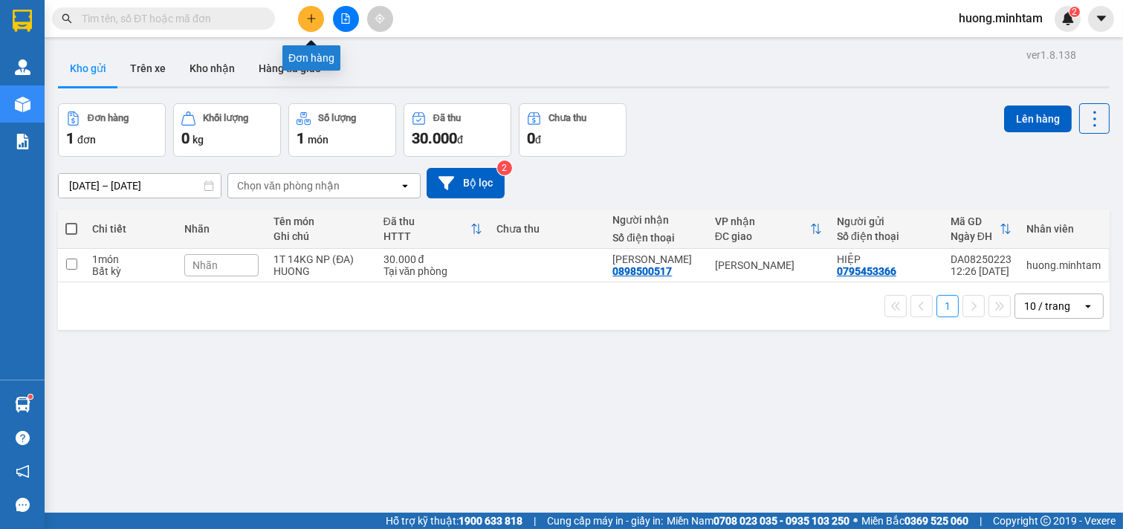
click at [315, 21] on icon "plus" at bounding box center [311, 18] width 10 height 10
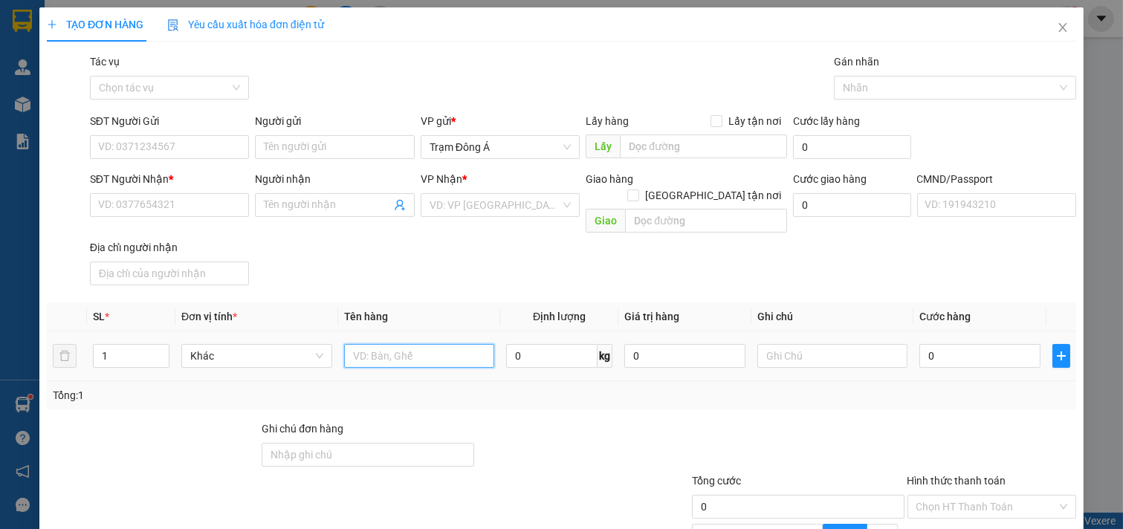
click at [377, 344] on input "text" at bounding box center [419, 356] width 151 height 24
type input "1TUI GIẤY ĐỎ"
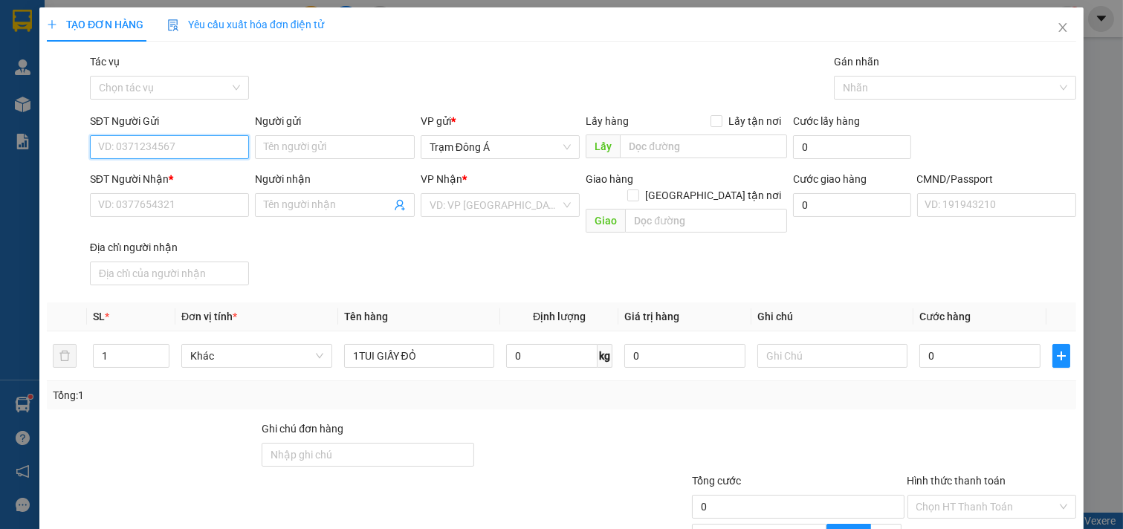
click at [183, 146] on input "SĐT Người Gửi" at bounding box center [170, 147] width 160 height 24
type input "0915234639"
click at [172, 172] on div "0915234639 - LINH" at bounding box center [168, 177] width 140 height 16
type input "LINH"
type input "0903829406"
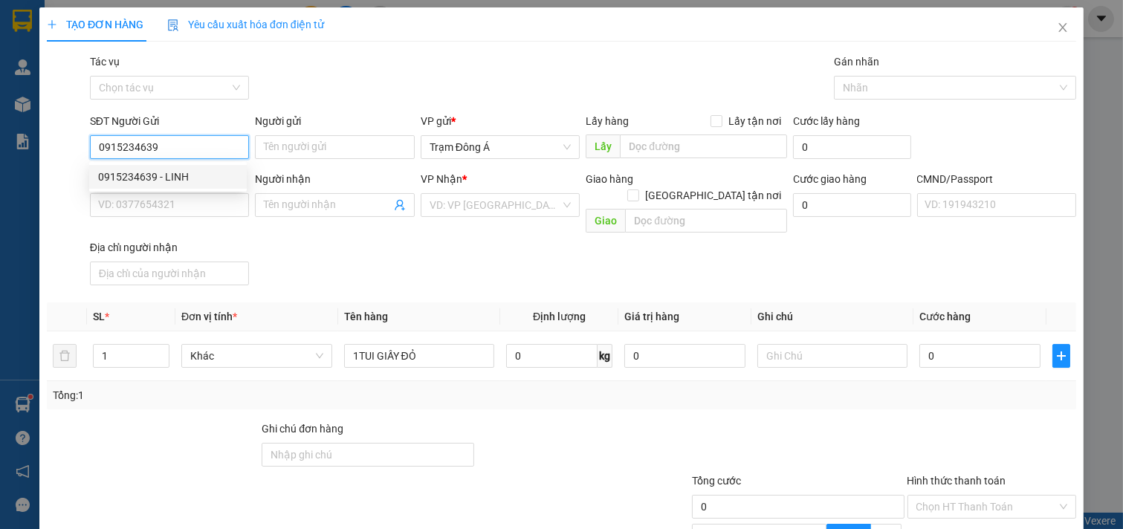
type input "CÔ ĐIỂM"
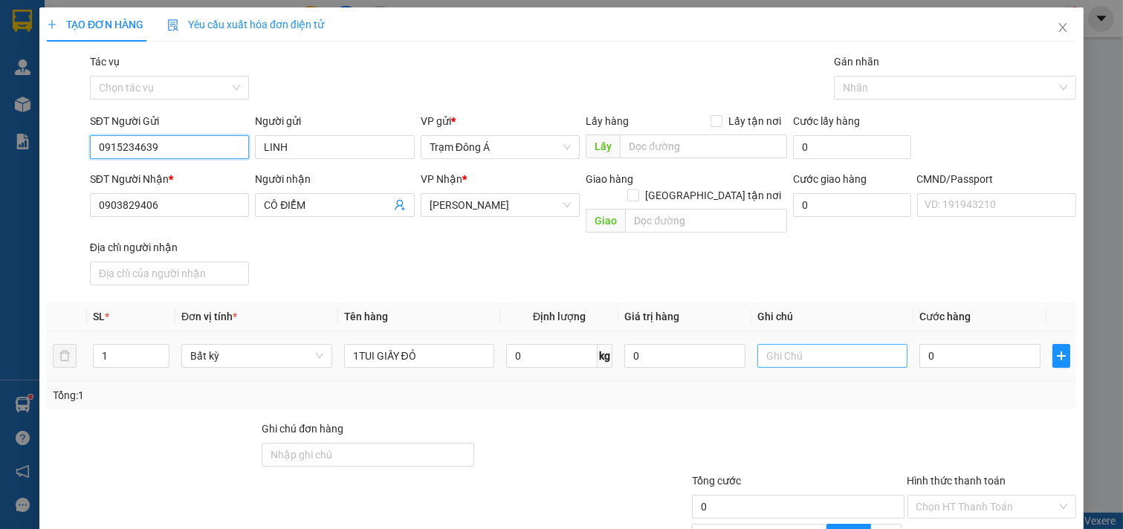
type input "0915234639"
click at [833, 344] on input "text" at bounding box center [833, 356] width 151 height 24
type input "HUONG"
type input "2"
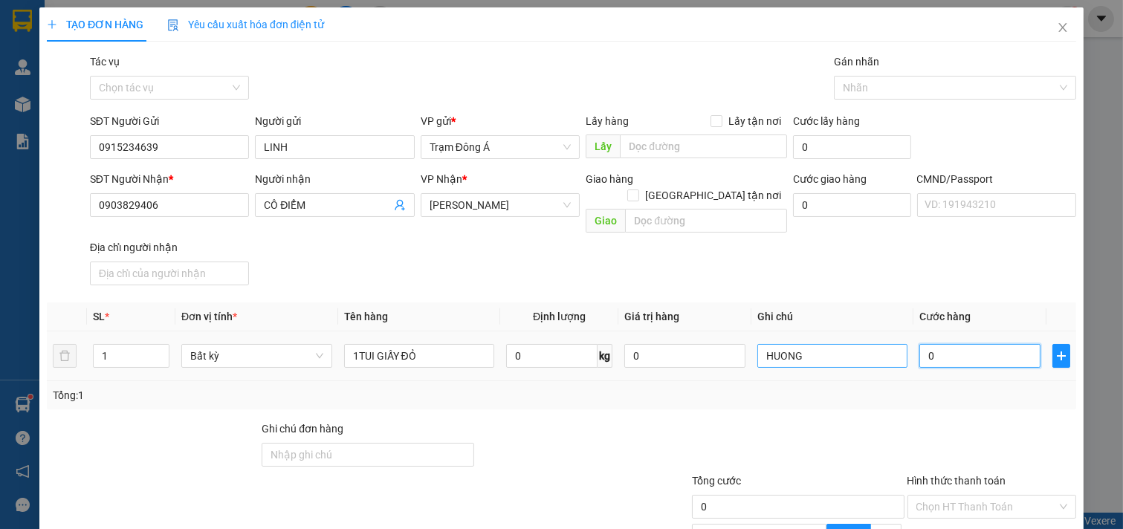
type input "2"
type input "20"
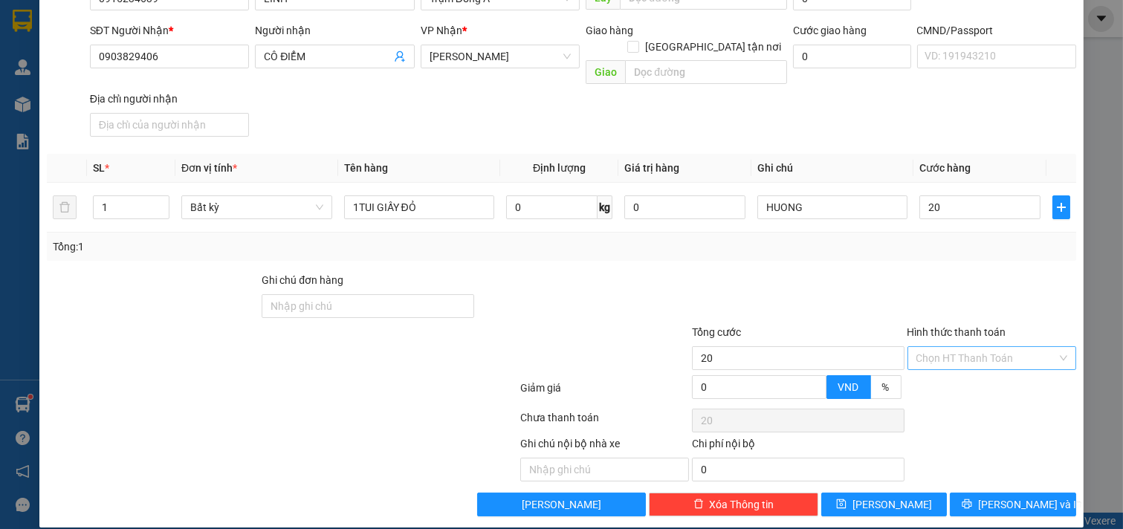
type input "20.000"
click at [1001, 347] on input "Hình thức thanh toán" at bounding box center [987, 358] width 141 height 22
click at [984, 369] on div "Tại văn phòng" at bounding box center [981, 372] width 149 height 16
type input "0"
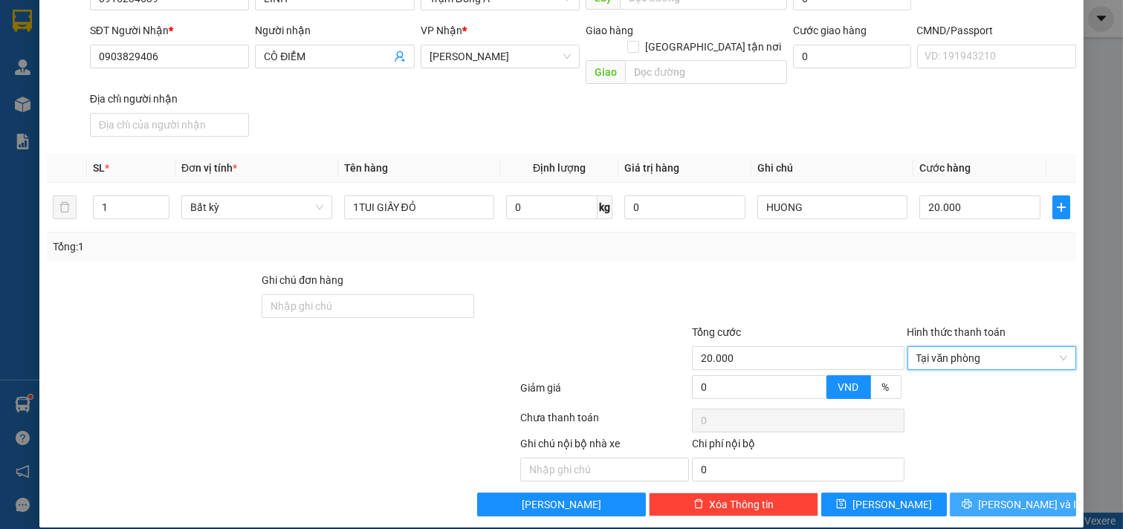
click at [1011, 497] on span "[PERSON_NAME] và In" at bounding box center [1030, 505] width 104 height 16
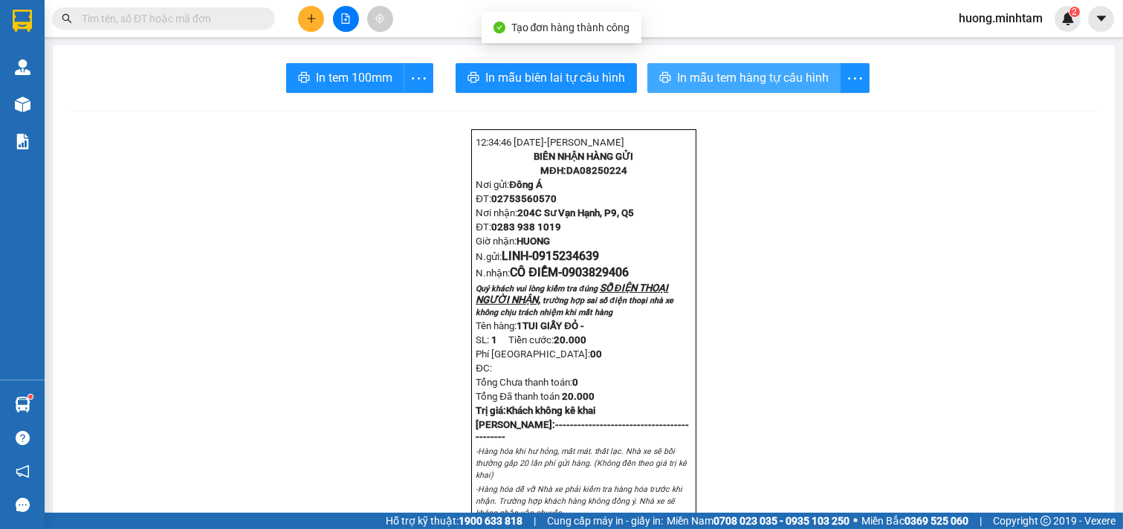
click at [705, 65] on button "In mẫu tem hàng tự cấu hình" at bounding box center [744, 78] width 193 height 30
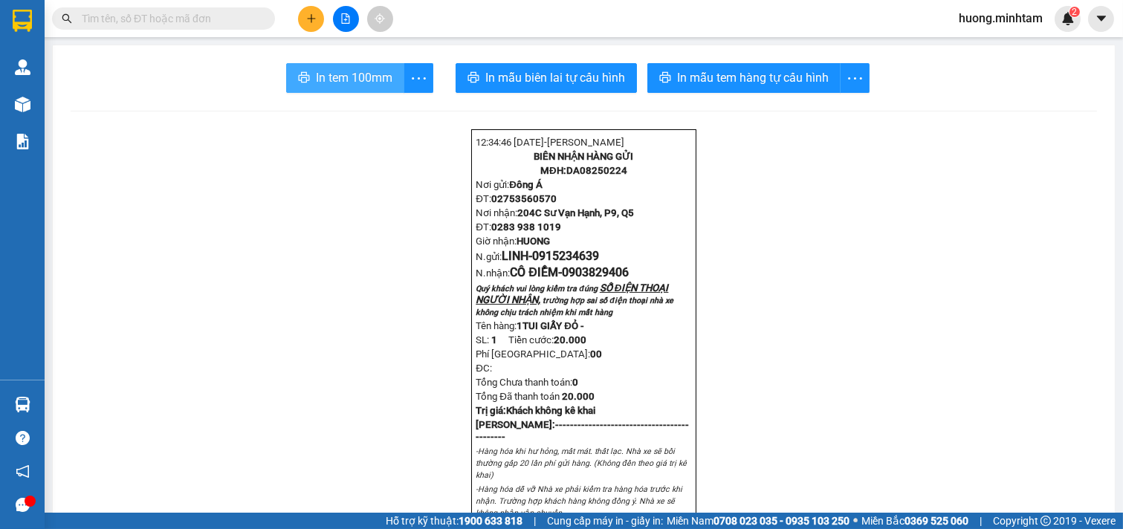
click at [360, 75] on span "In tem 100mm" at bounding box center [354, 77] width 77 height 19
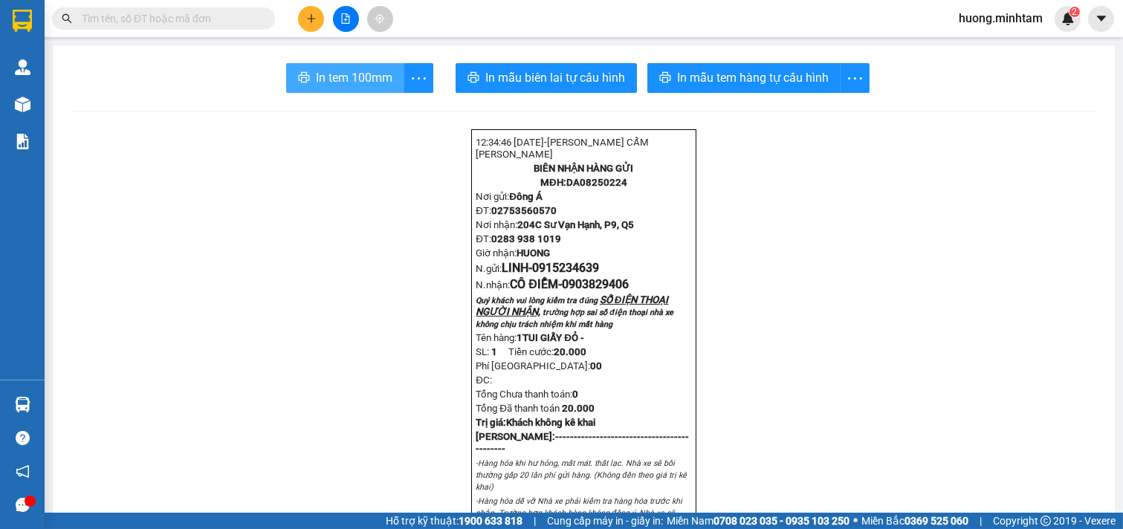
click at [343, 80] on span "In tem 100mm" at bounding box center [354, 77] width 77 height 19
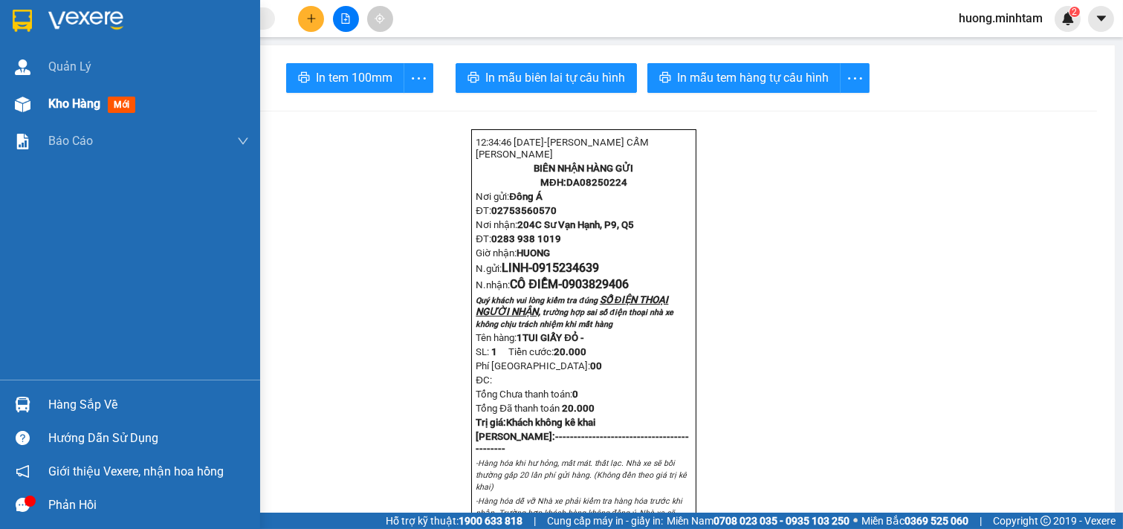
click at [86, 109] on span "Kho hàng" at bounding box center [74, 104] width 52 height 14
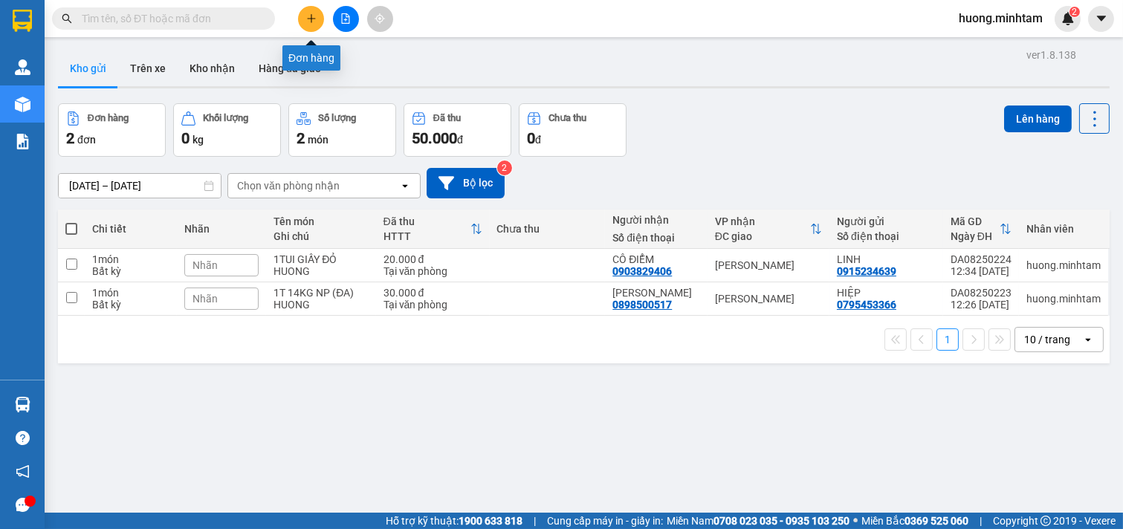
click at [309, 16] on icon "plus" at bounding box center [311, 18] width 10 height 10
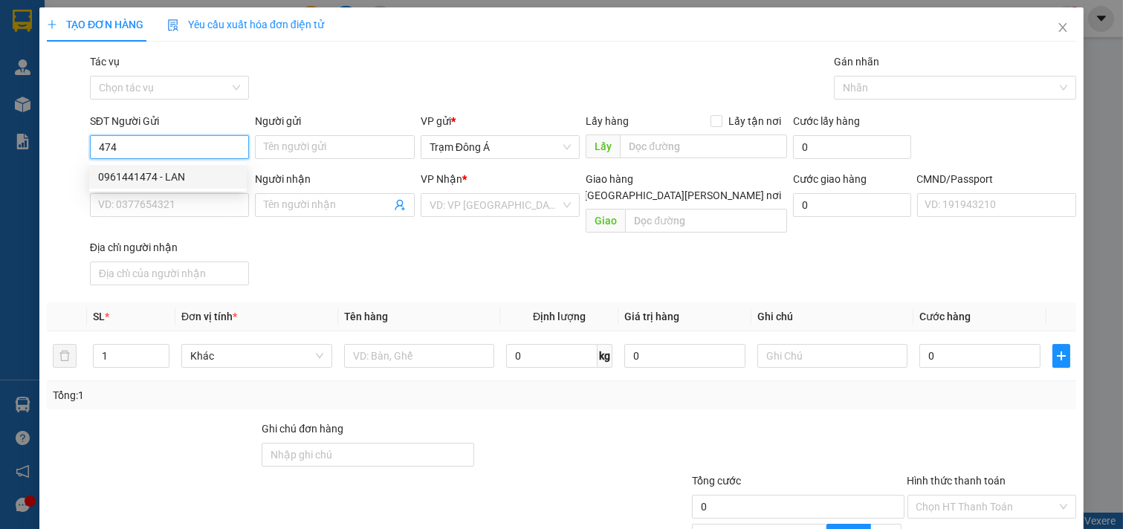
click at [143, 179] on div "0961441474 - LAN" at bounding box center [168, 177] width 140 height 16
type input "0961441474"
type input "LAN"
type input "0962441474"
type input "A TÂM NX"
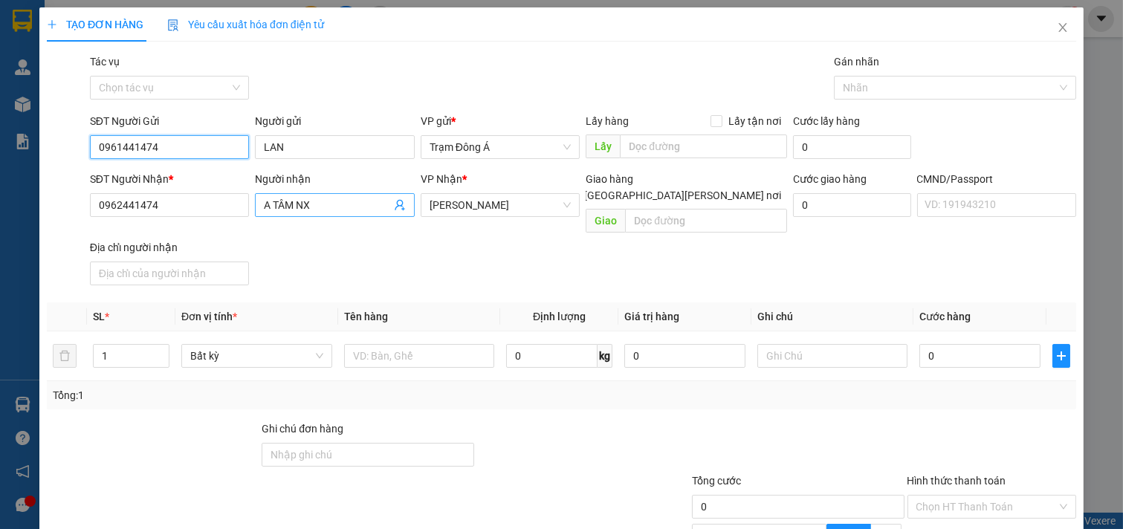
type input "0961441474"
click at [398, 199] on icon "user-add" at bounding box center [400, 205] width 12 height 12
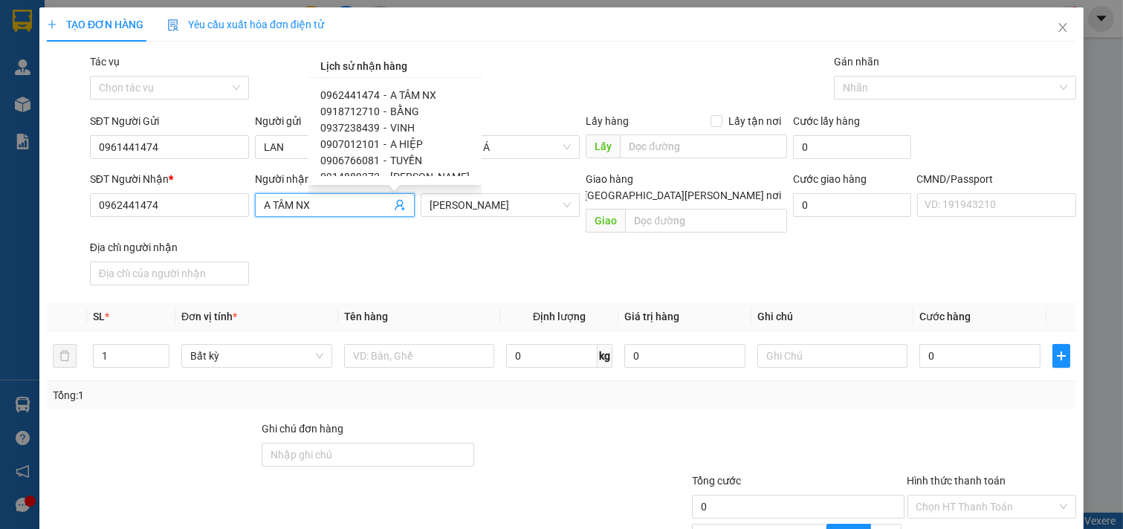
click at [369, 145] on span "0907012101" at bounding box center [349, 144] width 59 height 12
type input "0907012101"
type input "A HIỆP"
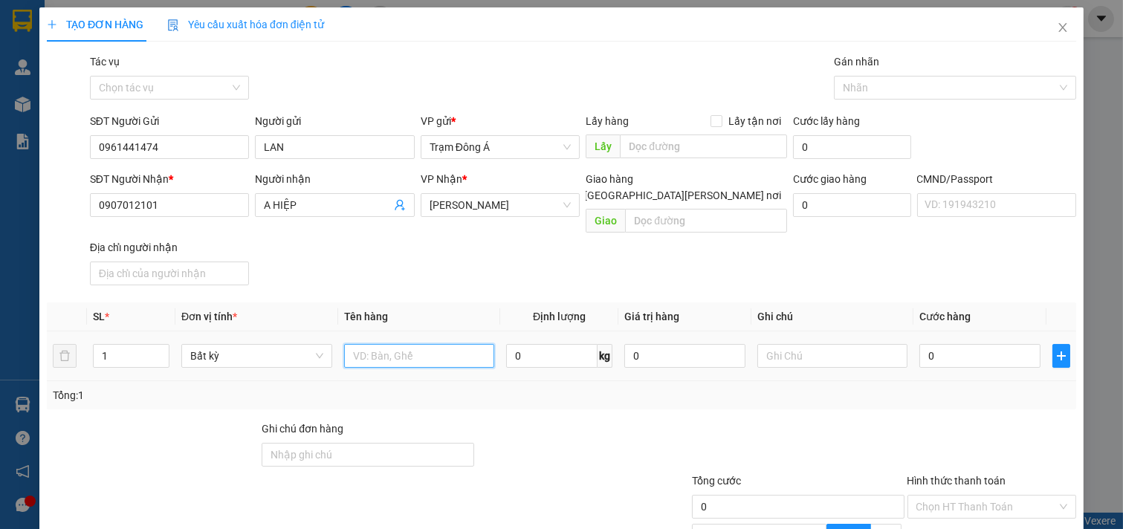
click at [379, 344] on input "text" at bounding box center [419, 356] width 151 height 24
click at [381, 344] on input "1KT 29KG NP (TC)" at bounding box center [419, 356] width 151 height 24
type input "1KT 30KG NP (TC)"
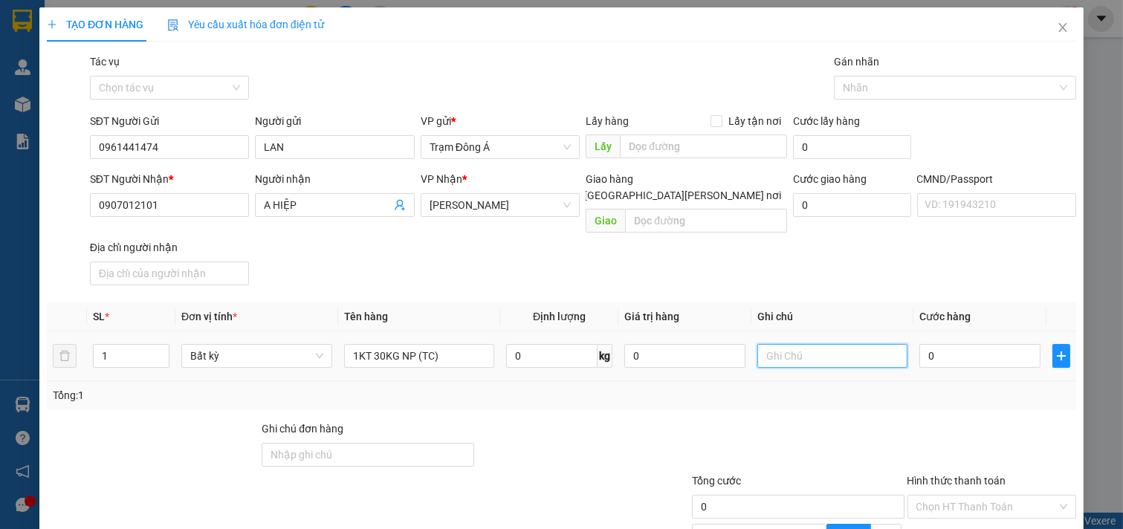
click at [849, 350] on input "text" at bounding box center [833, 356] width 151 height 24
type input "HUONG"
type input "4"
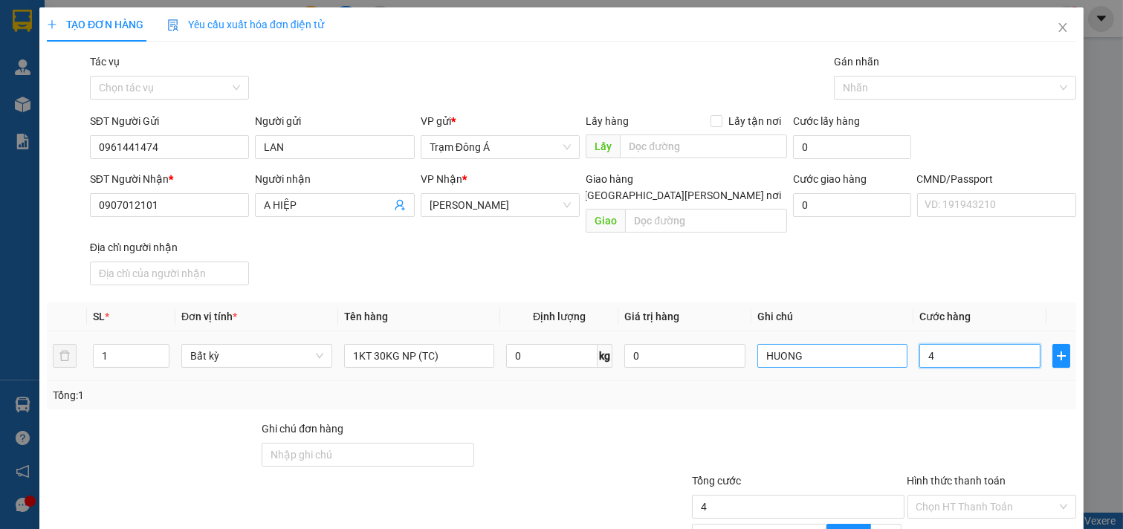
type input "45"
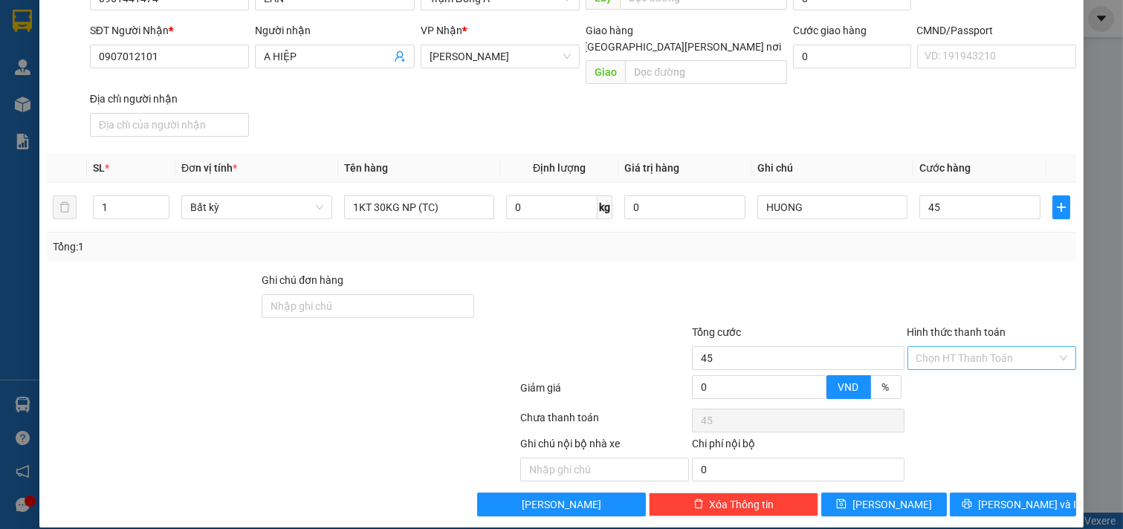
type input "45.000"
click at [1011, 347] on input "Hình thức thanh toán" at bounding box center [987, 358] width 141 height 22
click at [984, 374] on div "Tại văn phòng" at bounding box center [981, 372] width 149 height 16
type input "0"
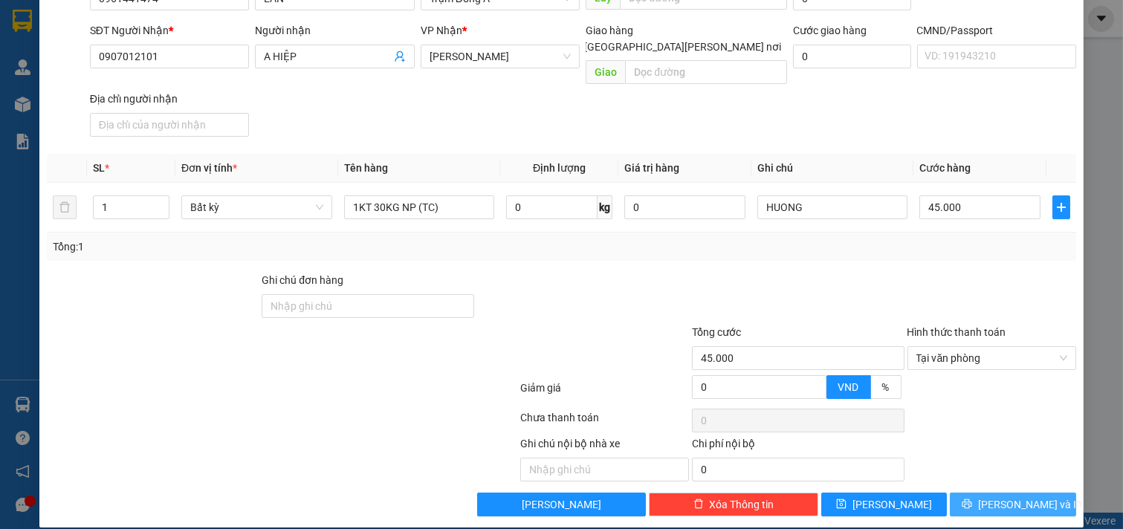
click at [1005, 500] on button "[PERSON_NAME] và In" at bounding box center [1013, 505] width 126 height 24
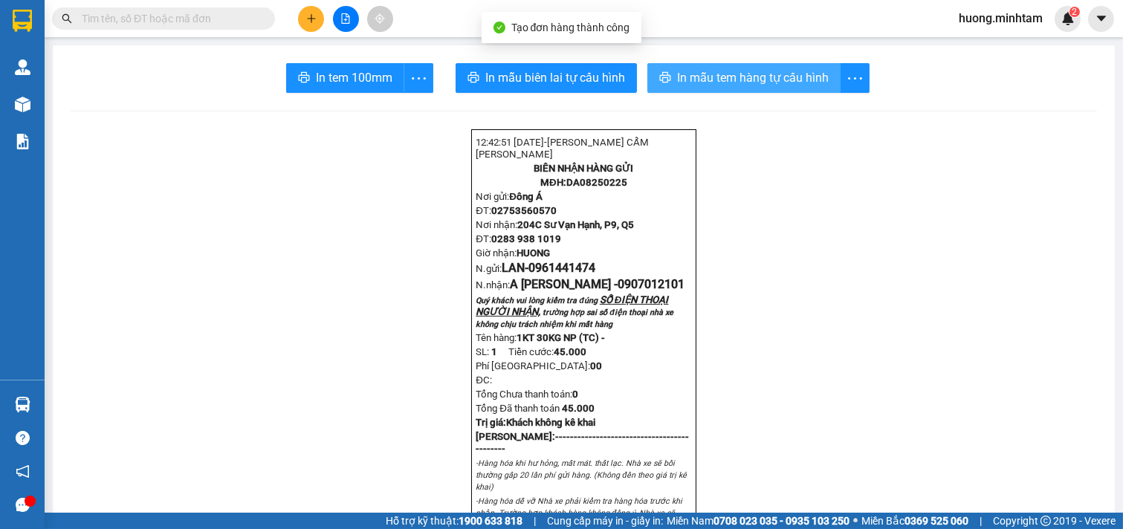
click at [726, 75] on span "In mẫu tem hàng tự cấu hình" at bounding box center [753, 77] width 152 height 19
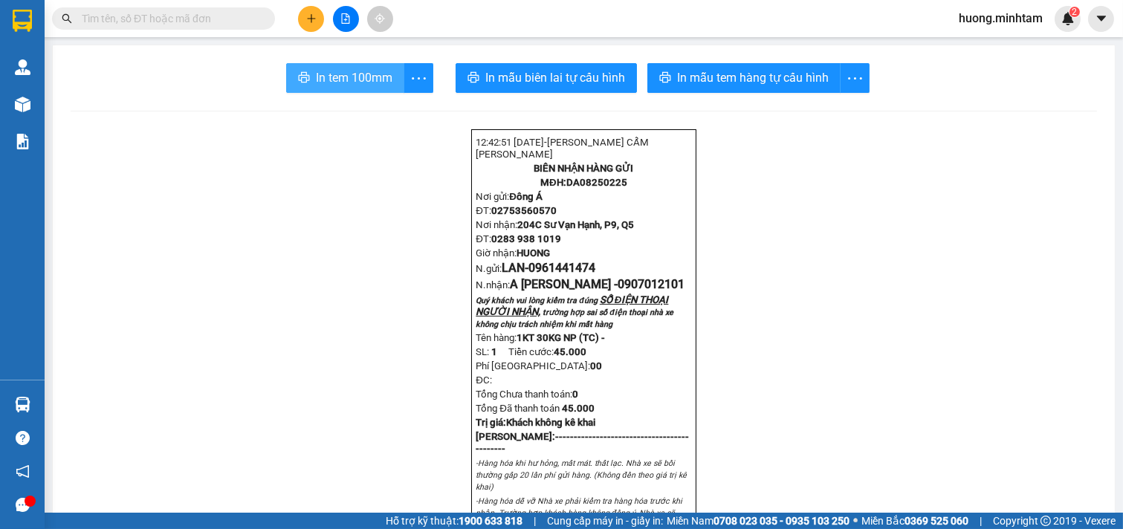
click at [318, 75] on span "In tem 100mm" at bounding box center [354, 77] width 77 height 19
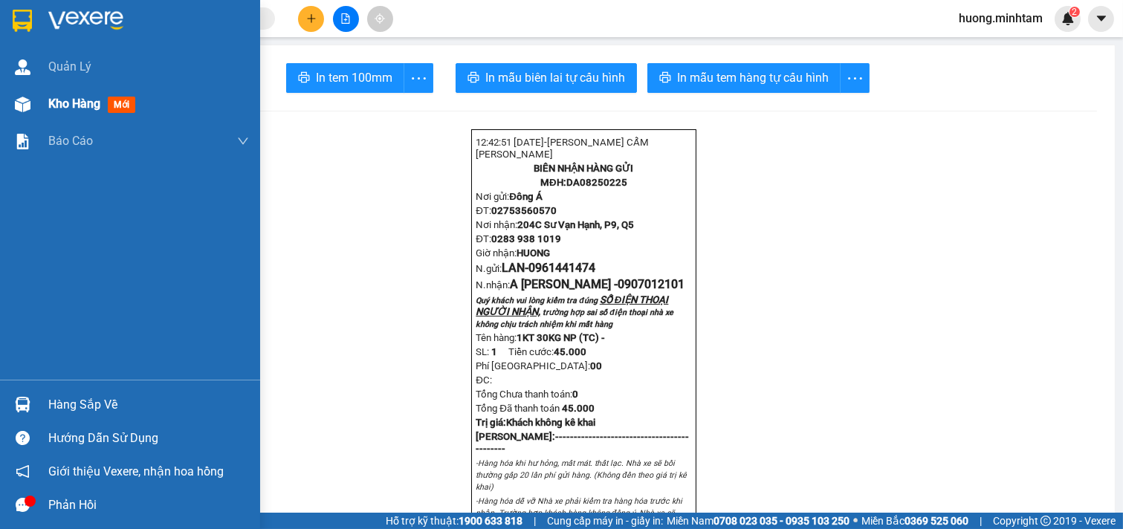
click at [75, 99] on span "Kho hàng" at bounding box center [74, 104] width 52 height 14
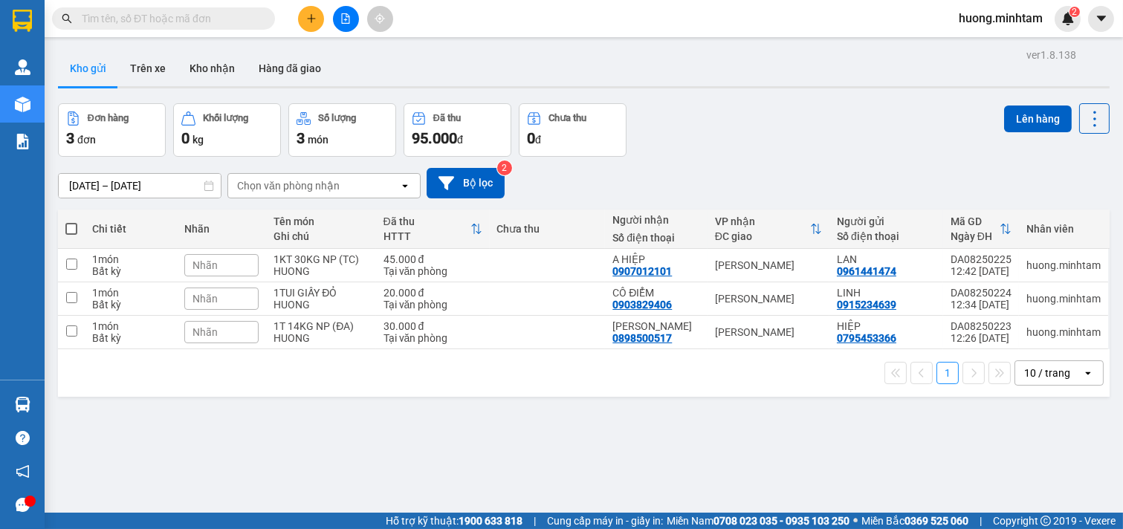
click at [63, 227] on th at bounding box center [71, 229] width 27 height 39
click at [65, 227] on span at bounding box center [71, 229] width 12 height 12
click at [71, 222] on input "checkbox" at bounding box center [71, 222] width 0 height 0
checkbox input "true"
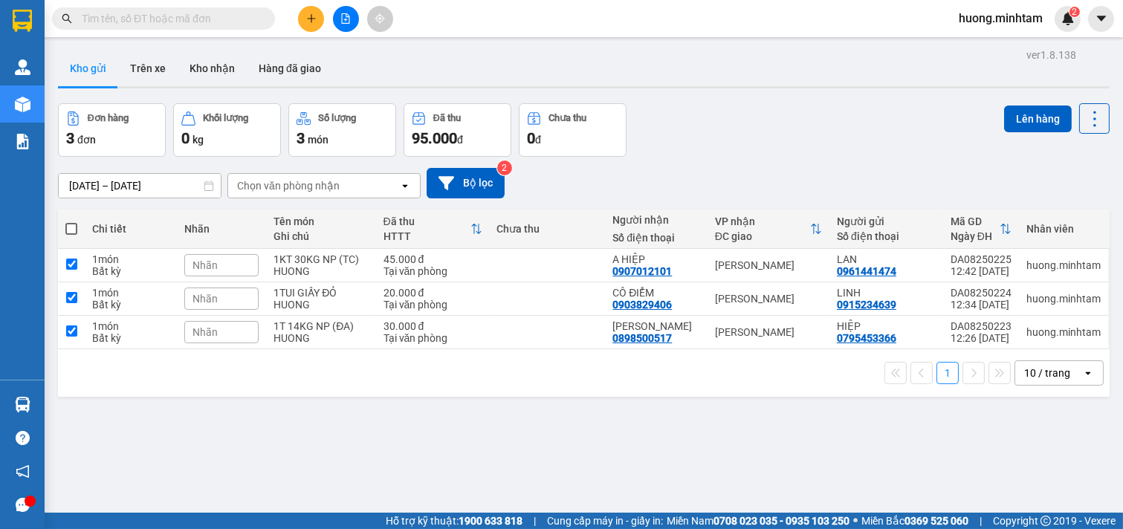
checkbox input "true"
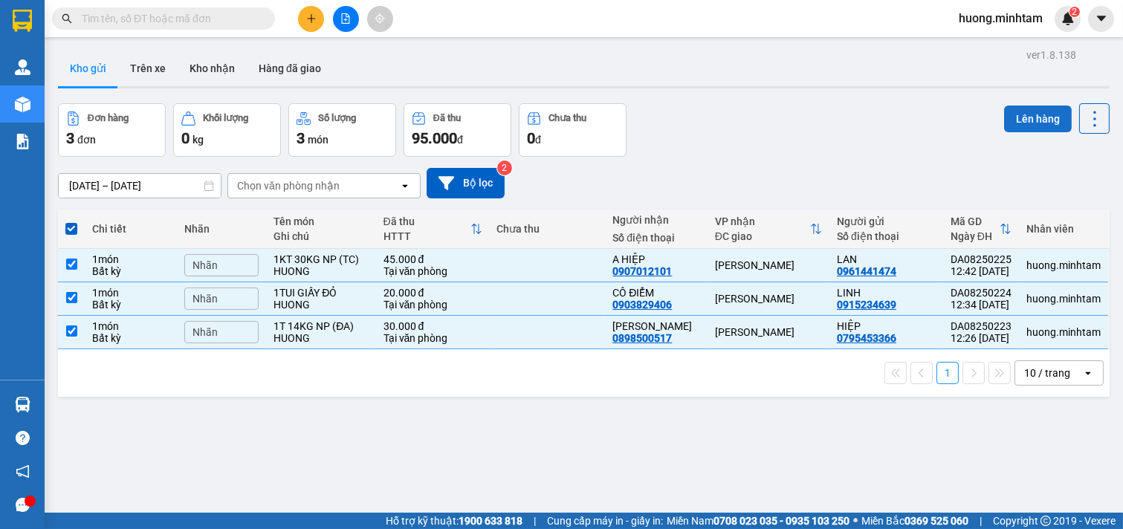
click at [1032, 114] on button "Lên hàng" at bounding box center [1038, 119] width 68 height 27
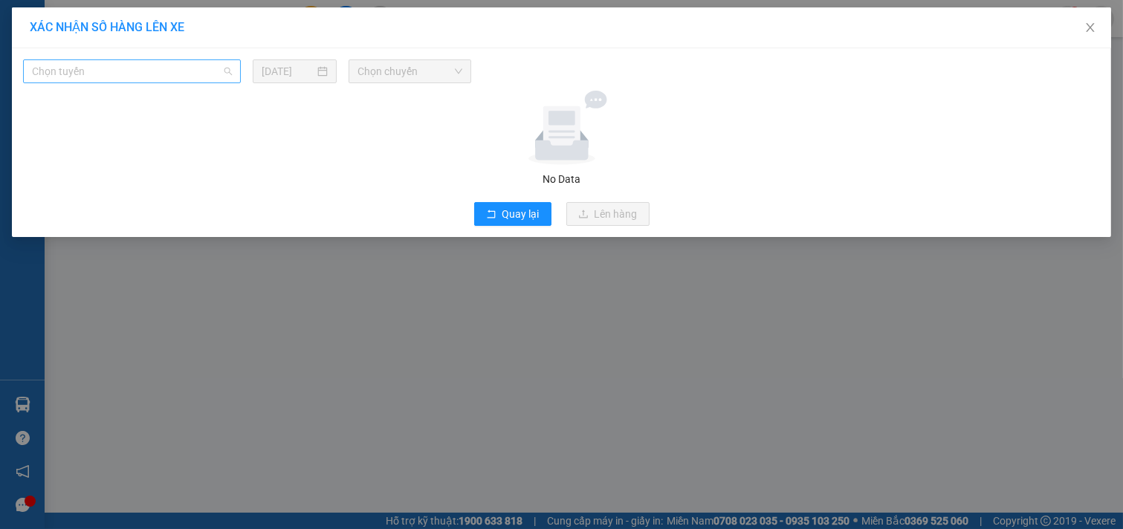
click at [184, 73] on span "Chọn tuyến" at bounding box center [132, 71] width 200 height 22
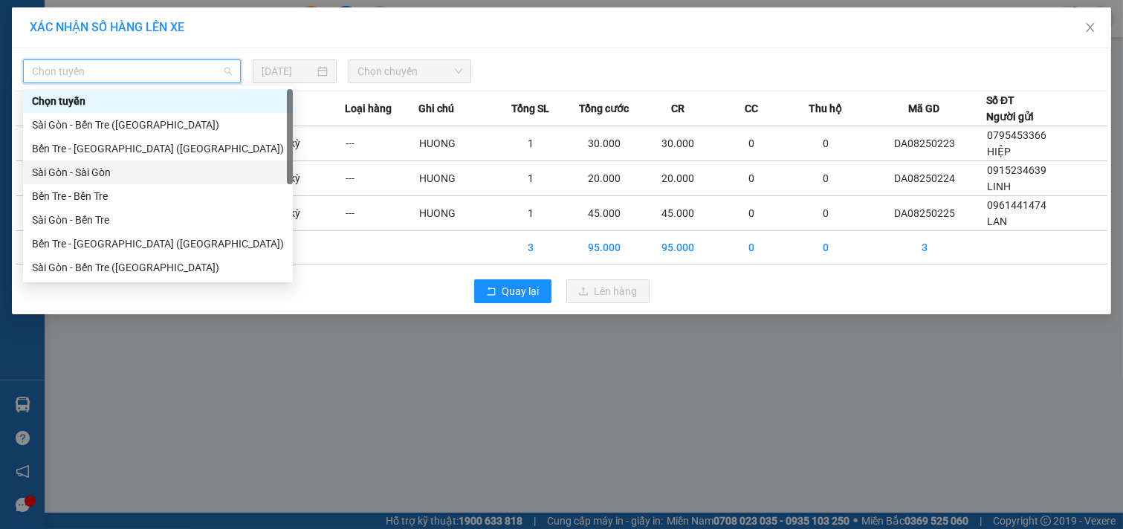
scroll to position [24, 0]
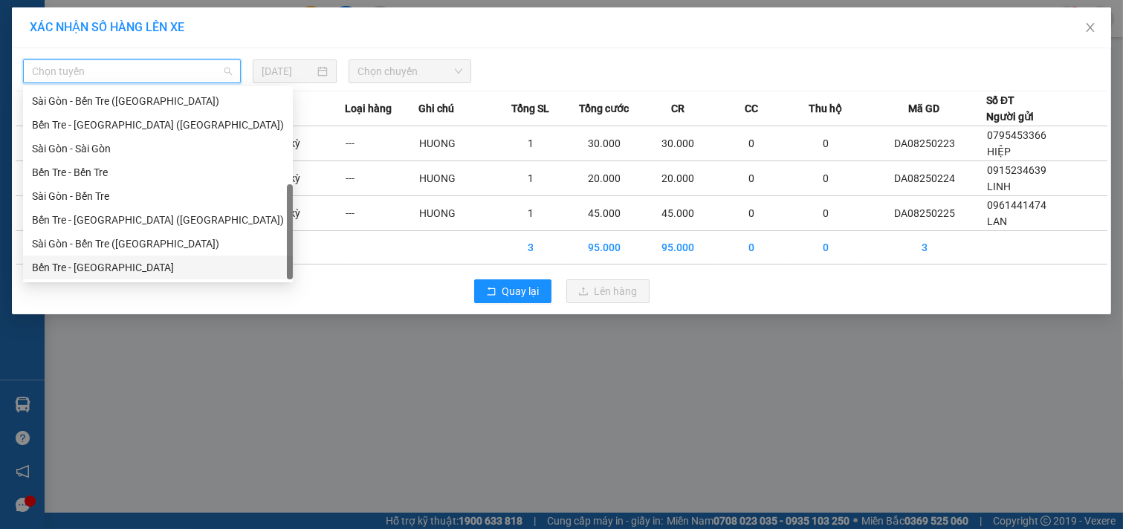
click at [104, 270] on div "Bến Tre - [GEOGRAPHIC_DATA]" at bounding box center [158, 267] width 252 height 16
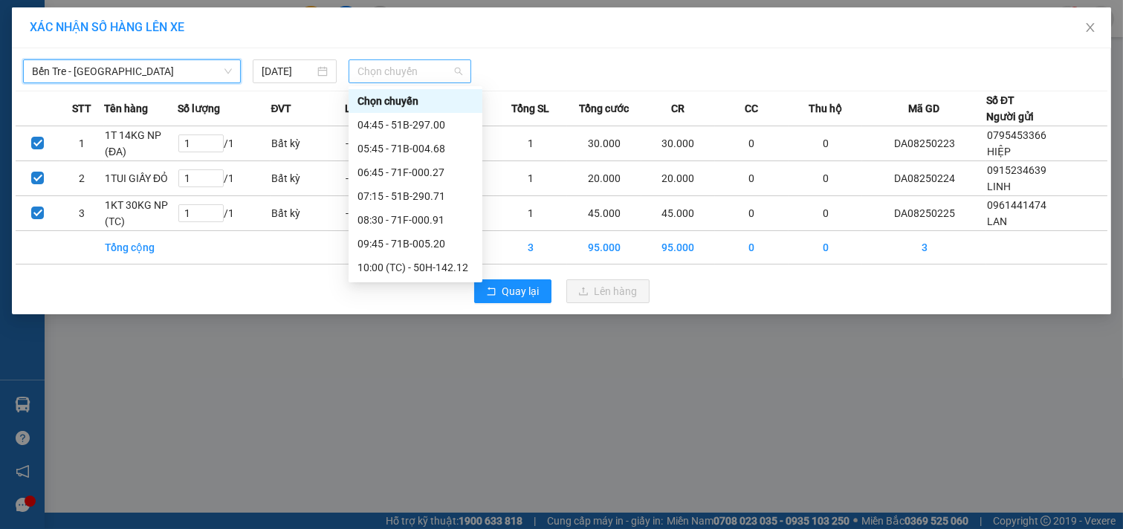
click at [443, 68] on span "Chọn chuyến" at bounding box center [410, 71] width 105 height 22
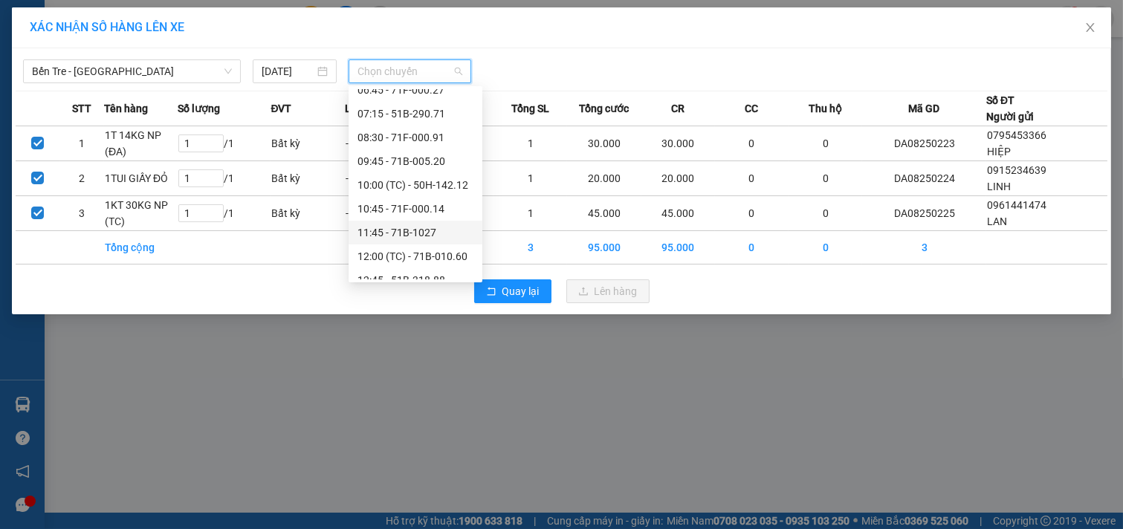
scroll to position [165, 0]
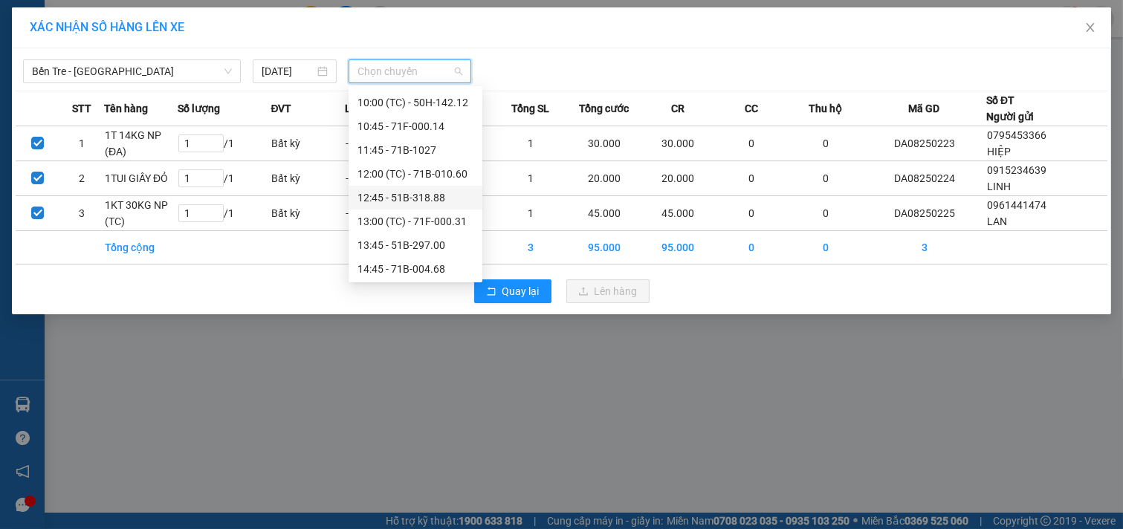
click at [410, 194] on div "12:45 - 51B-318.88" at bounding box center [416, 198] width 116 height 16
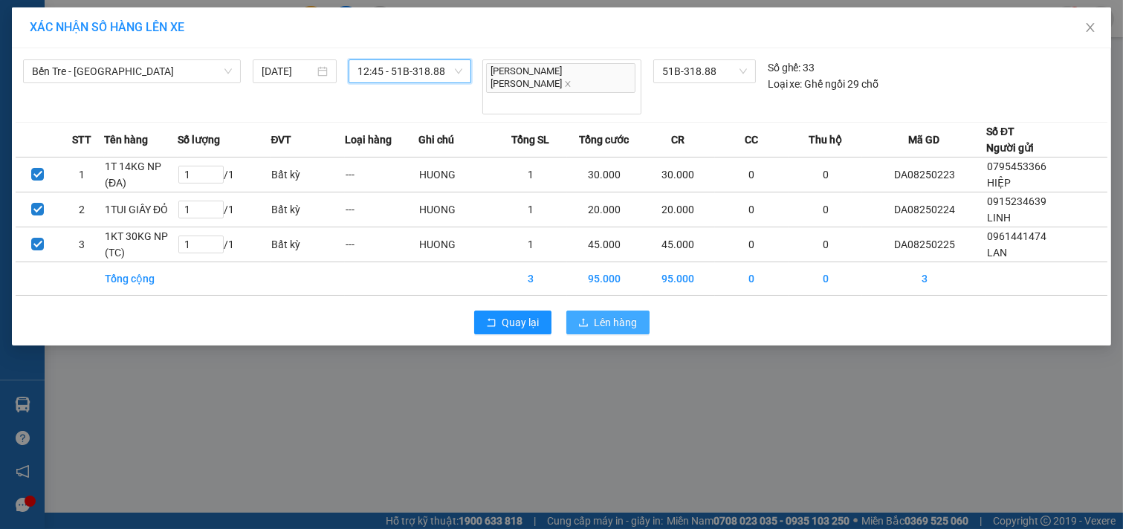
click at [613, 314] on span "Lên hàng" at bounding box center [616, 322] width 43 height 16
